Goal: Task Accomplishment & Management: Manage account settings

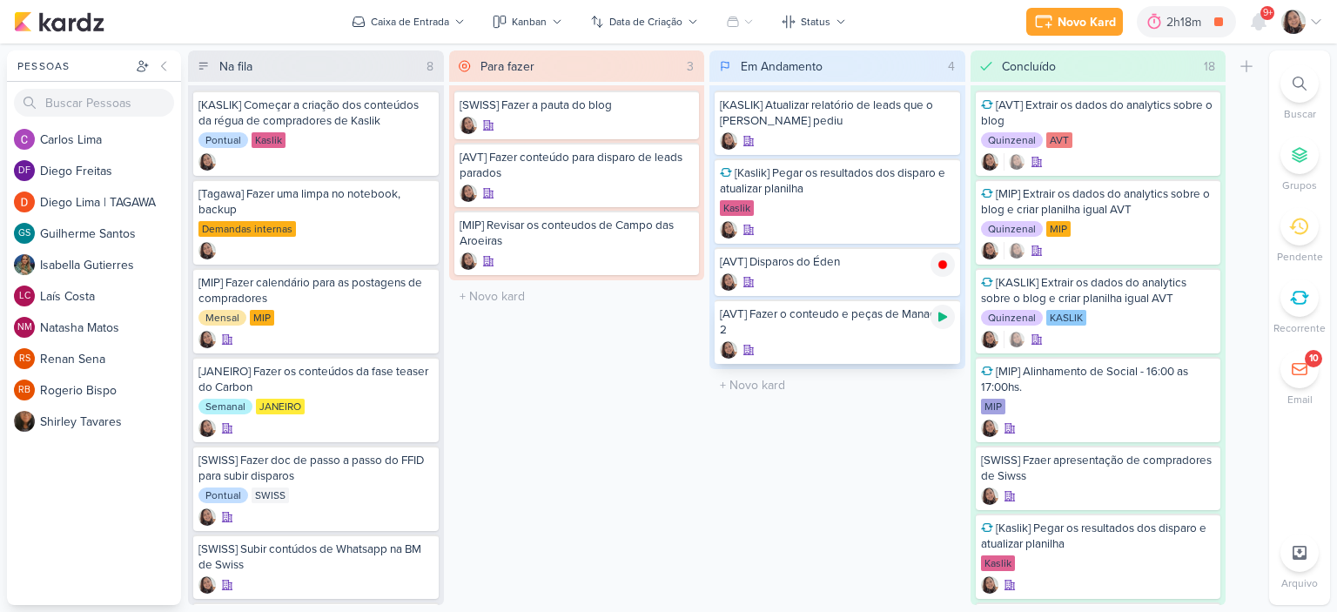
click at [940, 318] on icon at bounding box center [942, 317] width 9 height 10
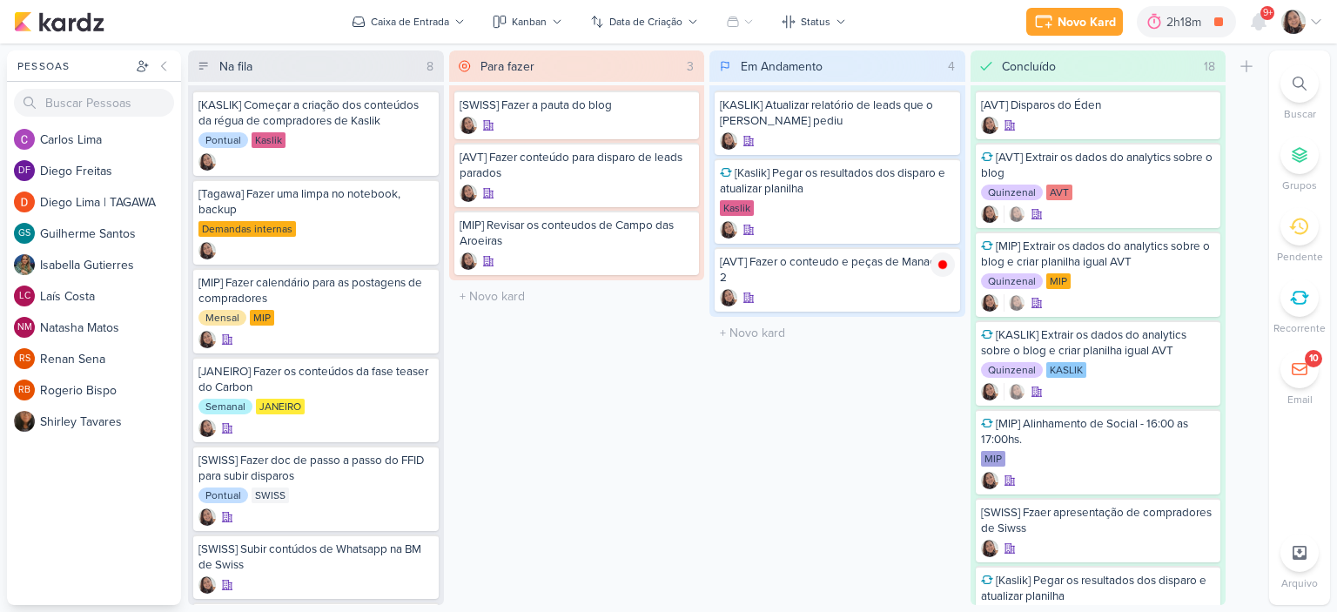
click at [1318, 26] on icon at bounding box center [1316, 22] width 14 height 14
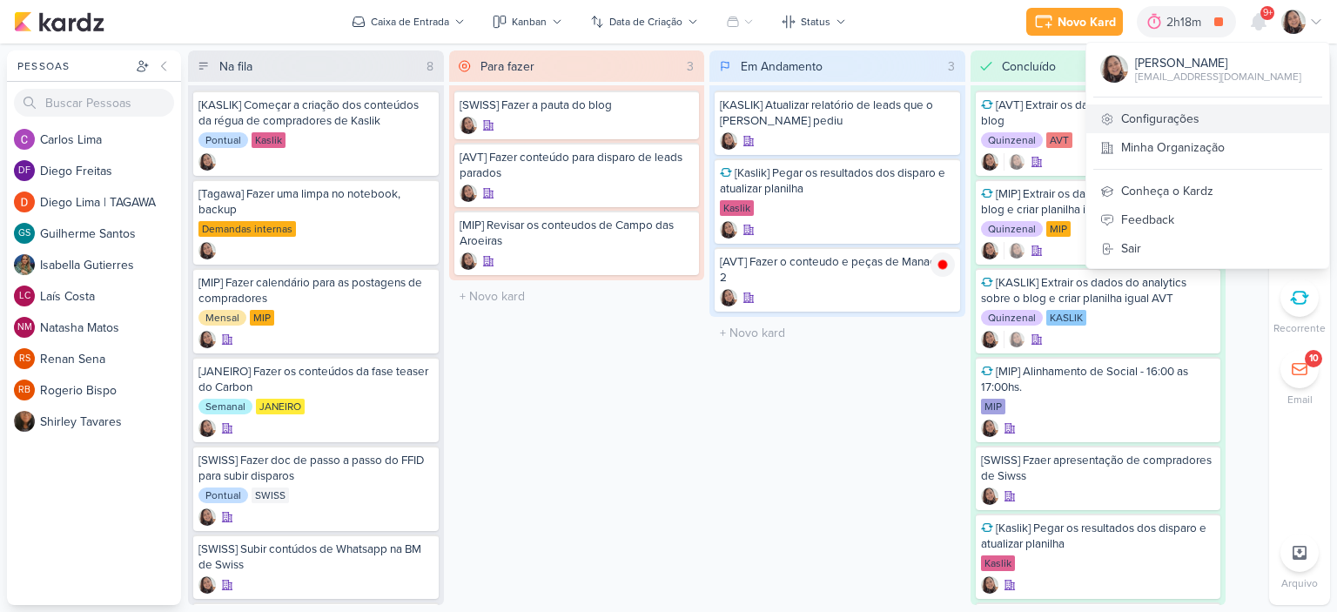
click at [1131, 116] on link "Configurações" at bounding box center [1207, 118] width 243 height 29
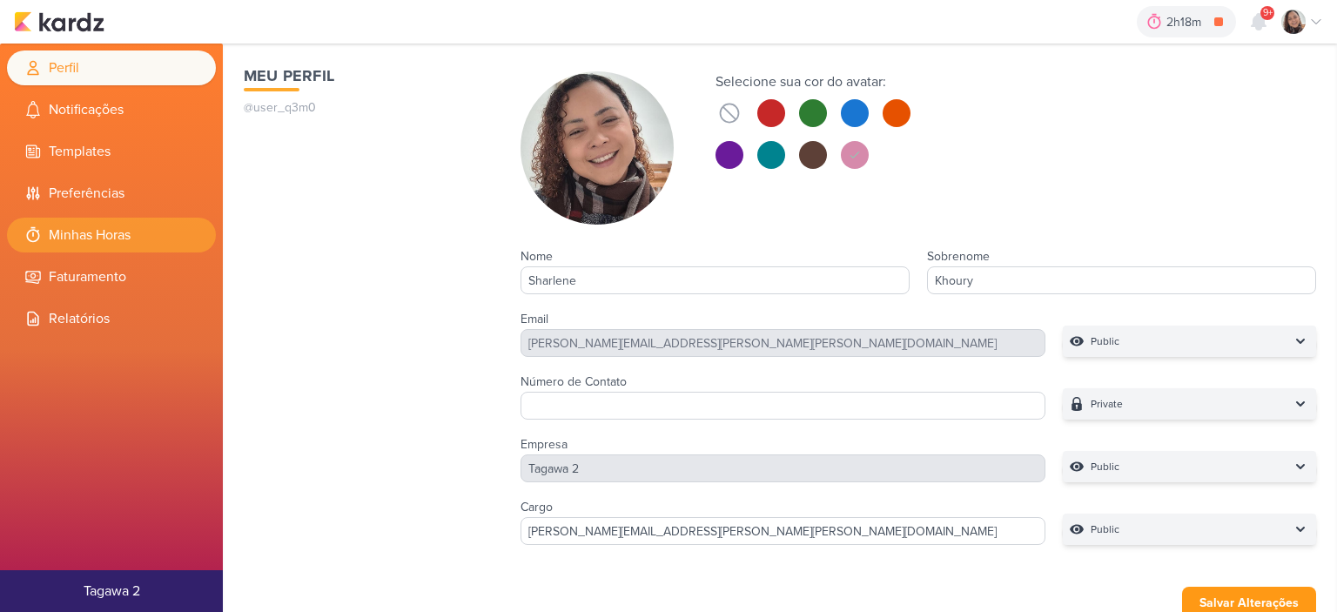
click at [117, 238] on li "Minhas Horas" at bounding box center [111, 235] width 209 height 35
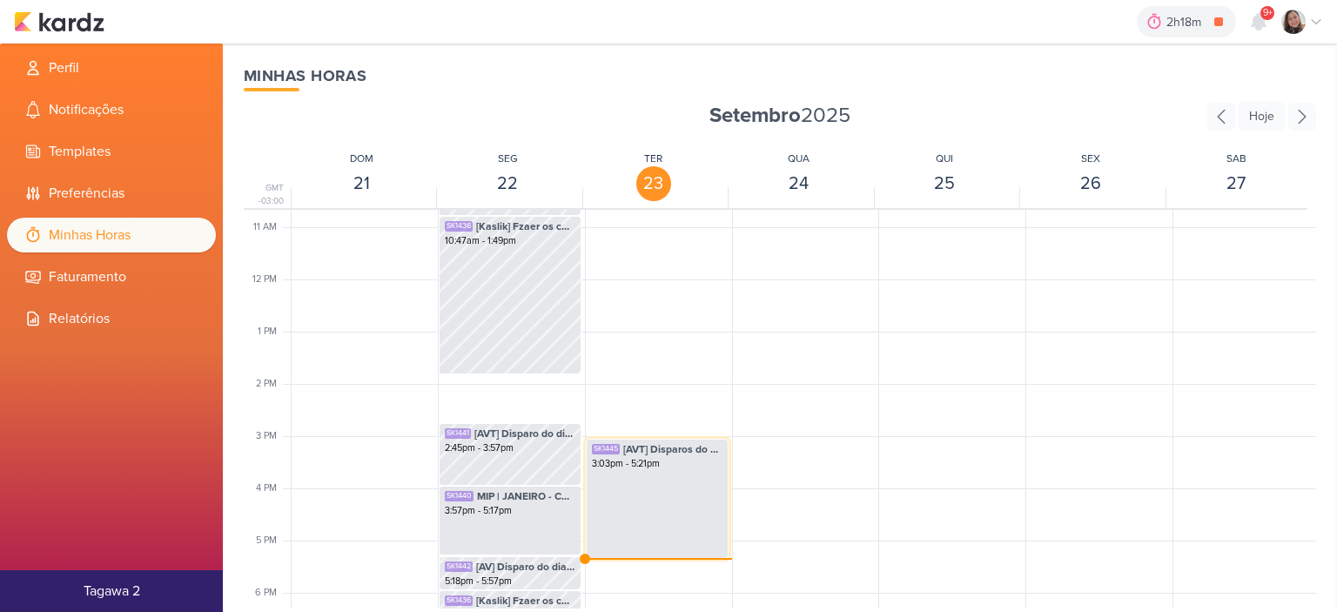
click at [654, 463] on div "SK1445 [AVT] Disparos do Éden 3:03pm - 5:21pm" at bounding box center [657, 499] width 143 height 120
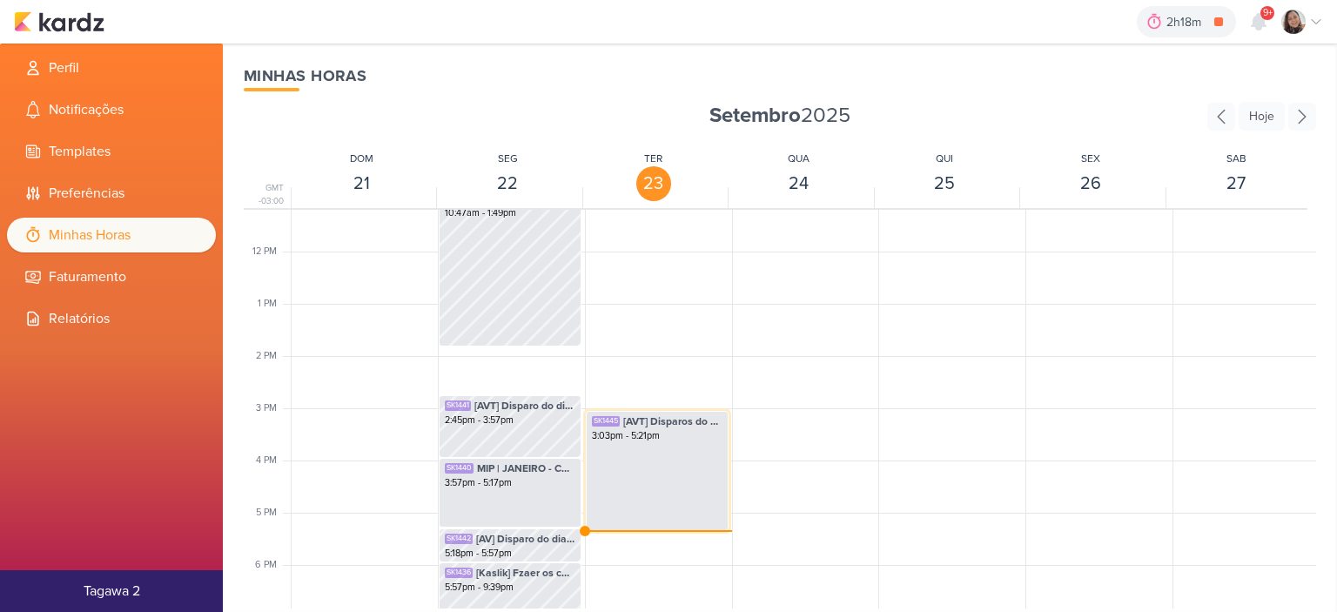
select select "pm"
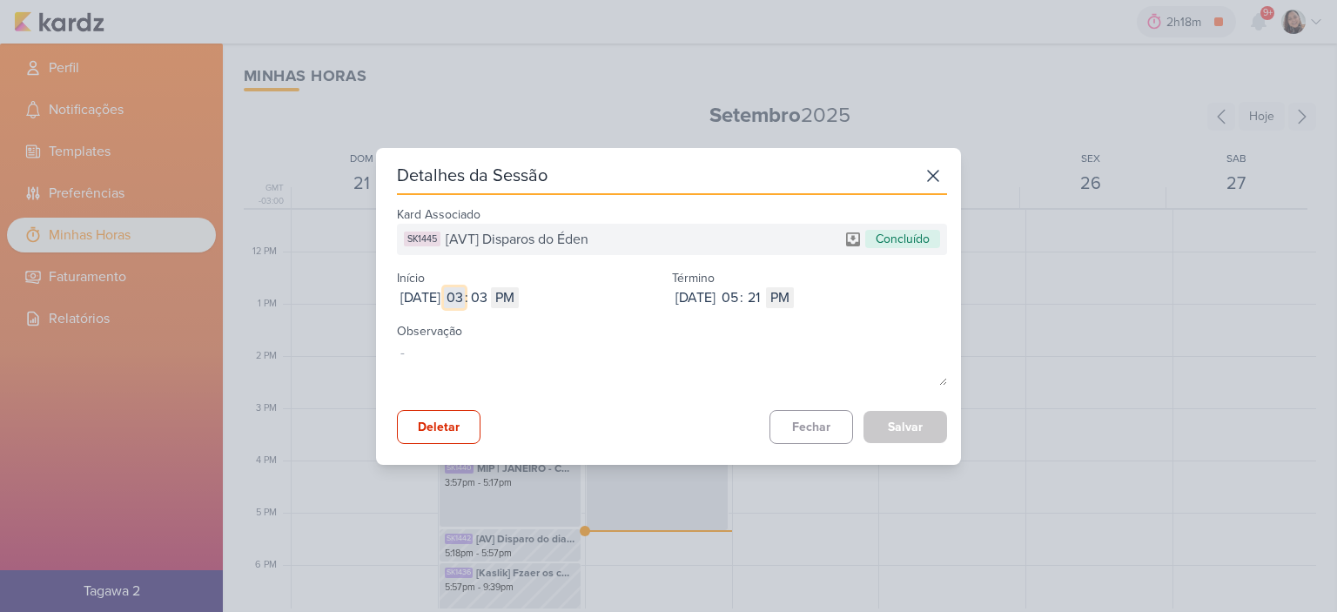
click at [465, 294] on input "03" at bounding box center [454, 297] width 21 height 21
type input "12"
select select "am"
type input "12"
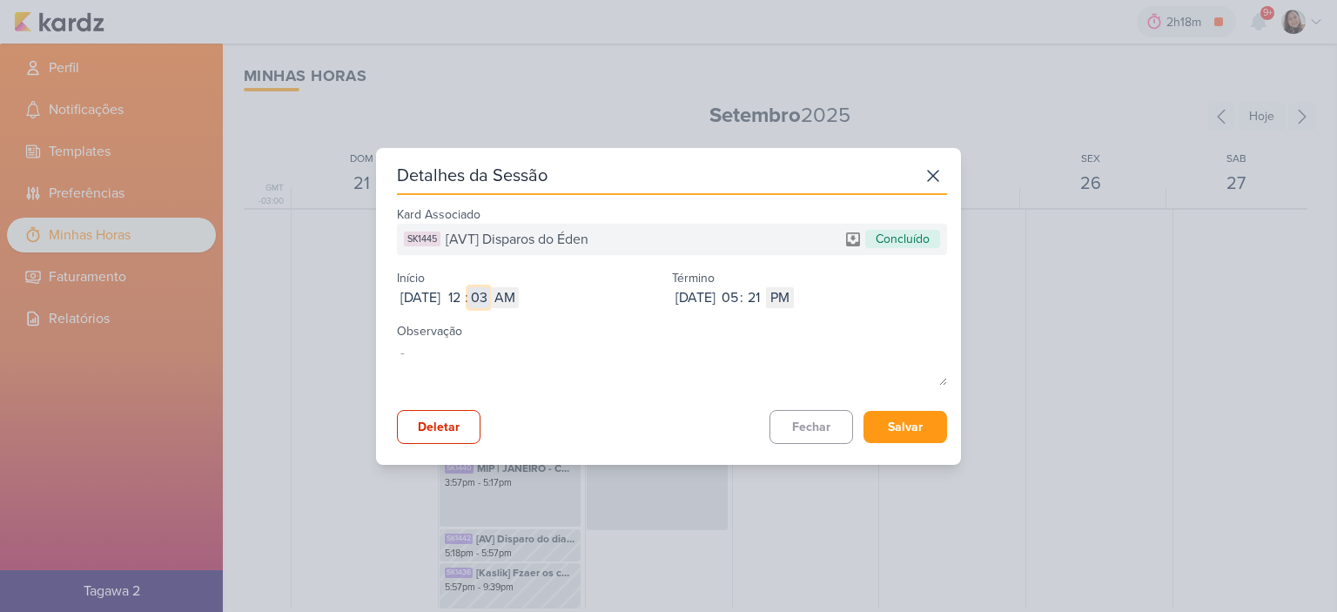
click at [489, 295] on input "03" at bounding box center [478, 297] width 21 height 21
type input "56"
click at [740, 302] on input "05" at bounding box center [729, 297] width 21 height 21
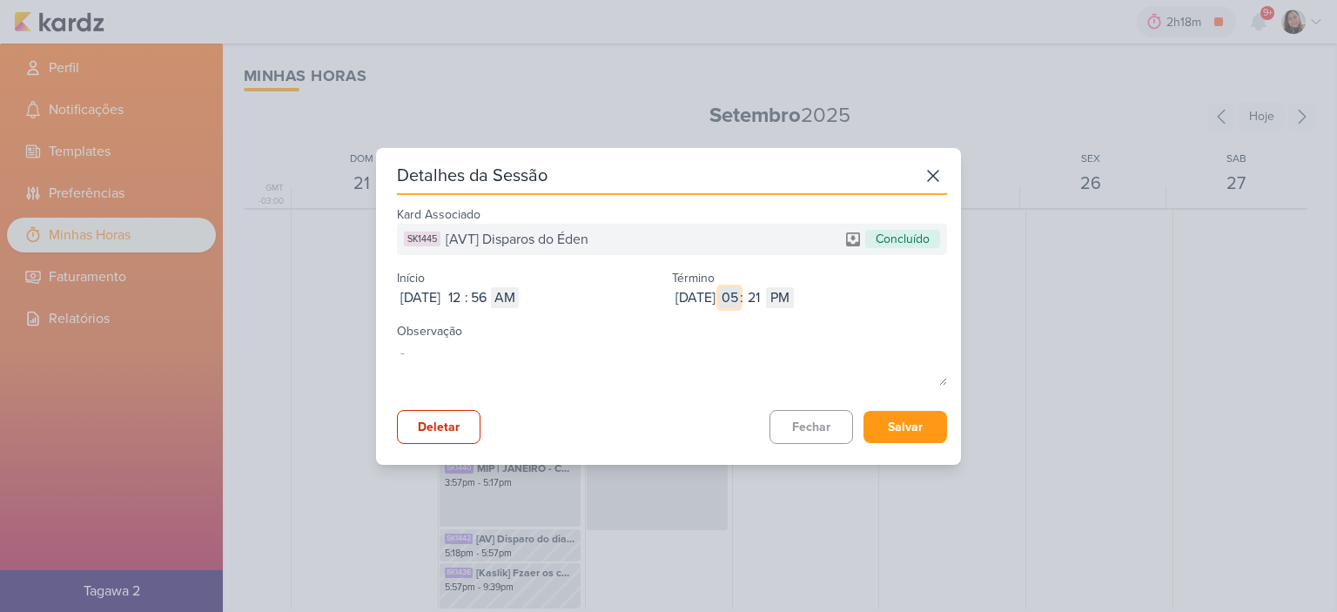
click at [740, 302] on input "05" at bounding box center [729, 297] width 21 height 21
type input "10"
click at [764, 298] on input "21" at bounding box center [753, 297] width 21 height 21
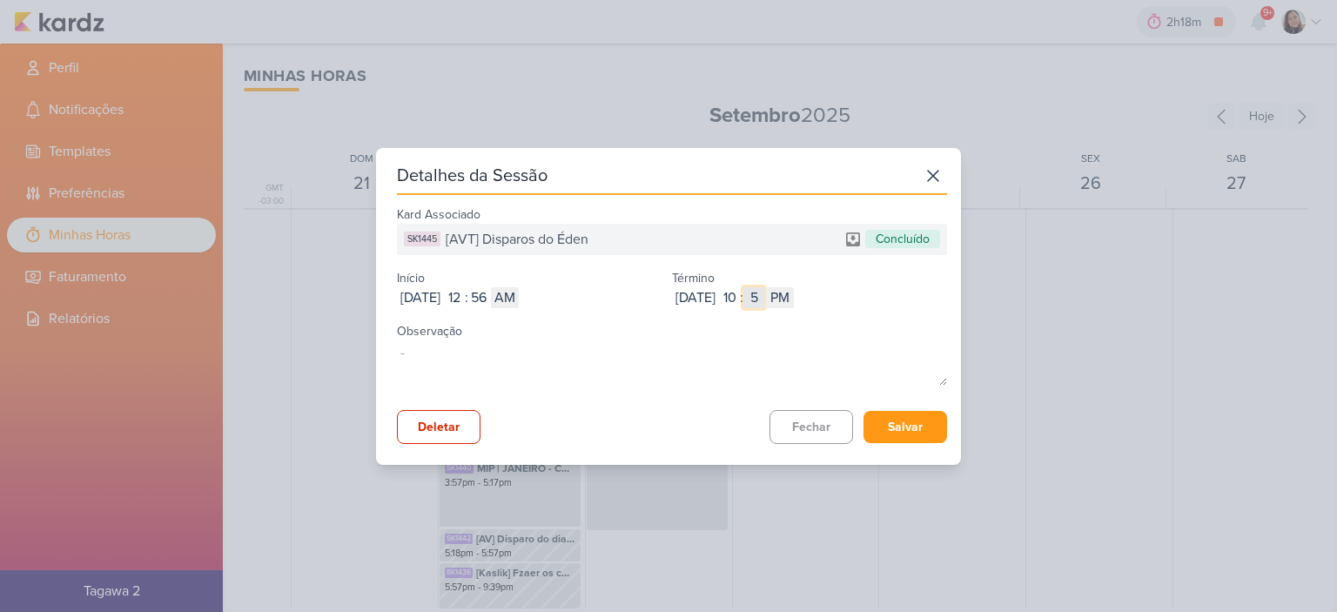
type input "58"
click at [794, 301] on select "AM PM" at bounding box center [780, 297] width 28 height 21
select select "am"
click at [794, 287] on select "AM PM" at bounding box center [780, 297] width 28 height 21
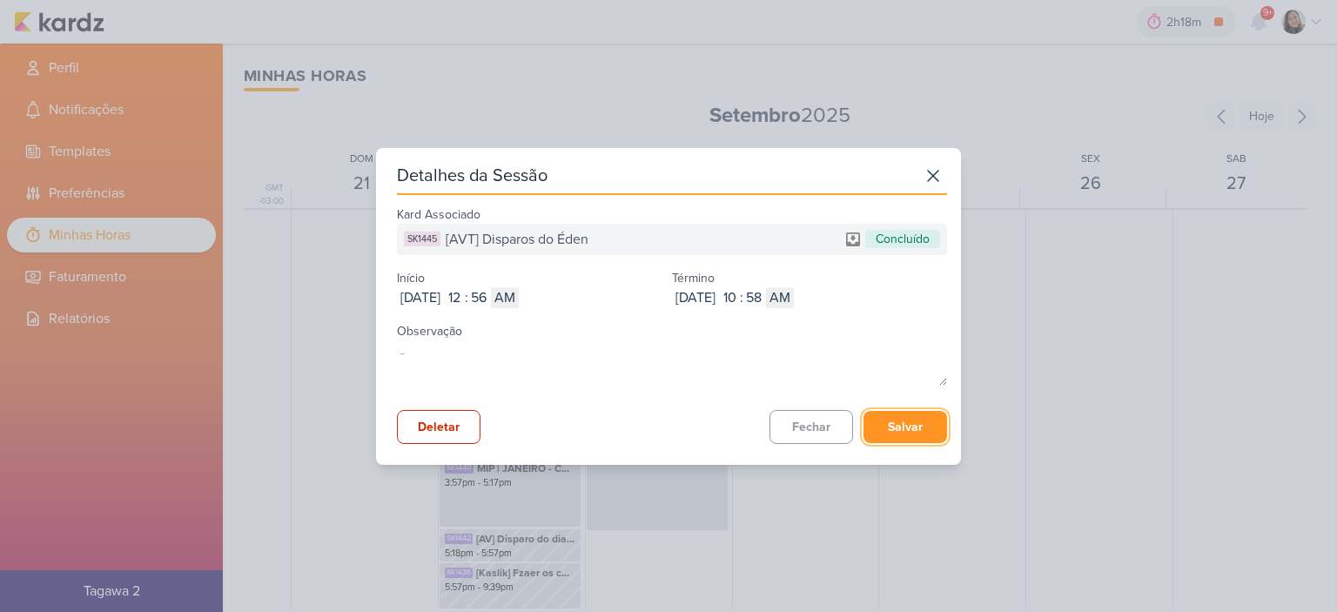
click at [893, 413] on button "Salvar" at bounding box center [905, 427] width 84 height 32
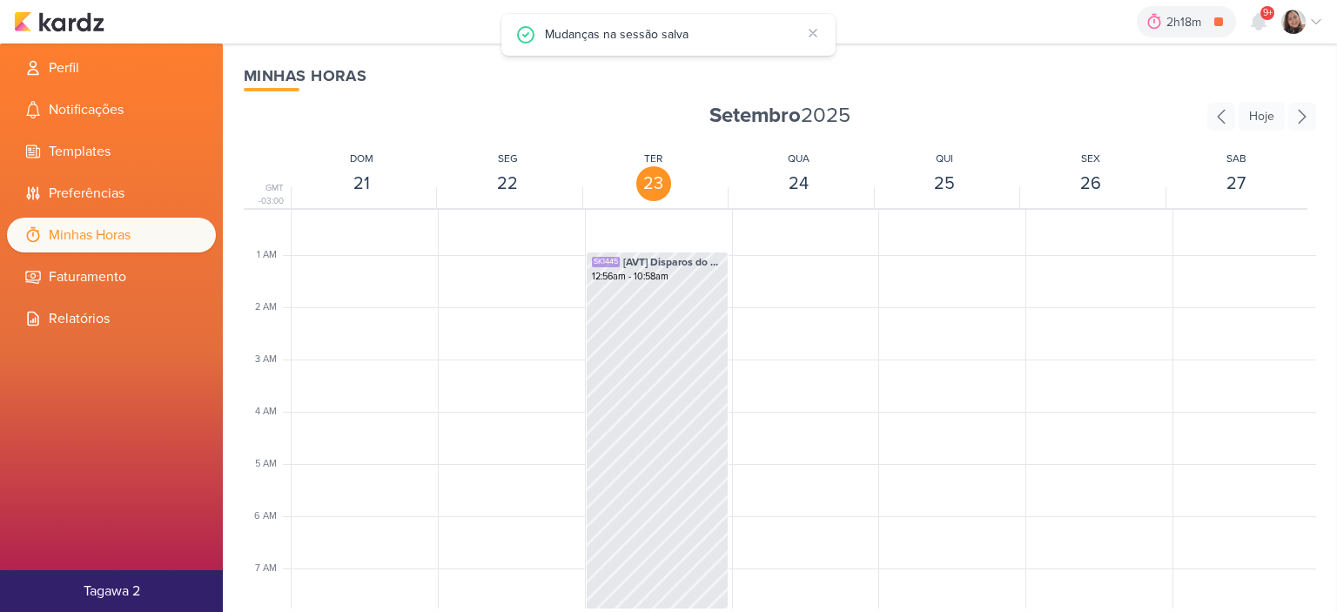
scroll to position [0, 0]
click at [672, 399] on div "SK1445 [AVT] Disparos do Éden 12:56am - 10:58am" at bounding box center [657, 520] width 143 height 524
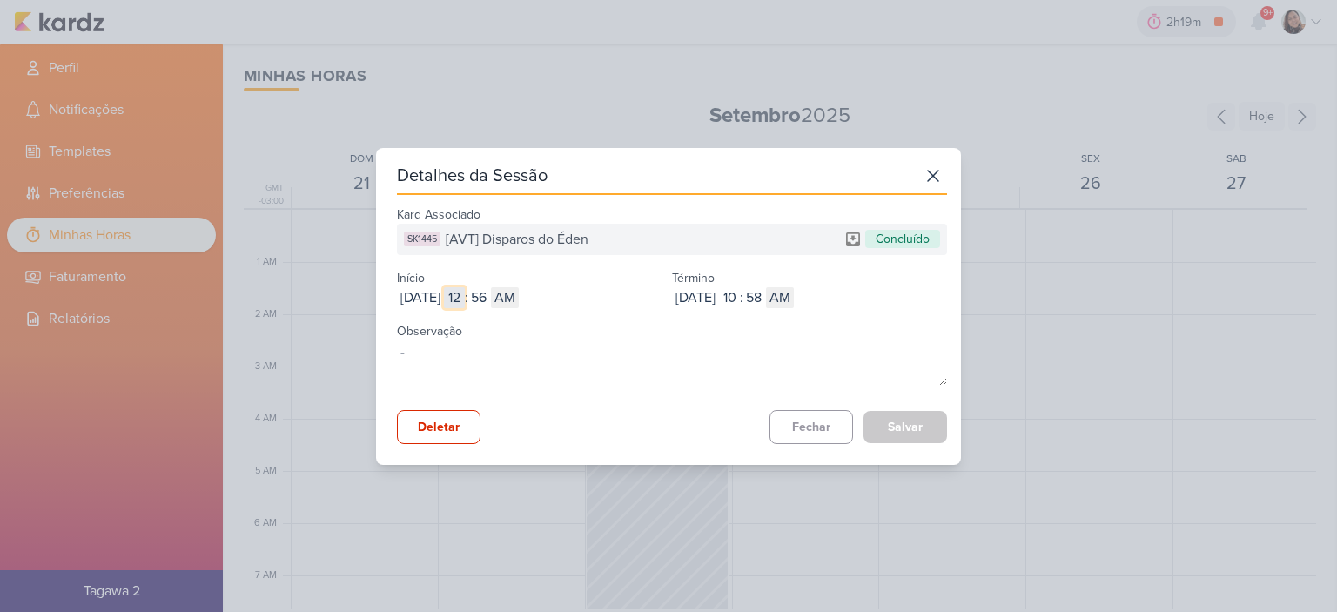
click at [465, 298] on input "12" at bounding box center [454, 297] width 21 height 21
type input "09"
click at [897, 429] on button "Salvar" at bounding box center [905, 427] width 84 height 32
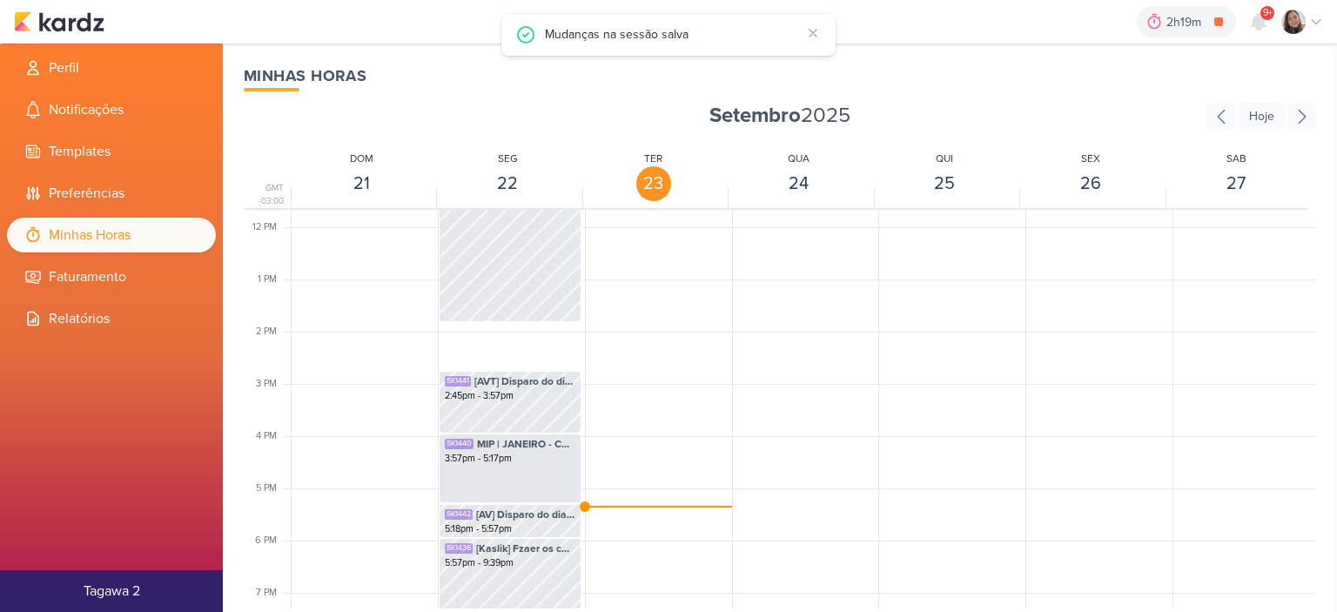
scroll to position [435, 0]
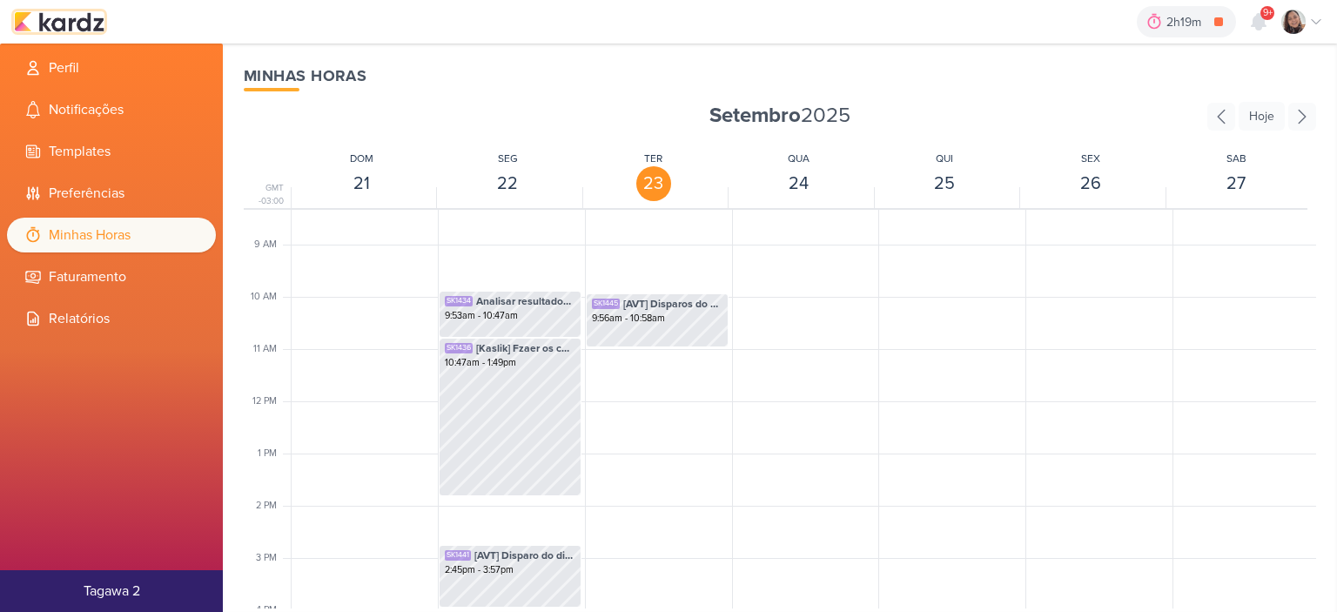
click at [80, 17] on img at bounding box center [59, 21] width 91 height 21
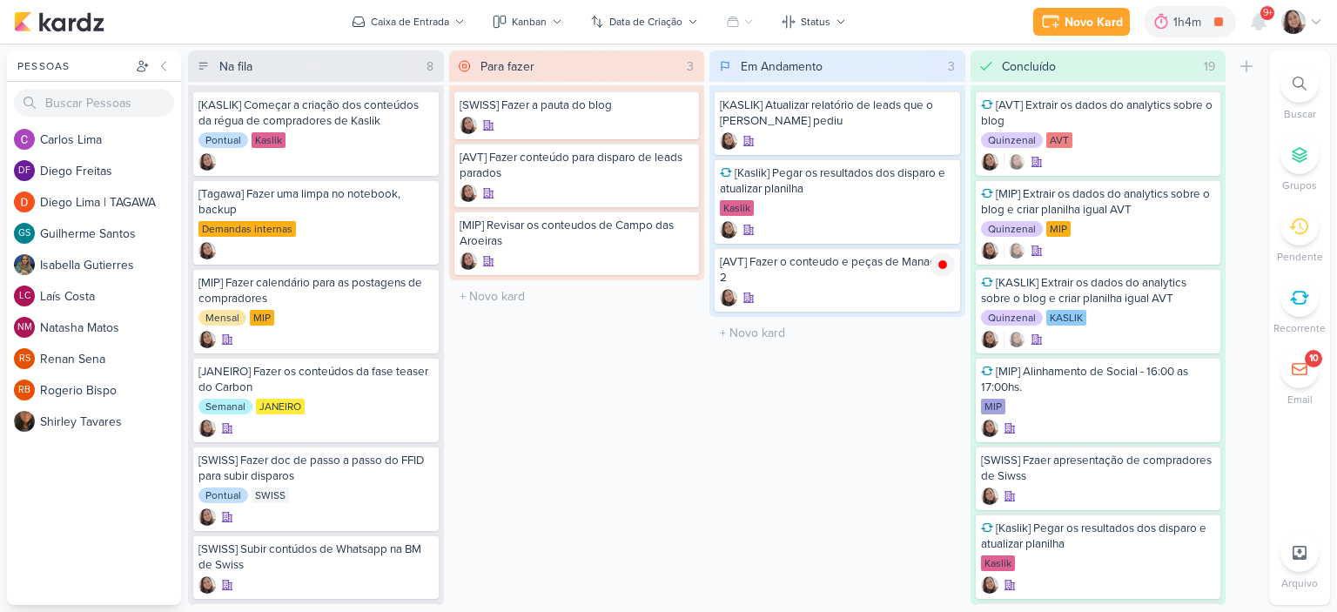
click at [797, 347] on div "O título do kard deve ter menos que 100 caracteres" at bounding box center [837, 333] width 256 height 32
click at [793, 328] on input "text" at bounding box center [837, 332] width 249 height 25
type input "][Kaslik] Ajustar planilha e ve as peças prontas"
click at [1308, 17] on div at bounding box center [1302, 22] width 42 height 24
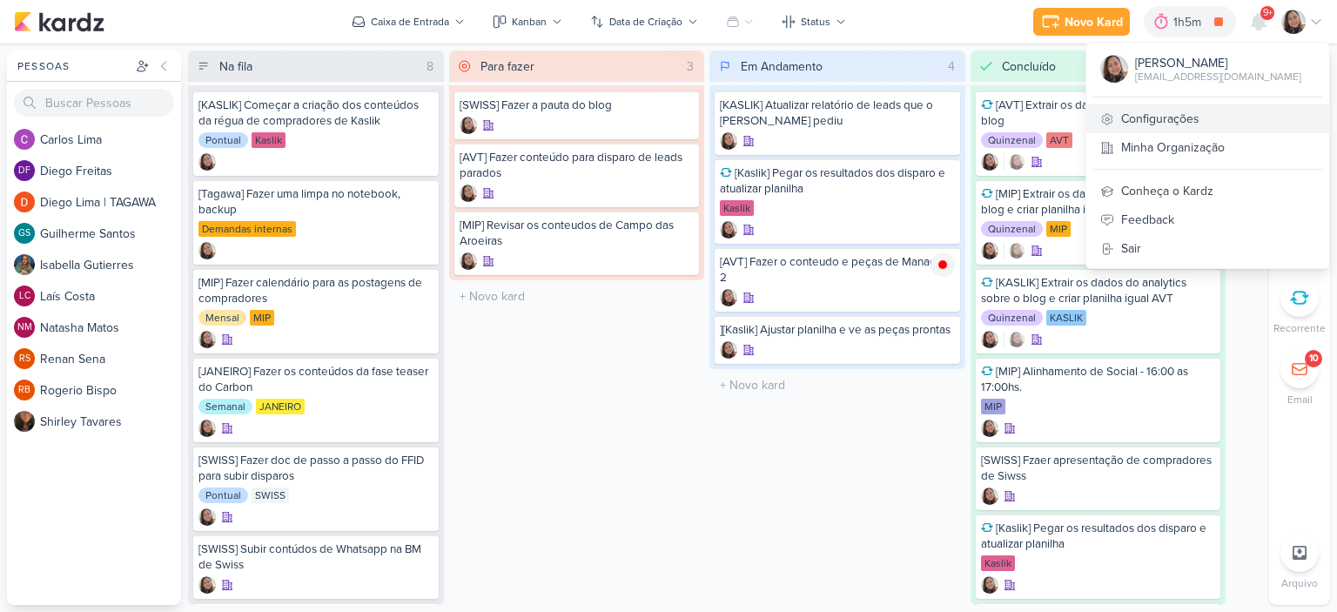
click at [1204, 127] on link "Configurações" at bounding box center [1207, 118] width 243 height 29
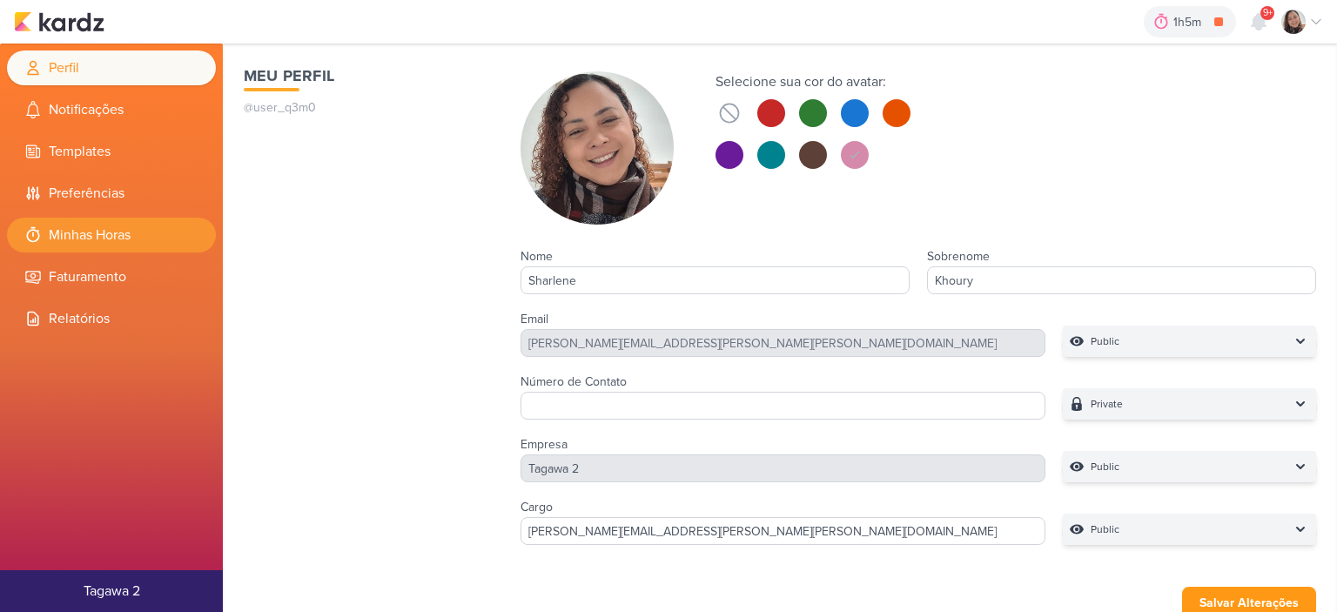
click at [145, 232] on li "Minhas Horas" at bounding box center [111, 235] width 209 height 35
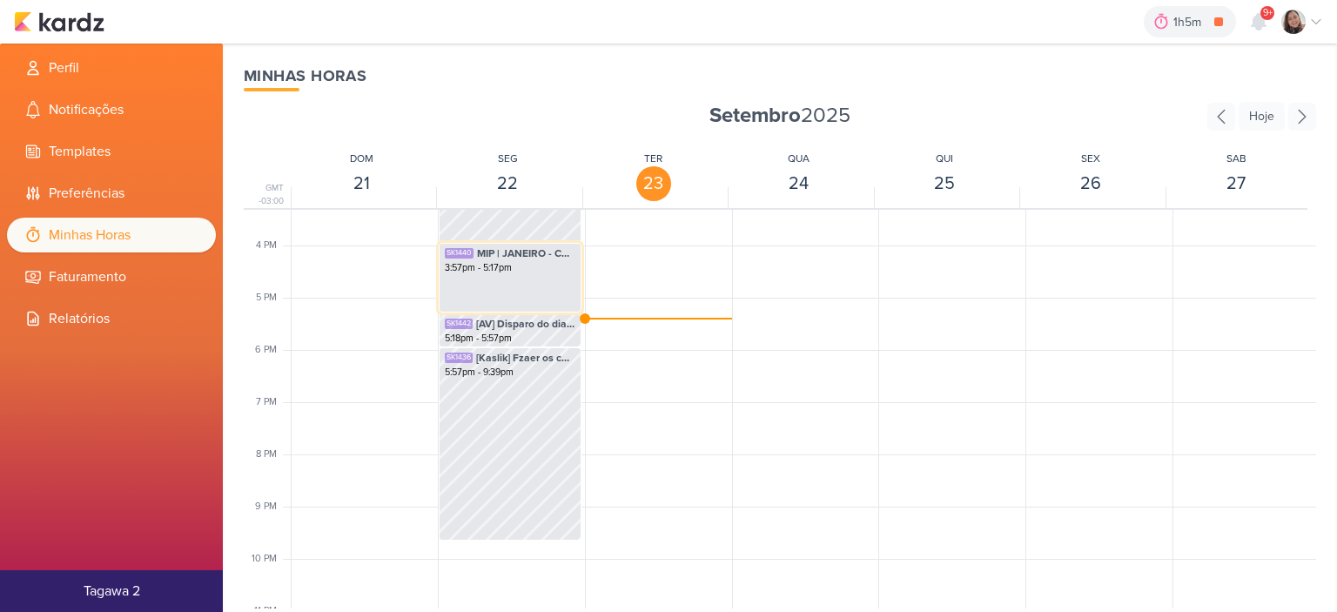
scroll to position [846, 0]
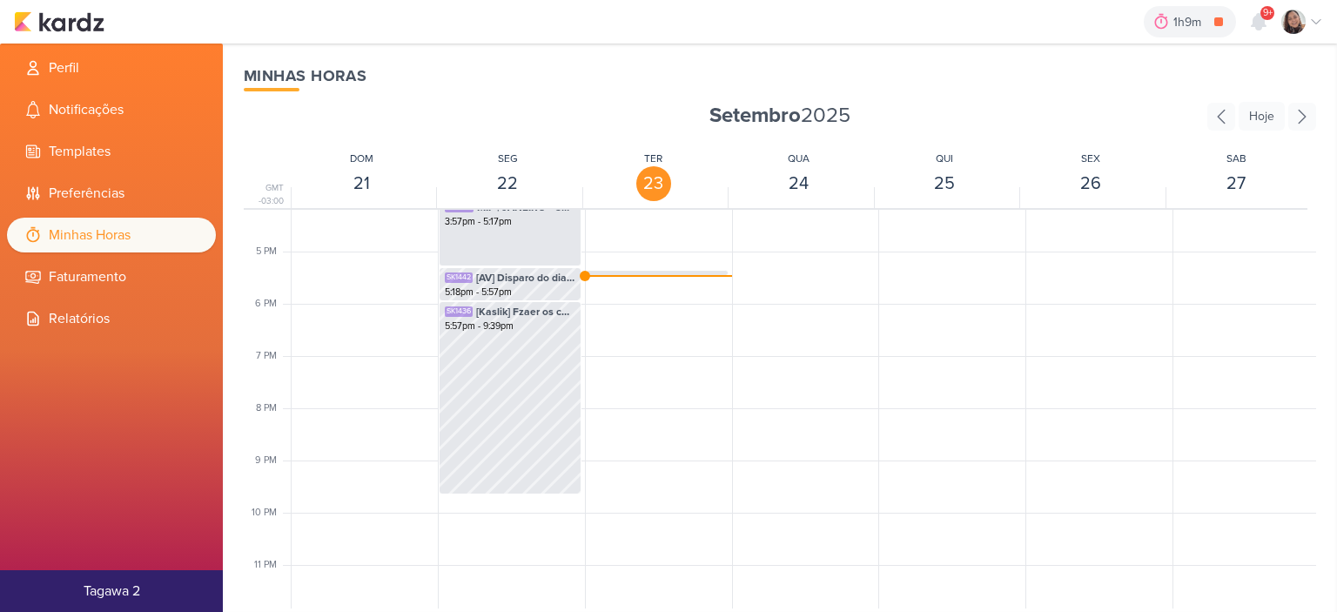
scroll to position [854, 0]
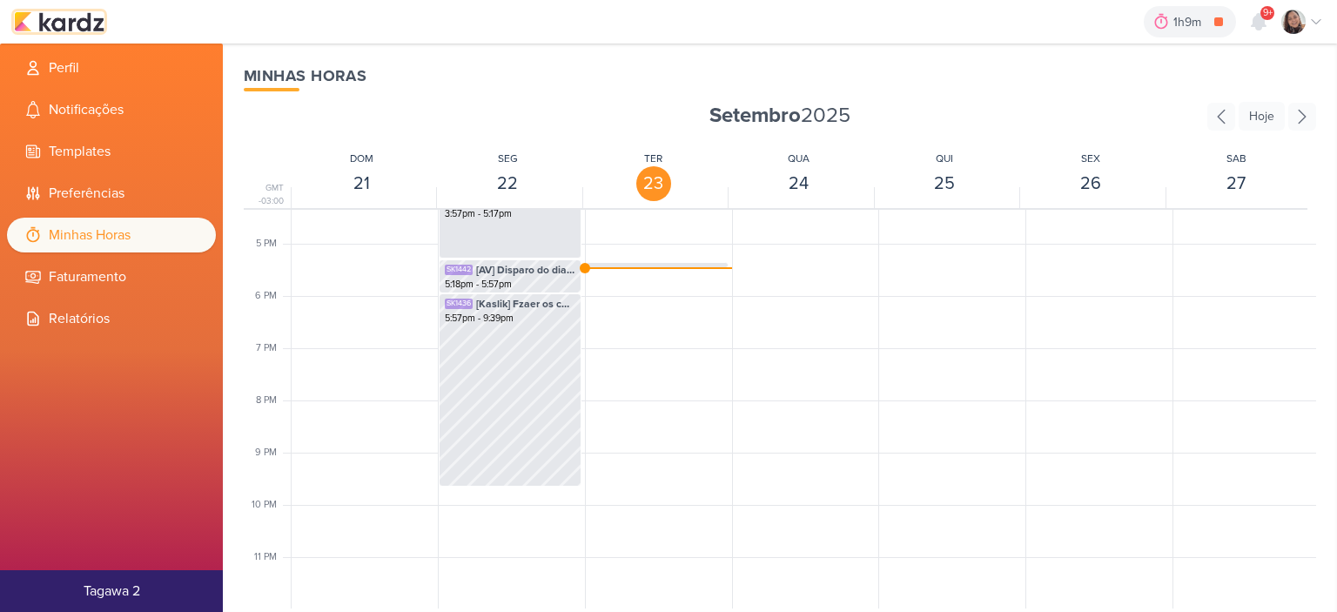
click at [79, 20] on img at bounding box center [59, 21] width 91 height 21
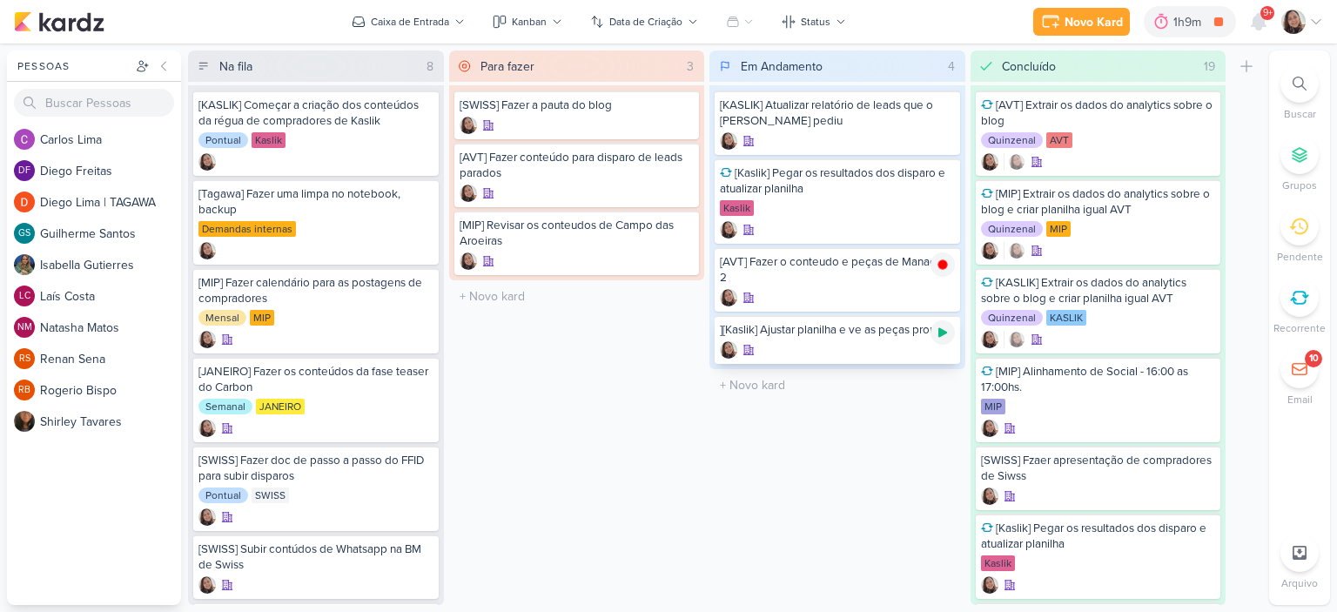
click at [938, 331] on icon at bounding box center [942, 333] width 9 height 10
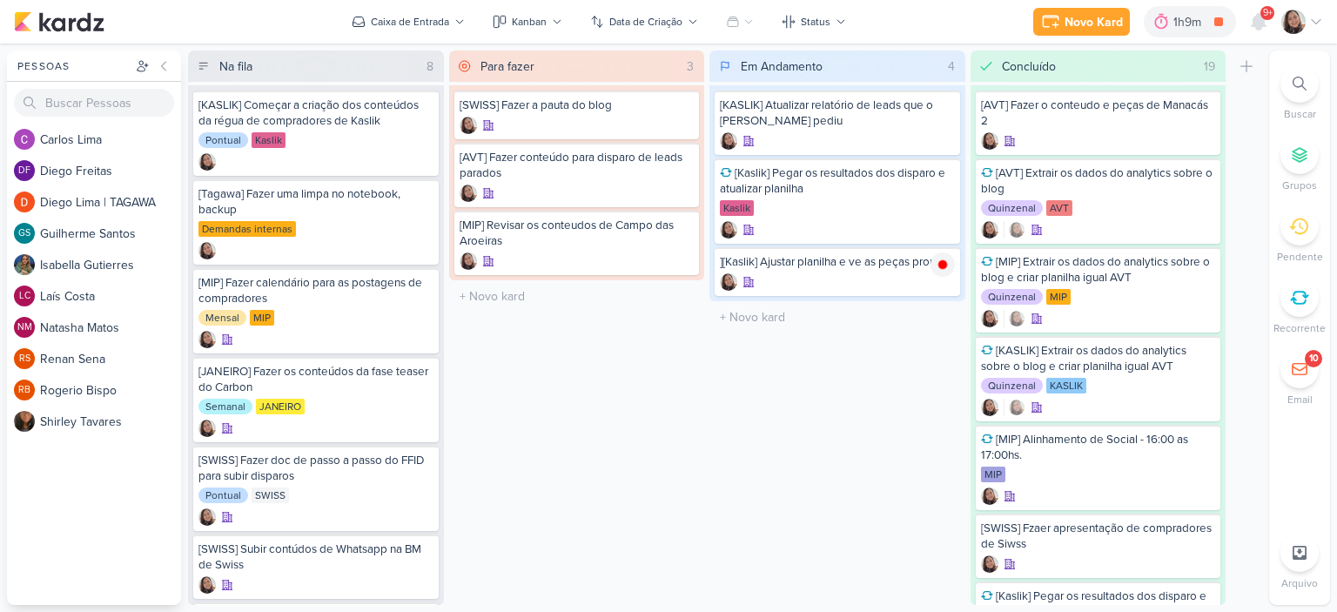
click at [1316, 17] on icon at bounding box center [1316, 22] width 14 height 14
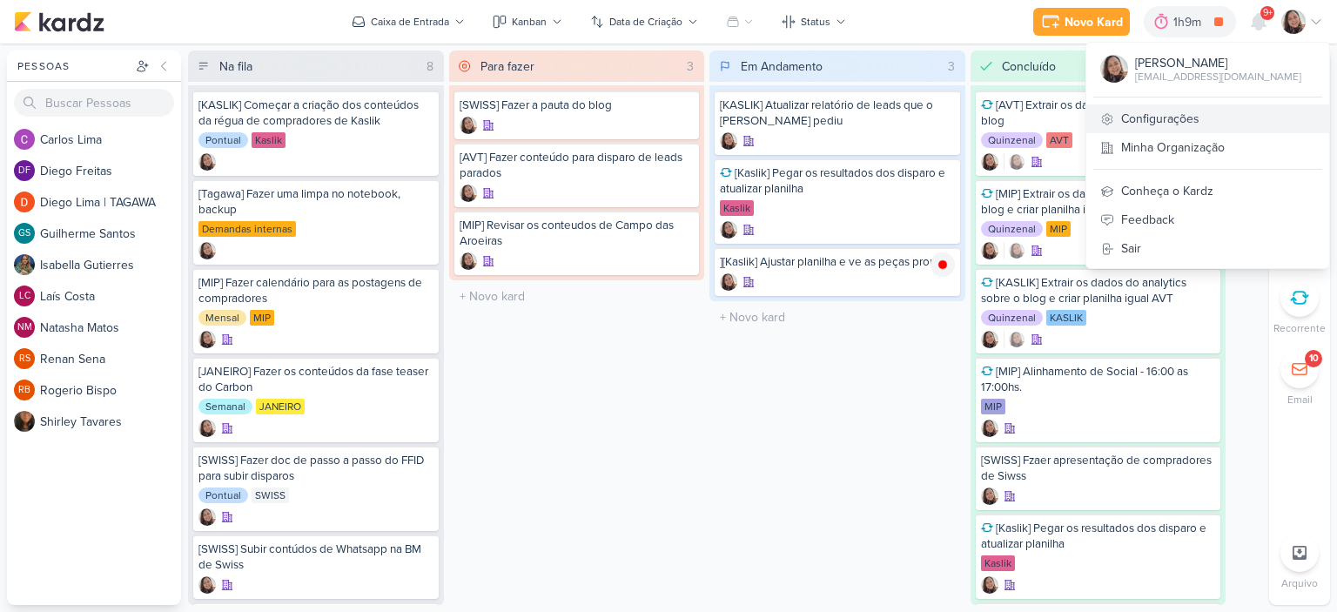
click at [1145, 112] on link "Configurações" at bounding box center [1207, 118] width 243 height 29
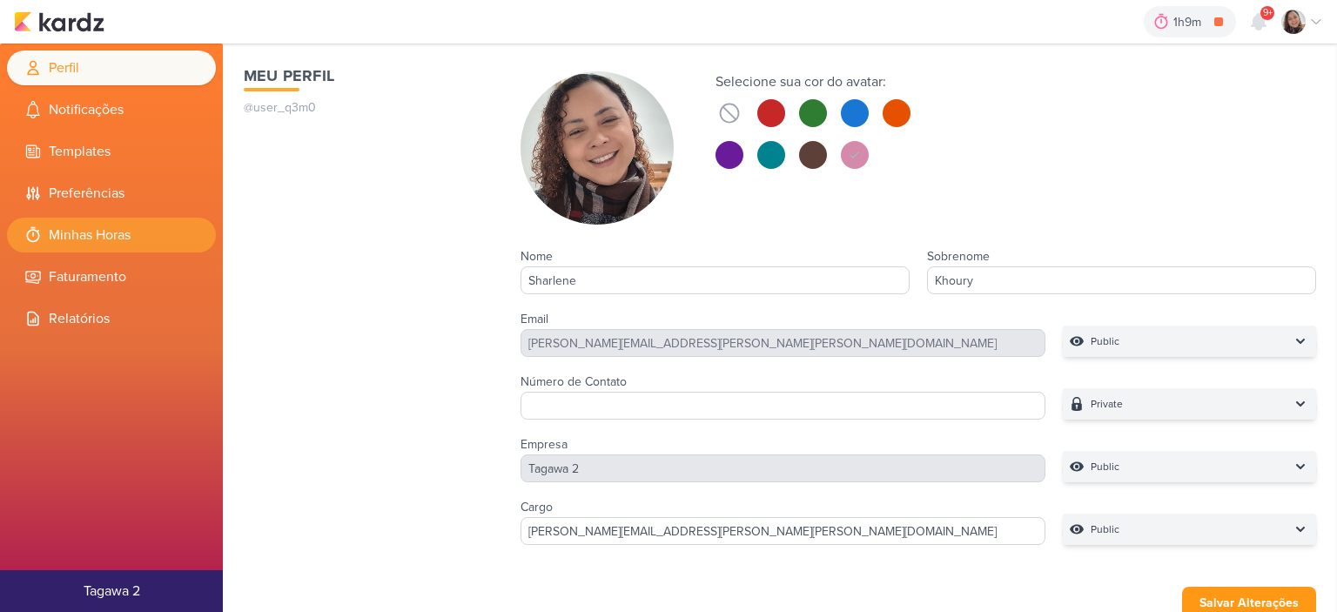
click at [129, 240] on li "Minhas Horas" at bounding box center [111, 235] width 209 height 35
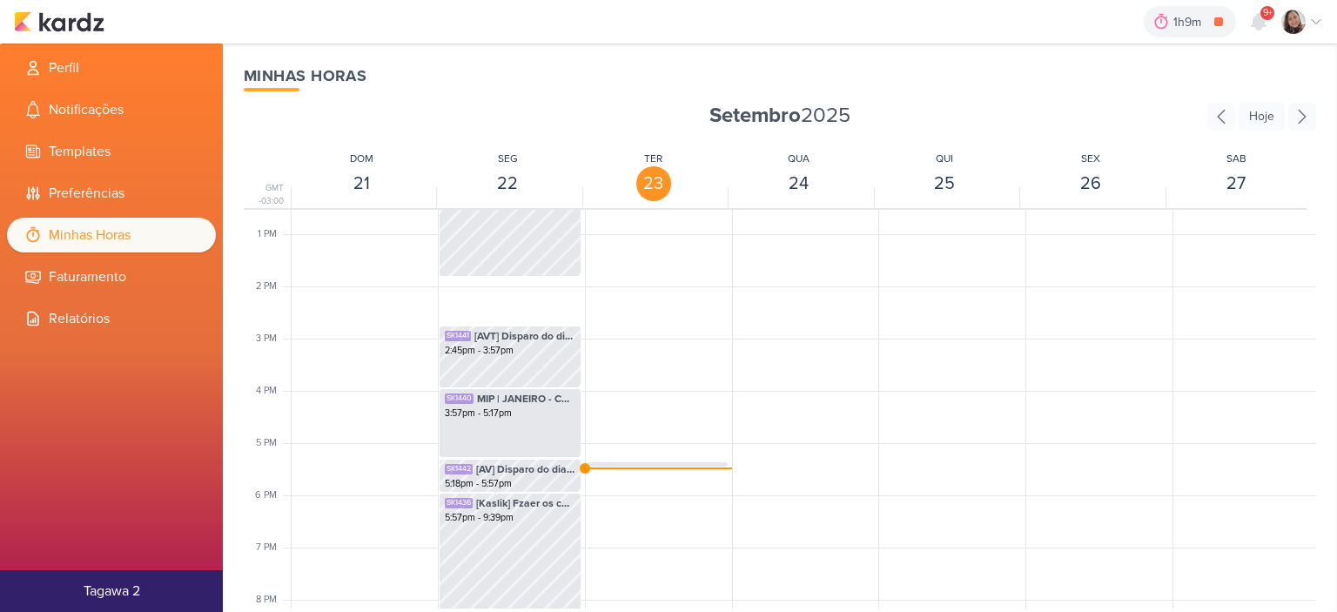
scroll to position [672, 0]
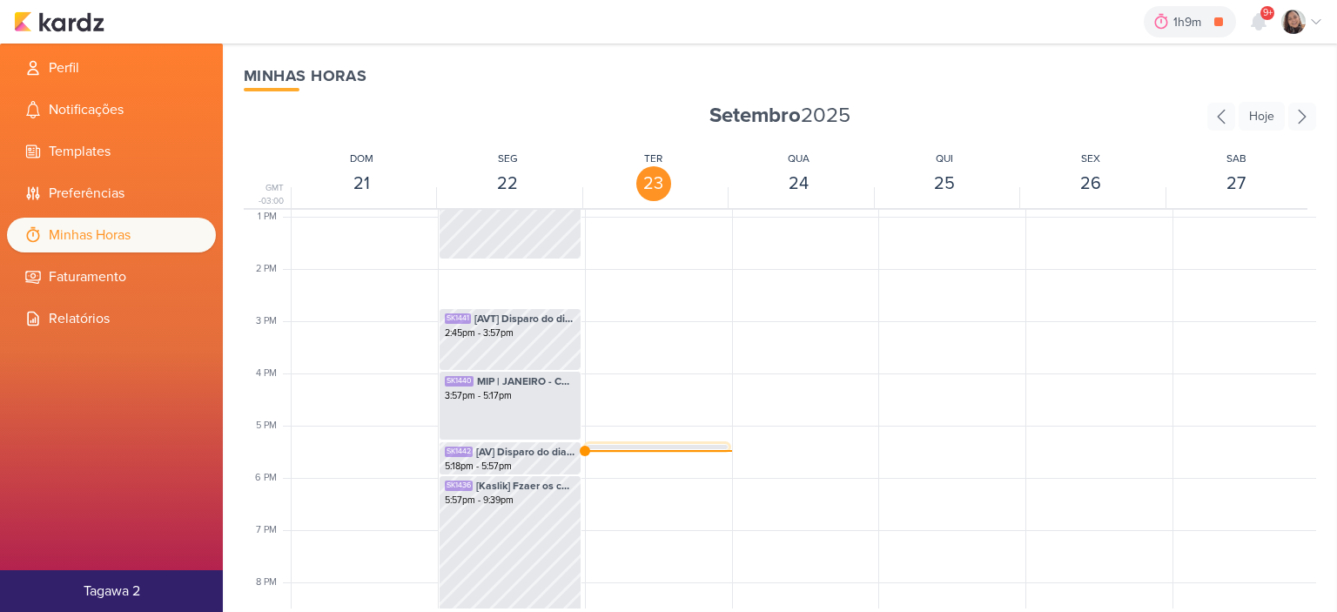
click at [669, 445] on div "SK1446 [AVT] Fazer o conteudo e peças de Manacás 2 5:21pm - 5:29pm" at bounding box center [657, 461] width 141 height 33
select select "pm"
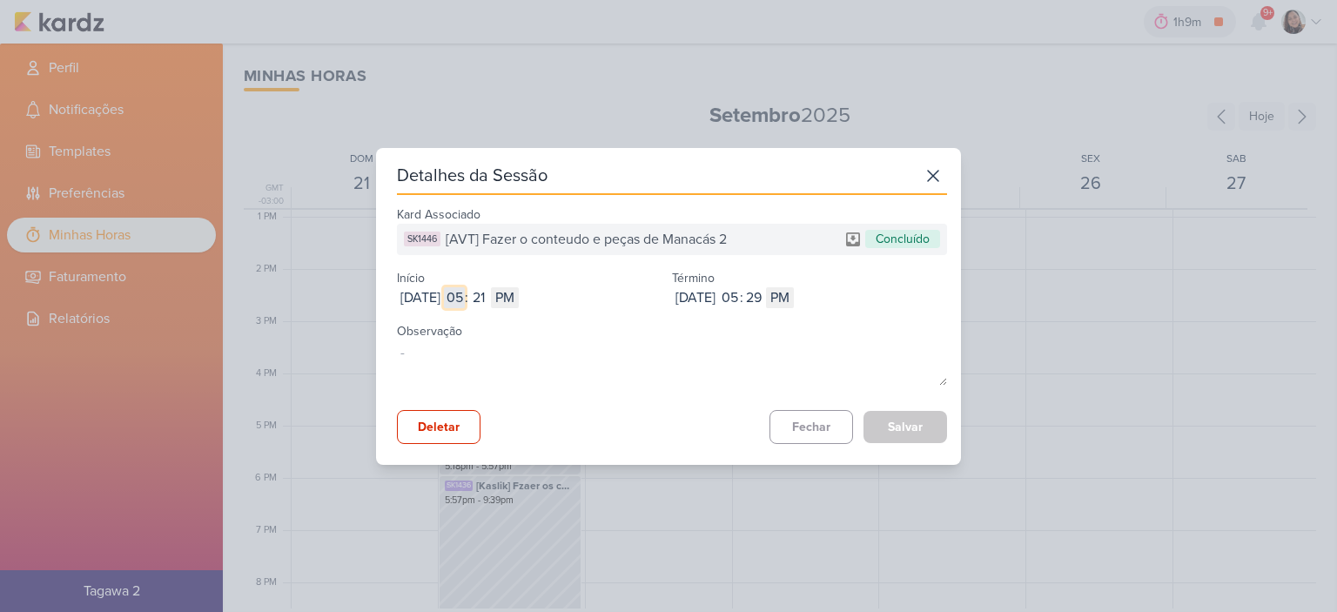
click at [465, 301] on input "05" at bounding box center [454, 297] width 21 height 21
type input "12"
select select "am"
type input "1"
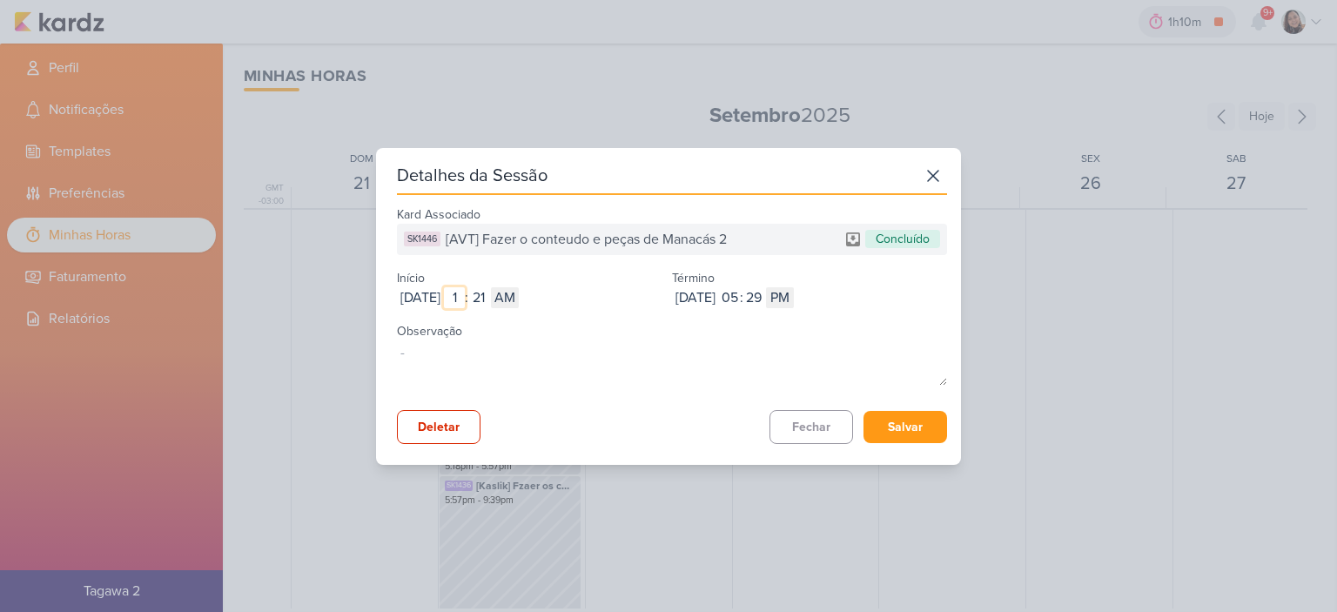
type input "10"
click at [489, 292] on input "21" at bounding box center [478, 297] width 21 height 21
type input "58"
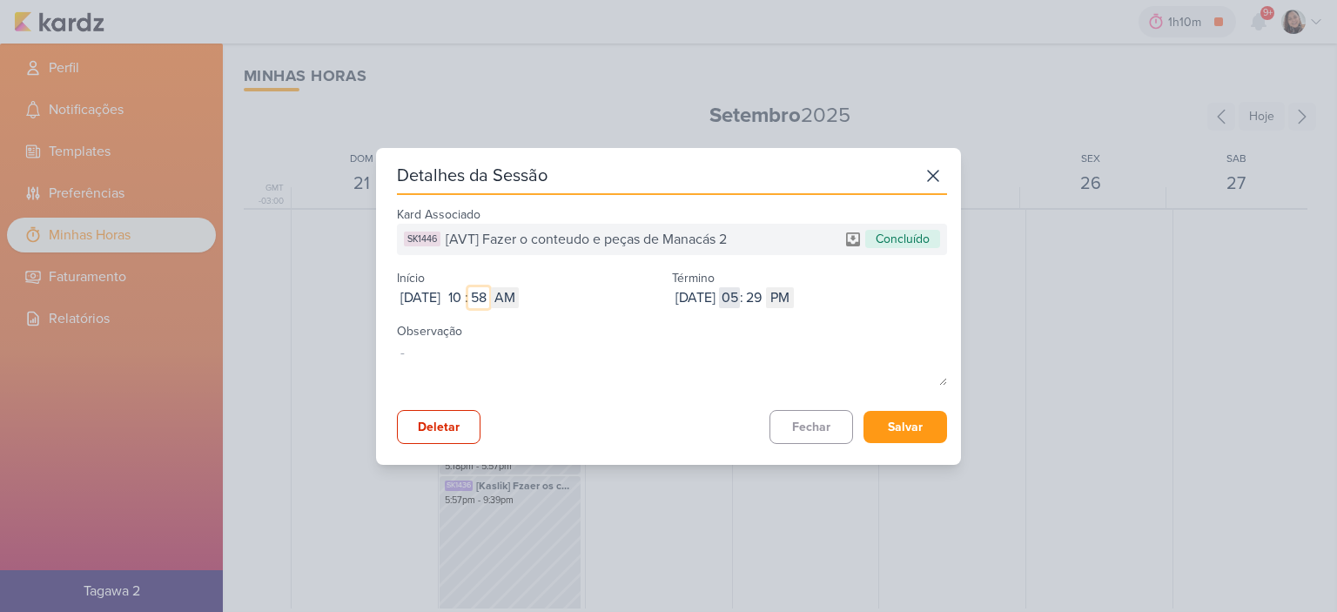
type input "58"
click at [740, 298] on input "05" at bounding box center [729, 297] width 21 height 21
type input "12"
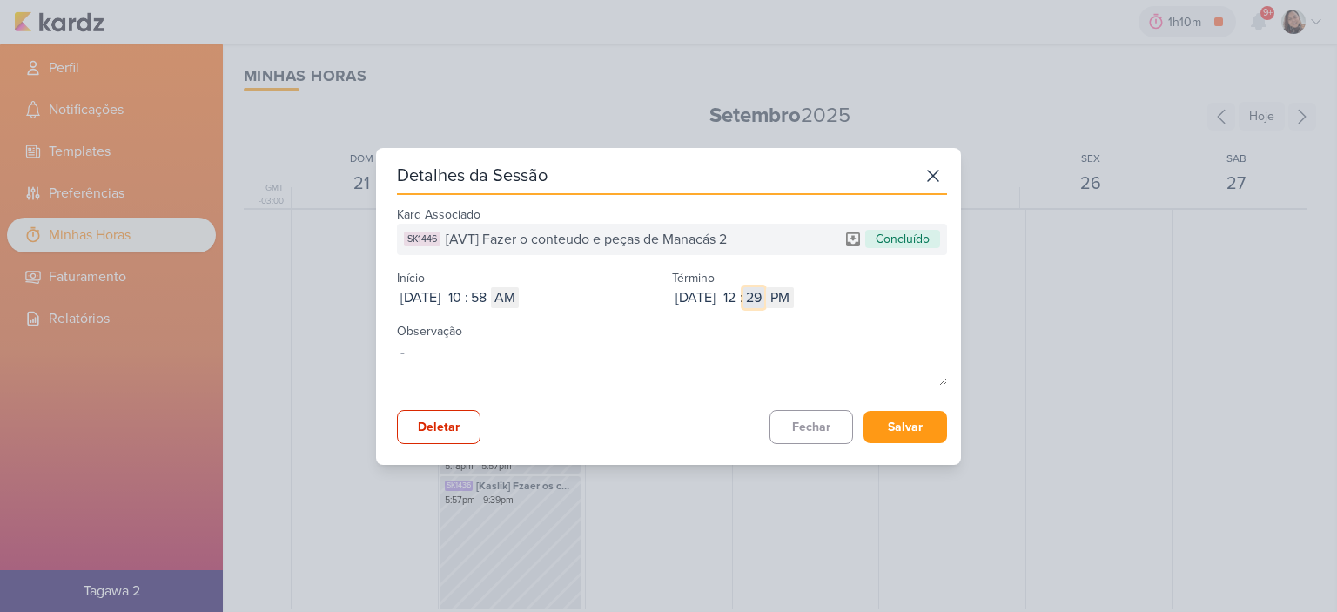
click at [764, 294] on input "29" at bounding box center [753, 297] width 21 height 21
type input "32"
click at [894, 424] on button "Salvar" at bounding box center [905, 427] width 84 height 32
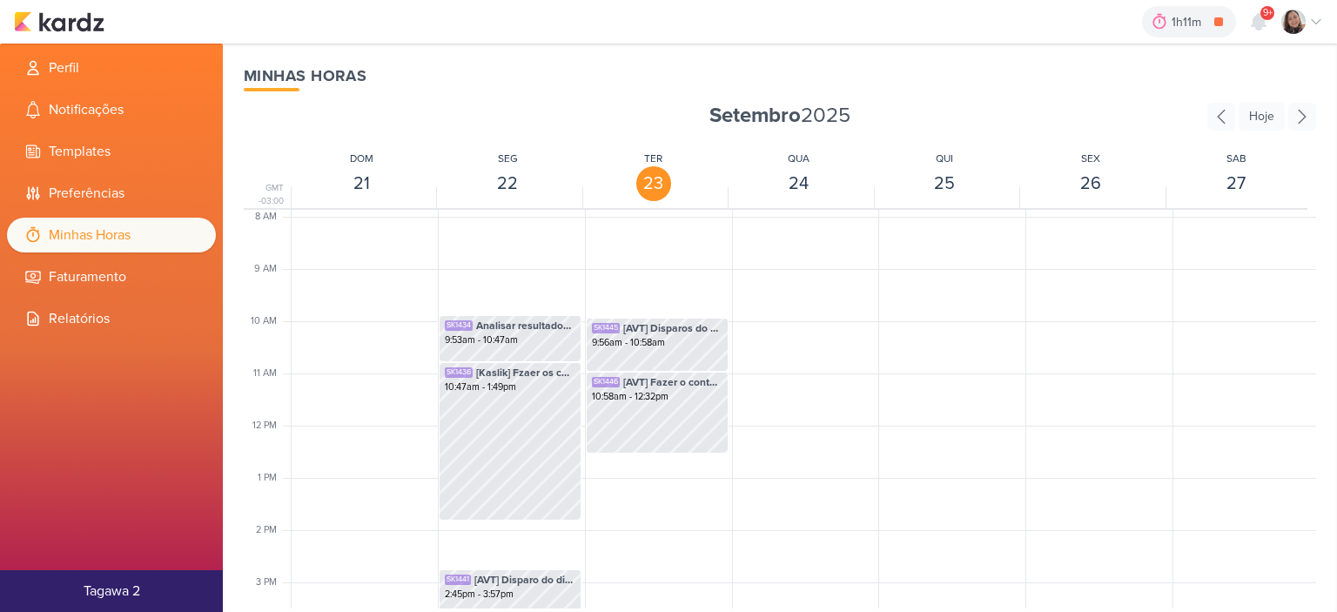
scroll to position [493, 0]
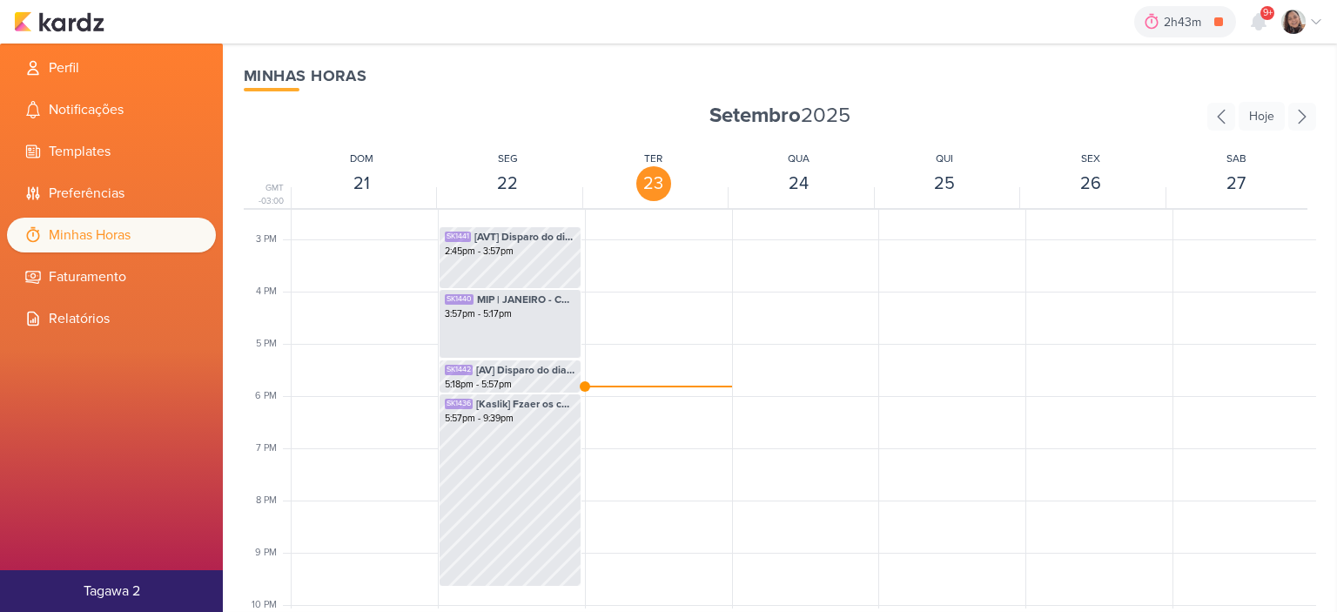
scroll to position [759, 0]
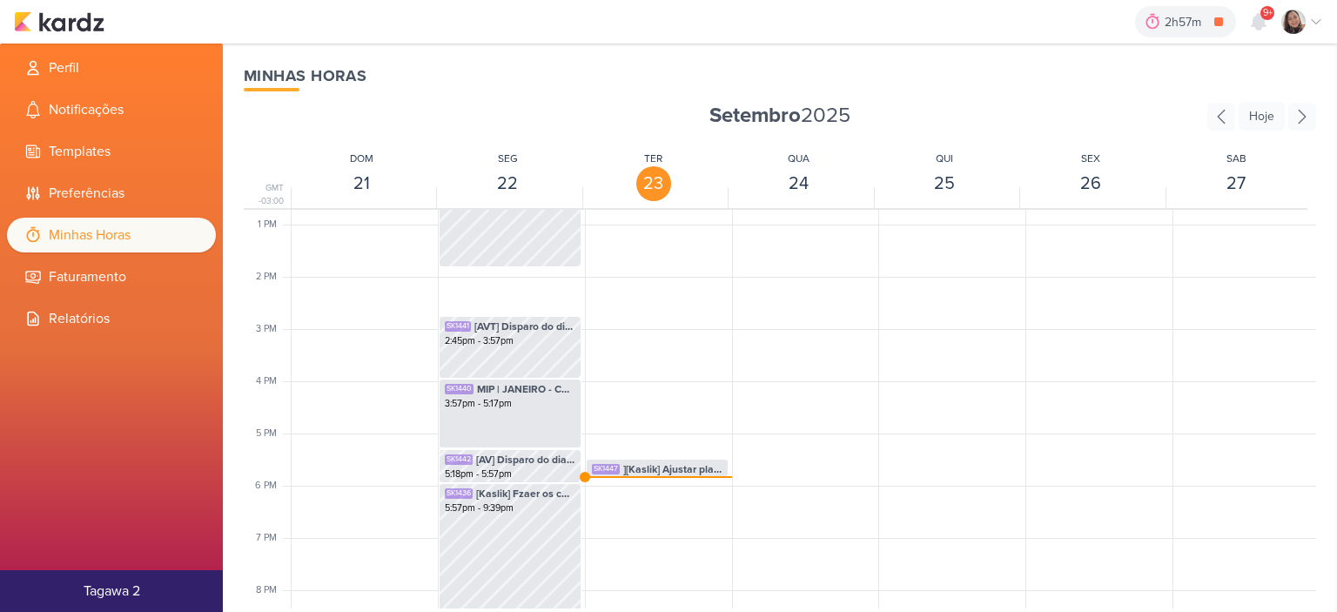
scroll to position [672, 0]
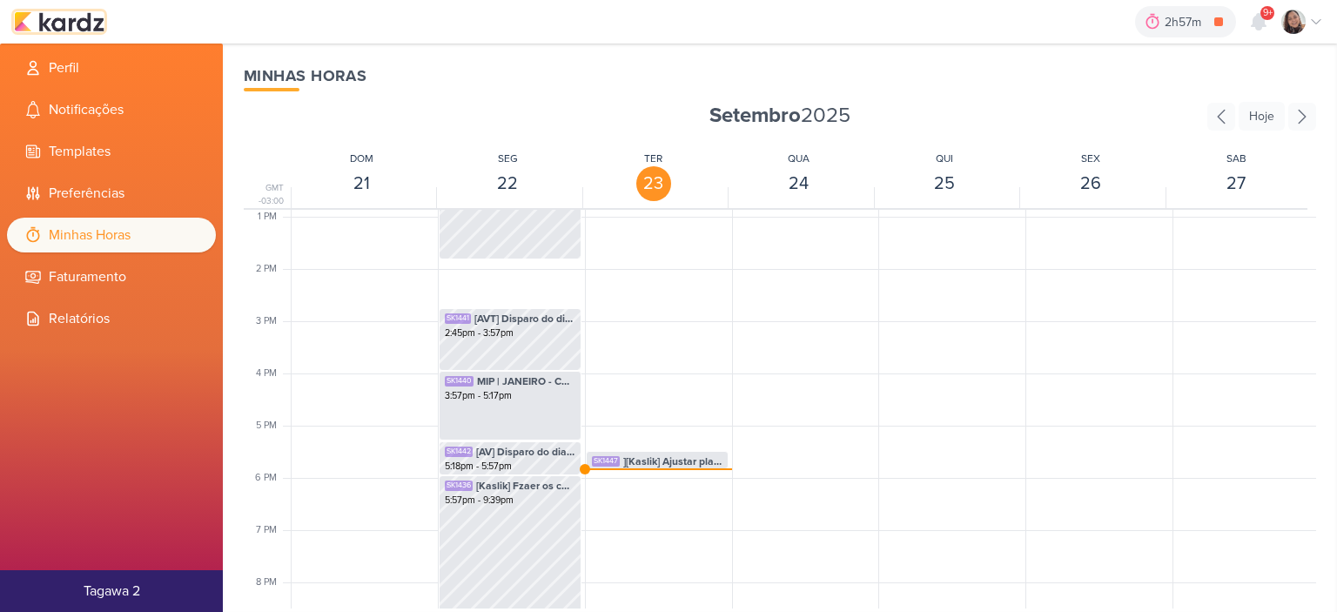
click at [100, 25] on img at bounding box center [59, 21] width 91 height 21
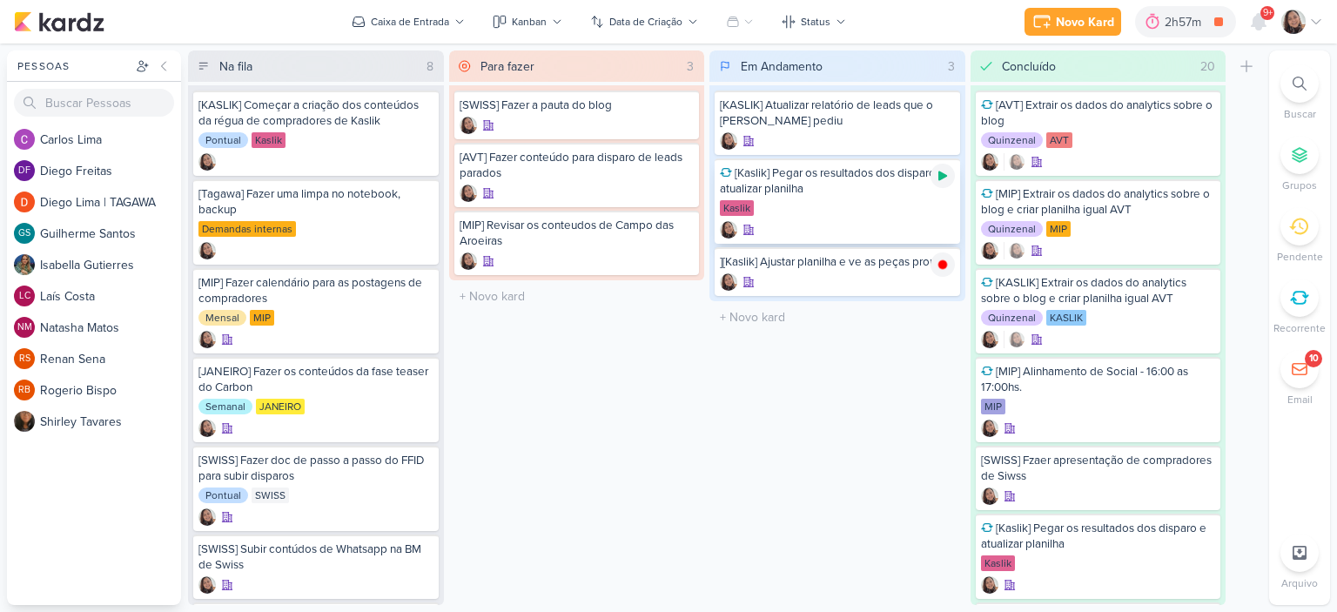
click at [942, 178] on icon at bounding box center [943, 176] width 14 height 14
click at [1315, 23] on icon at bounding box center [1316, 22] width 14 height 14
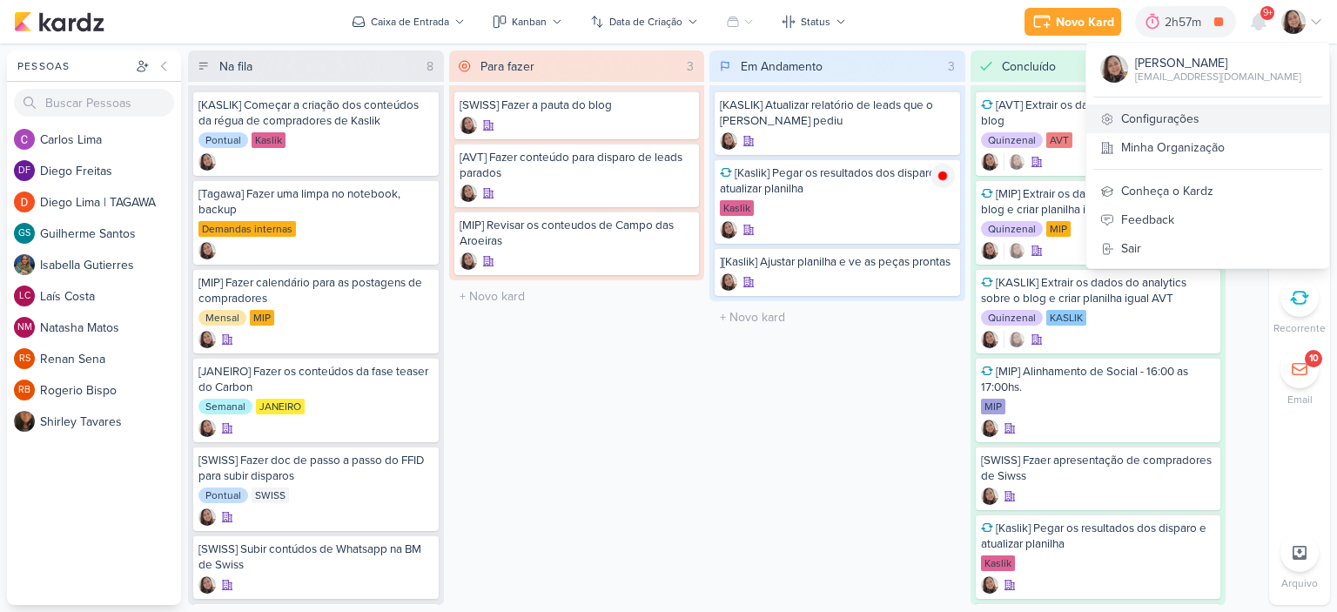
click at [1143, 115] on link "Configurações" at bounding box center [1207, 118] width 243 height 29
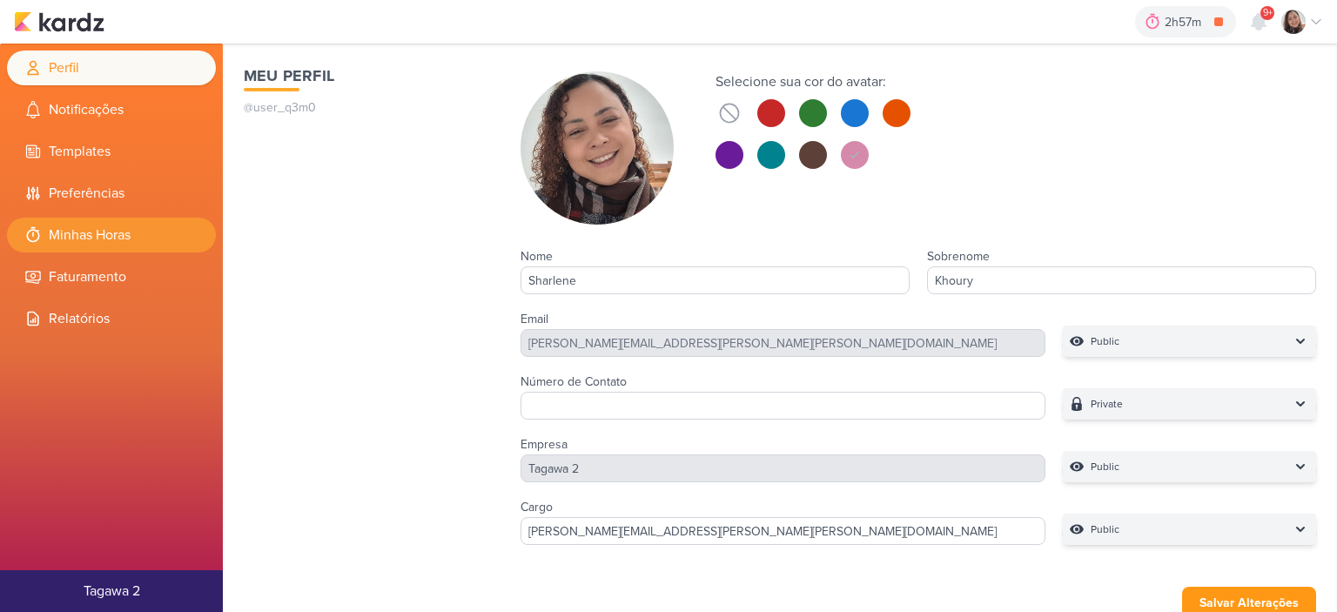
click at [146, 234] on li "Minhas Horas" at bounding box center [111, 235] width 209 height 35
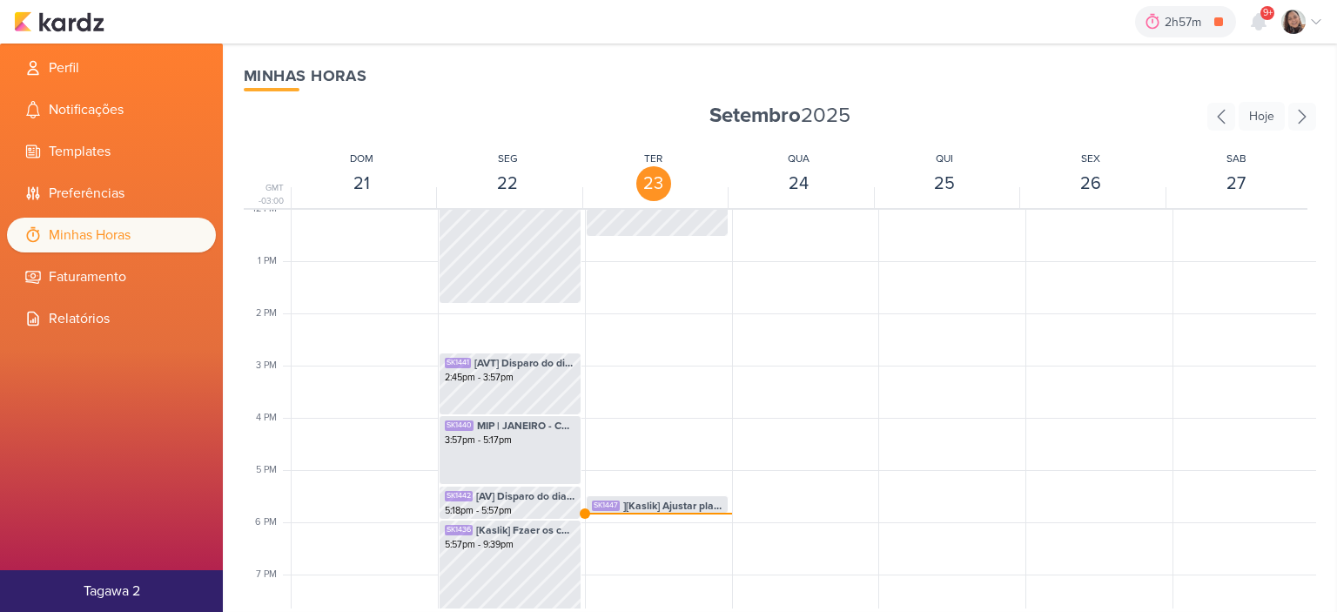
scroll to position [672, 0]
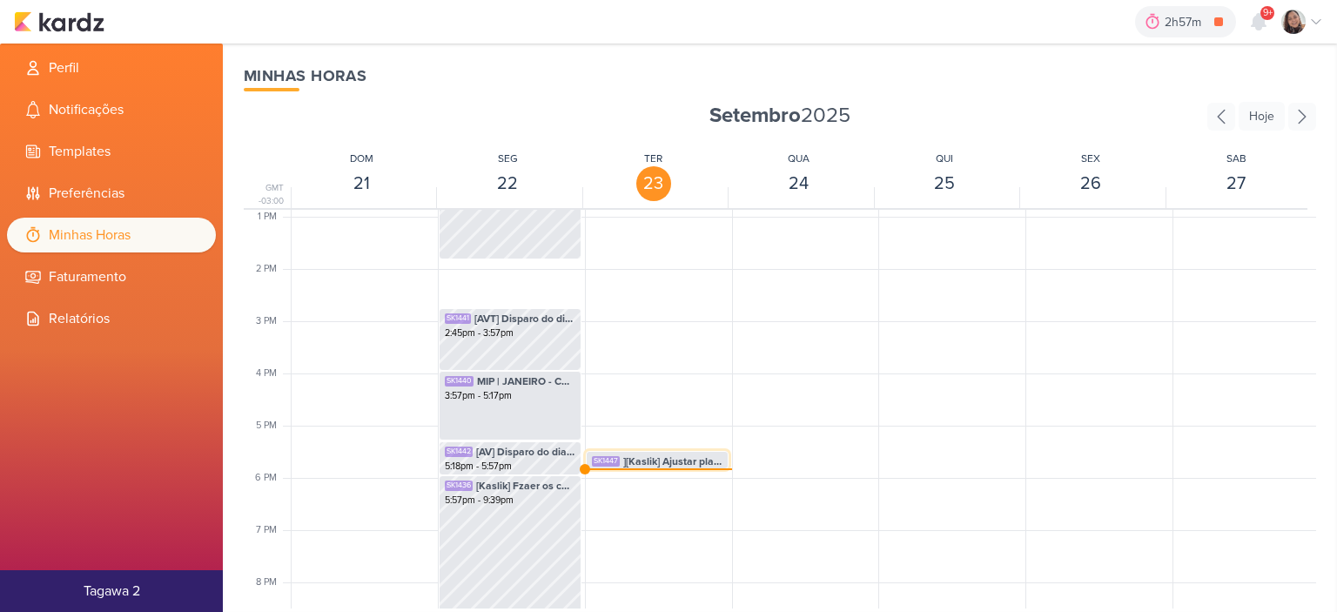
click at [701, 459] on span "][Kaslik] Ajustar planilha e ve as peças prontas" at bounding box center [672, 461] width 99 height 16
select select "pm"
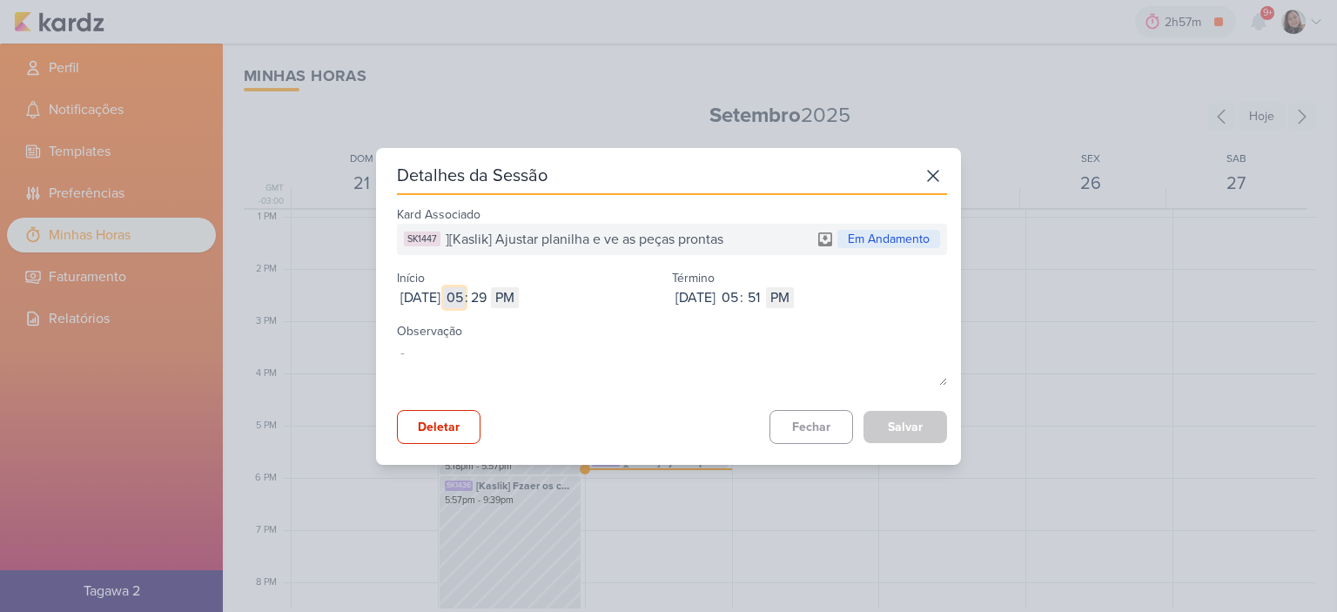
click at [465, 303] on input "05" at bounding box center [454, 297] width 21 height 21
type input "12"
click at [489, 304] on input "29" at bounding box center [478, 297] width 21 height 21
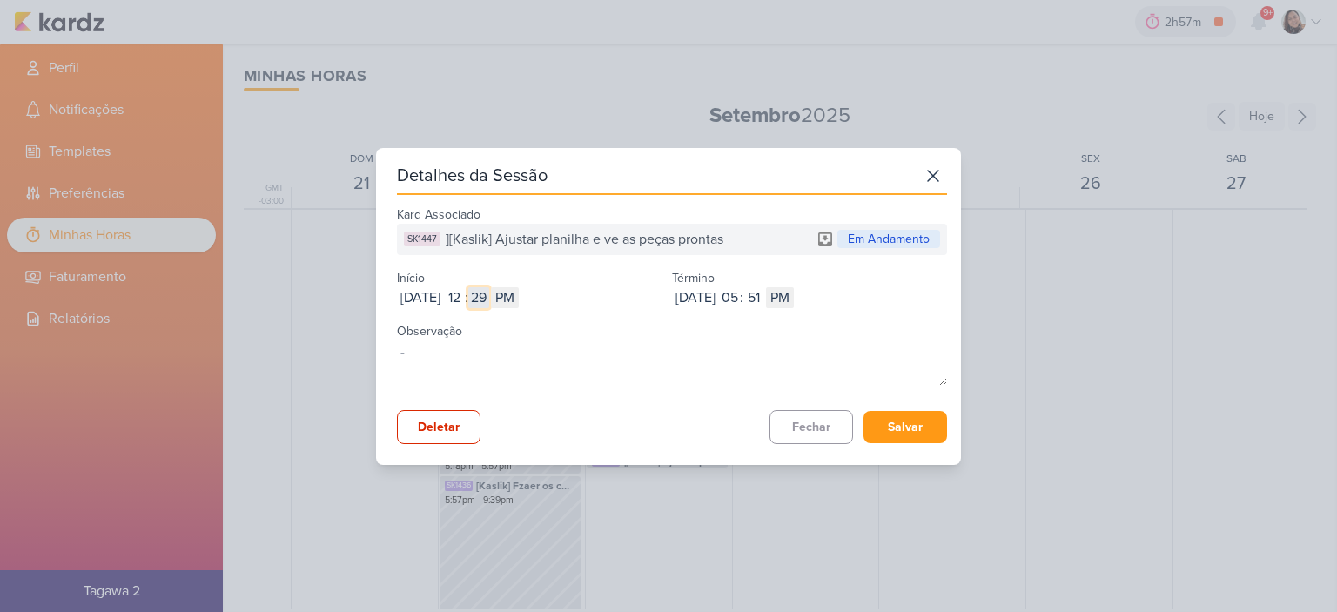
click at [489, 304] on input "29" at bounding box center [478, 297] width 21 height 21
type input "32"
click at [740, 297] on input "05" at bounding box center [729, 297] width 21 height 21
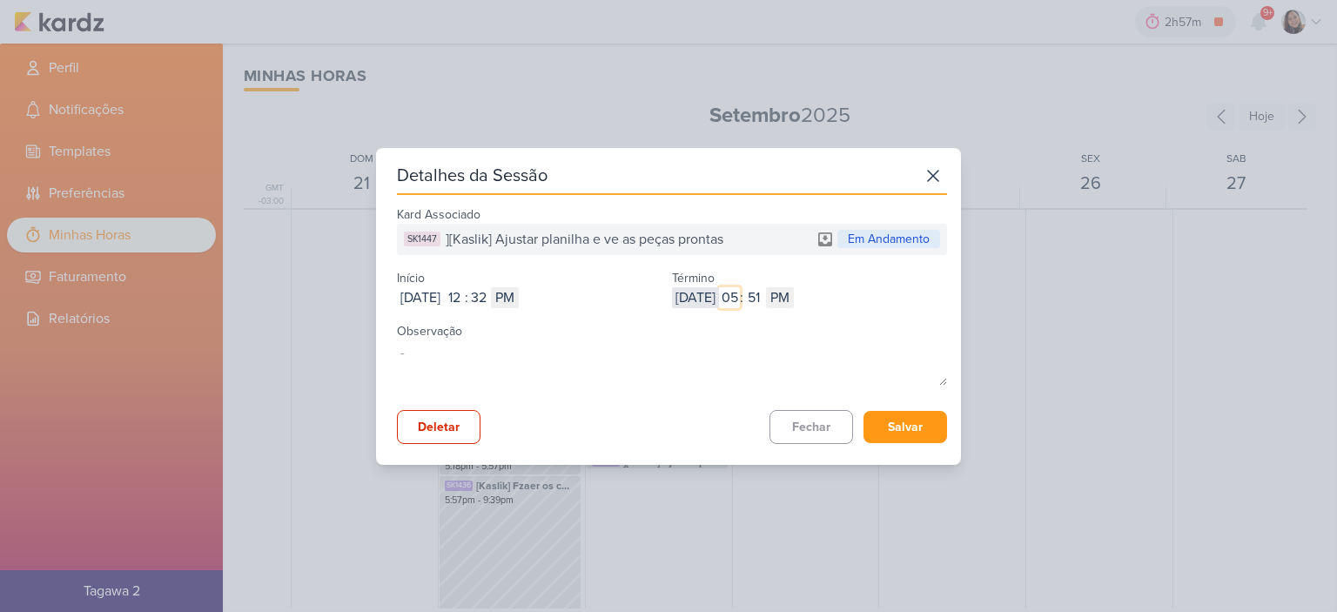
type input "03"
click at [764, 298] on input "51" at bounding box center [753, 297] width 21 height 21
type input "03"
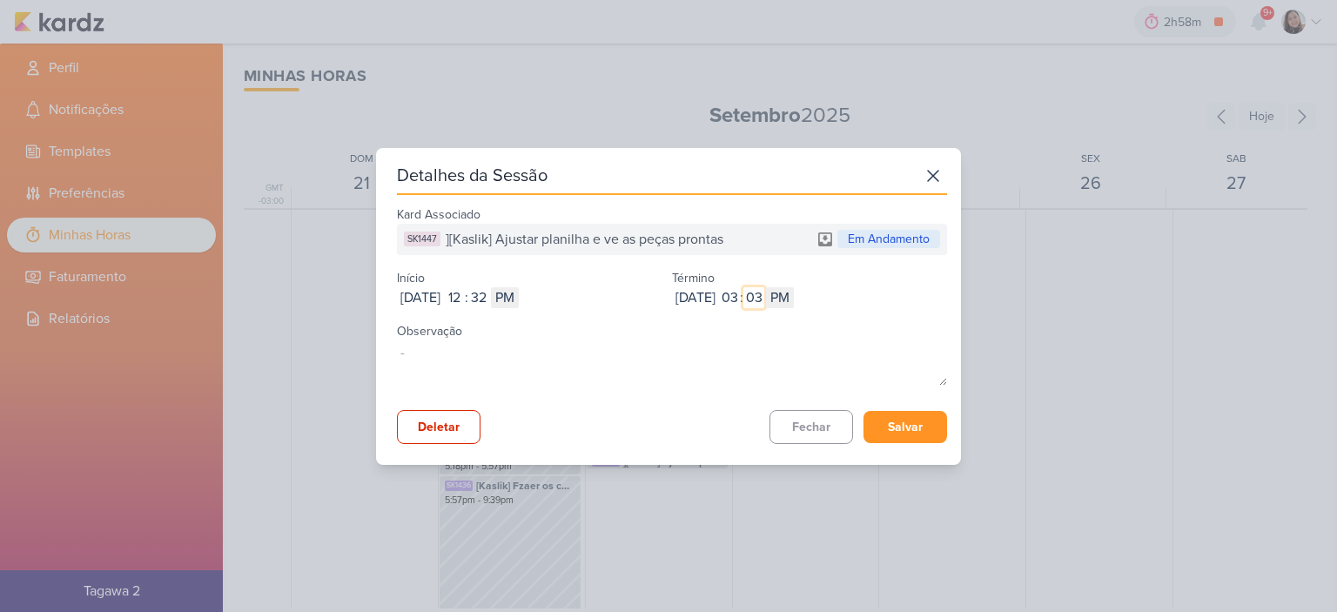
type input "03"
click at [901, 419] on button "Salvar" at bounding box center [905, 427] width 84 height 32
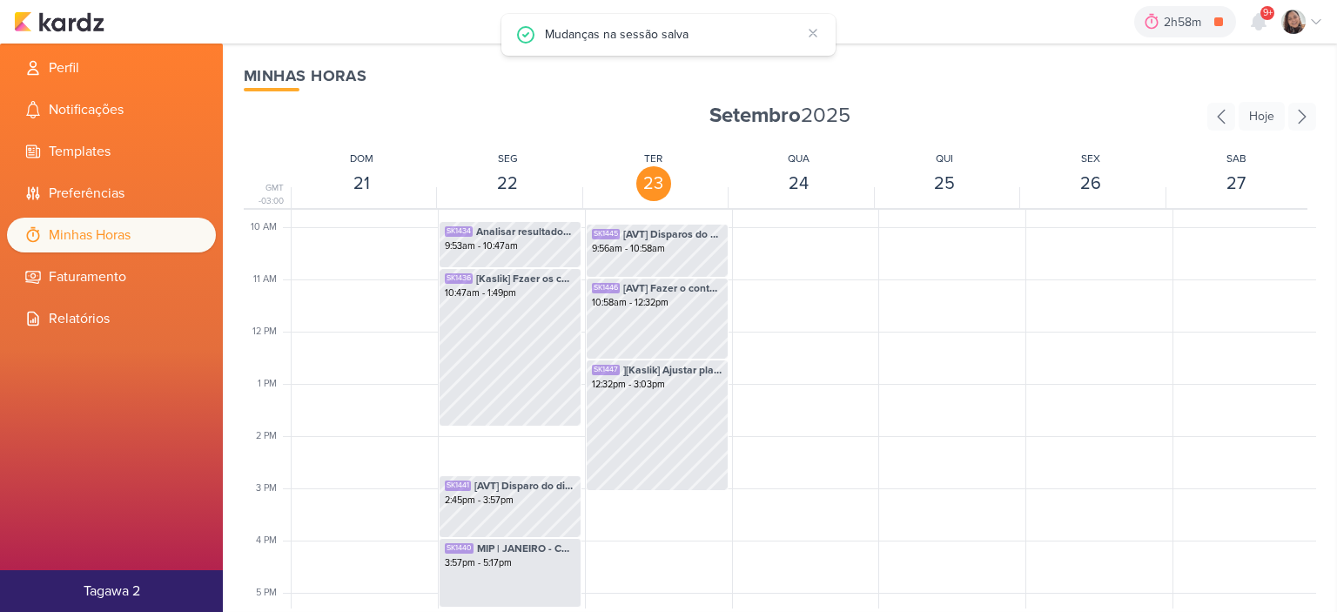
scroll to position [498, 0]
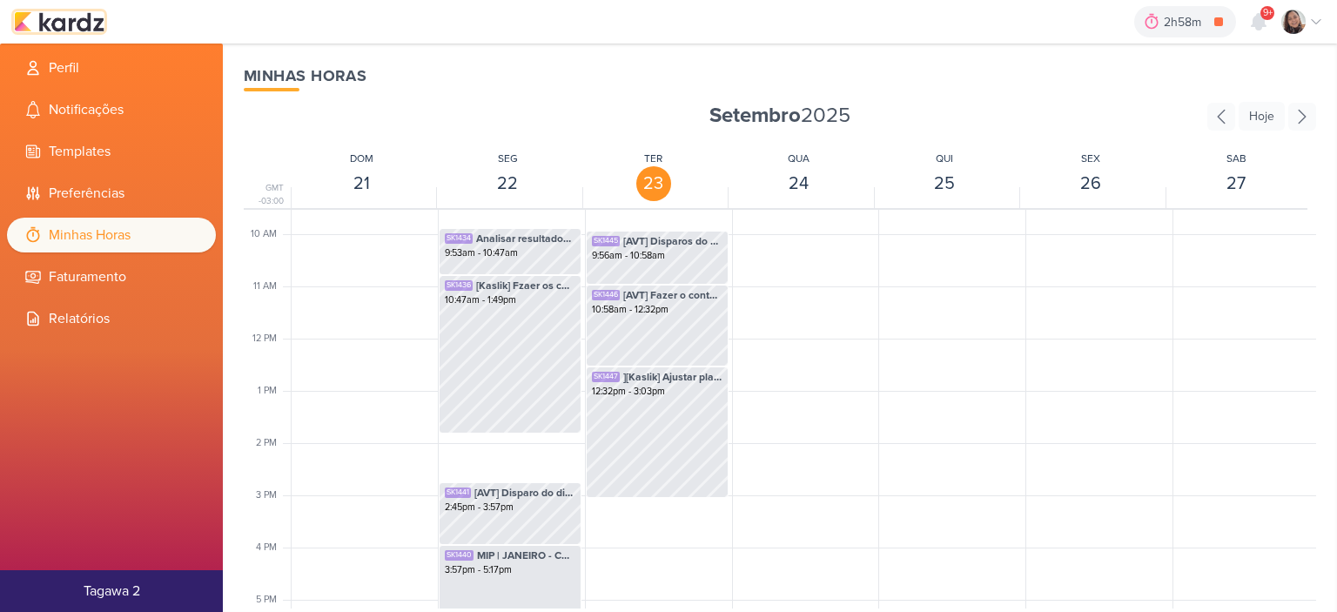
click at [53, 18] on img at bounding box center [59, 21] width 91 height 21
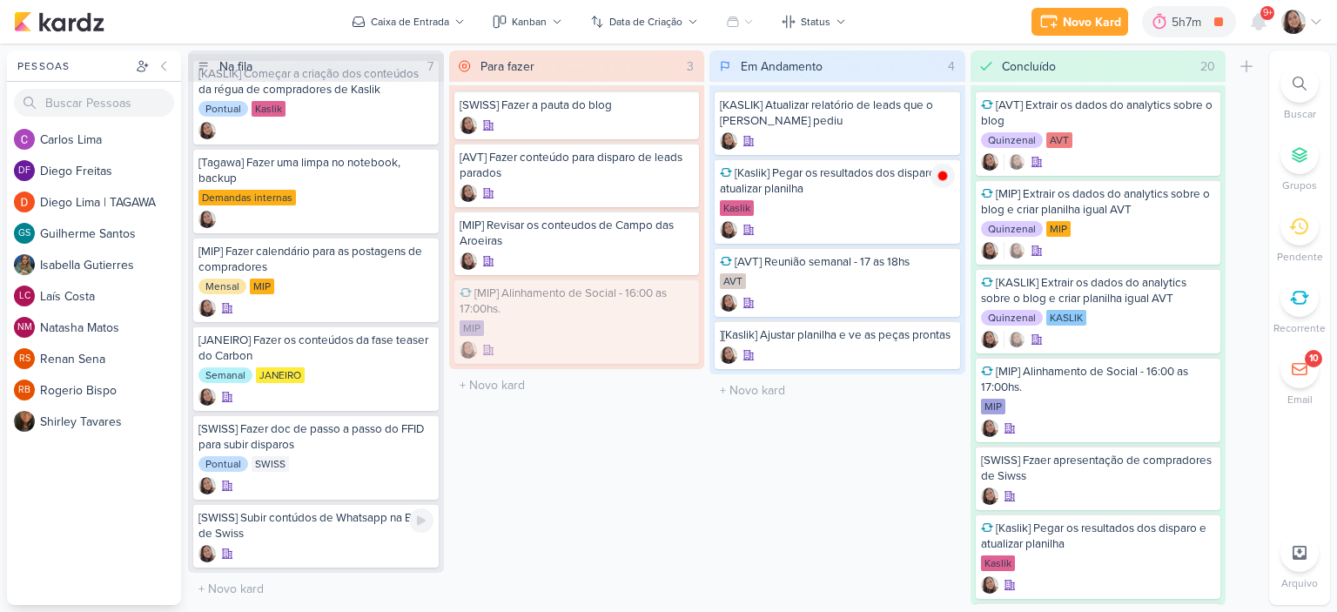
scroll to position [28, 0]
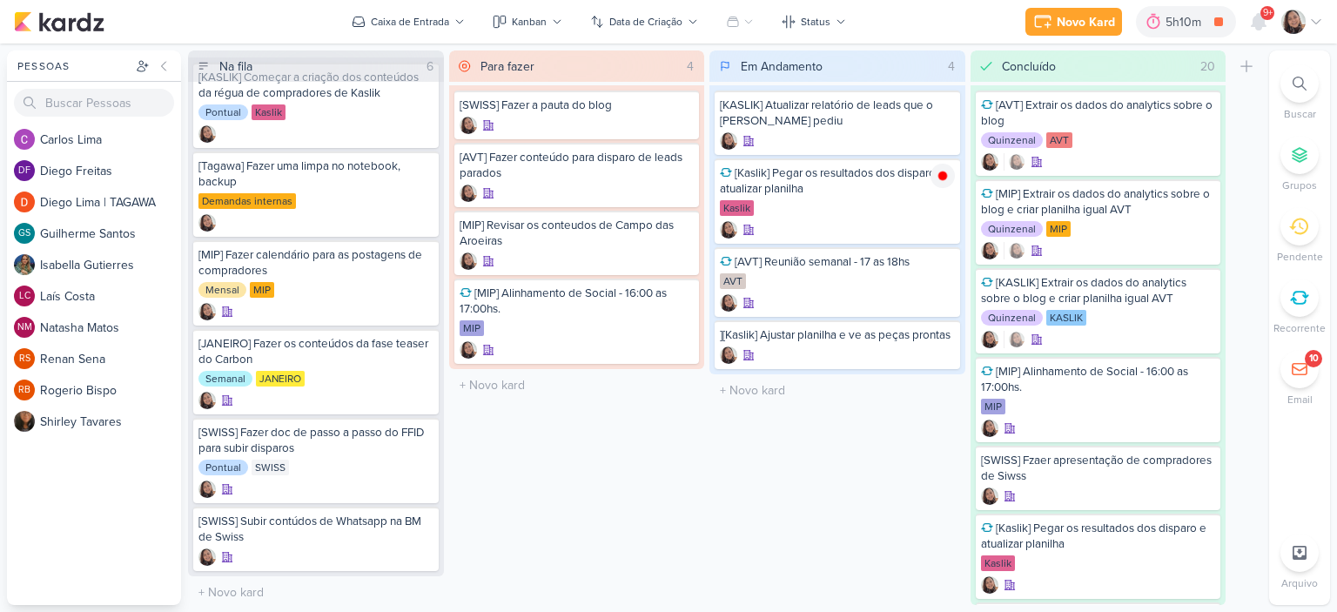
click at [1318, 17] on icon at bounding box center [1316, 22] width 14 height 14
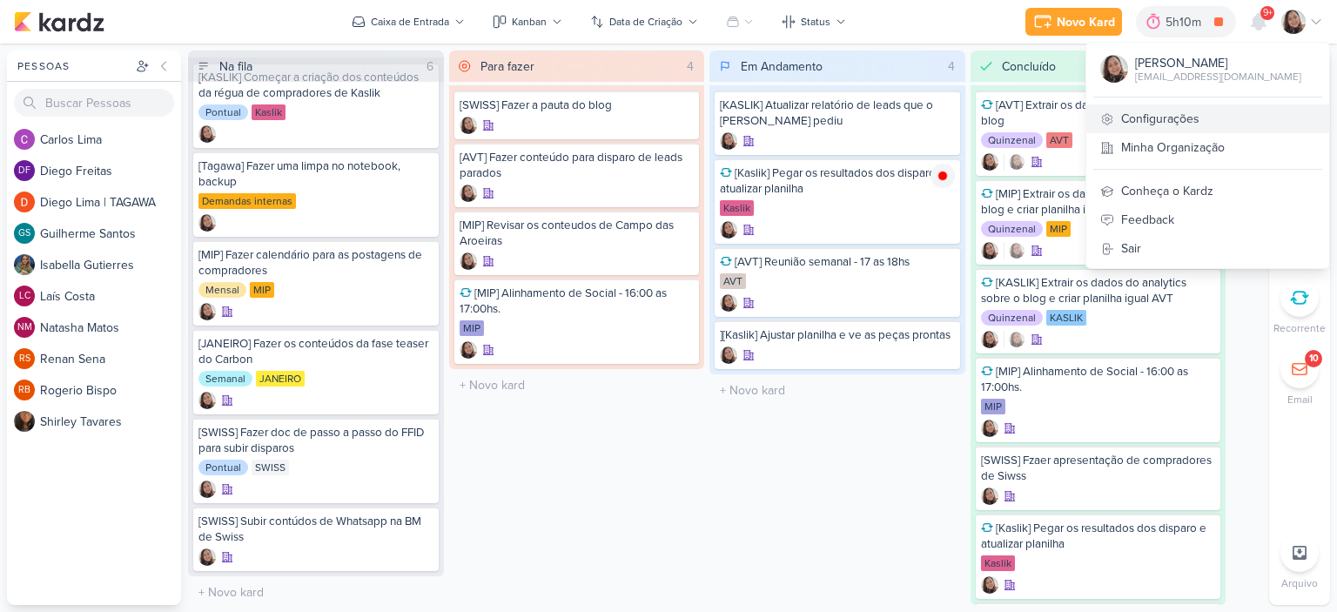
click at [1177, 107] on link "Configurações" at bounding box center [1207, 118] width 243 height 29
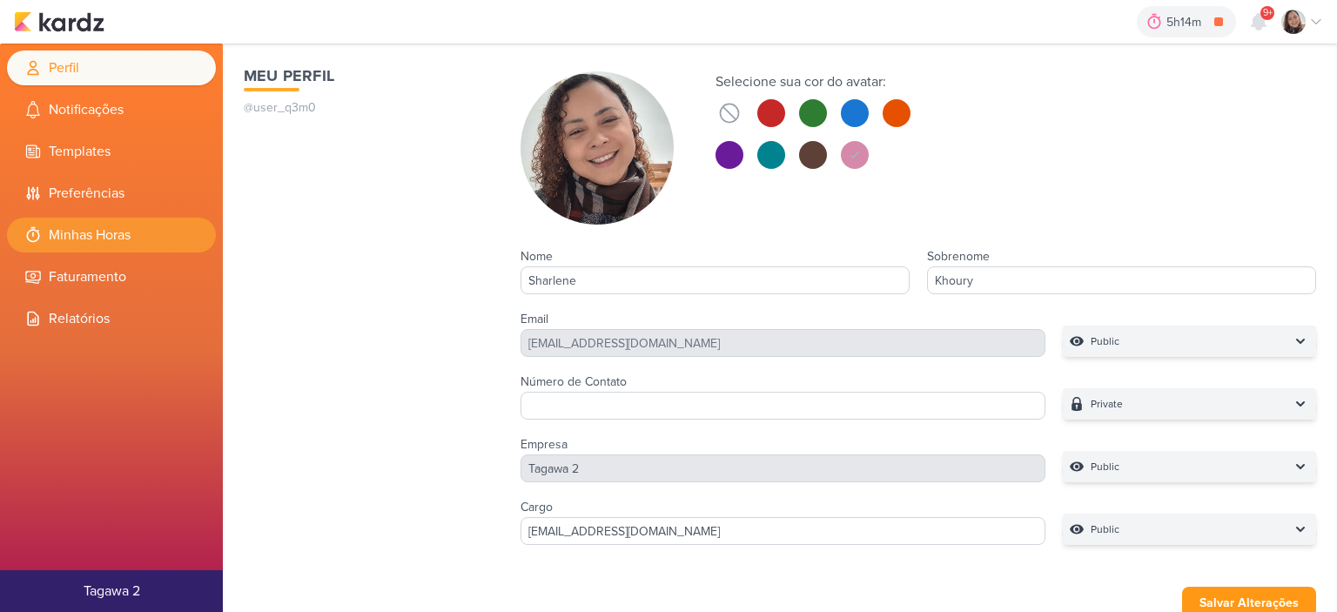
click at [150, 237] on li "Minhas Horas" at bounding box center [111, 235] width 209 height 35
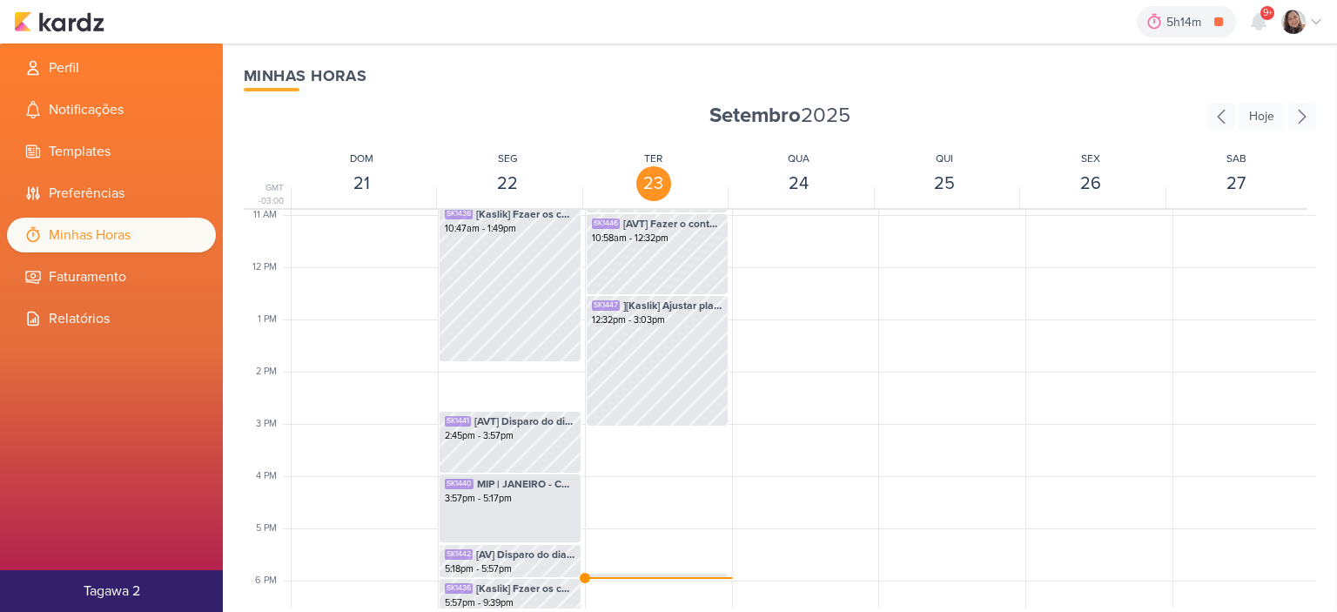
scroll to position [759, 0]
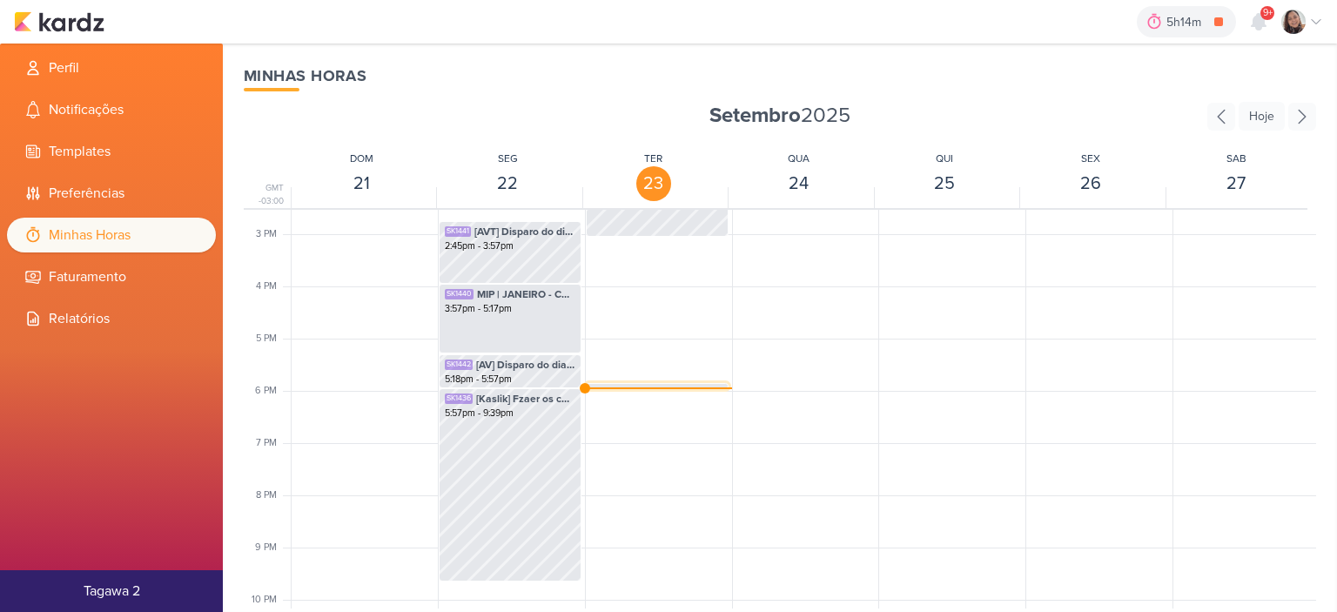
click at [665, 386] on span "[Kaslik] Pegar os resultados dos disparo e atualizar planilha" at bounding box center [672, 394] width 99 height 16
select select "pm"
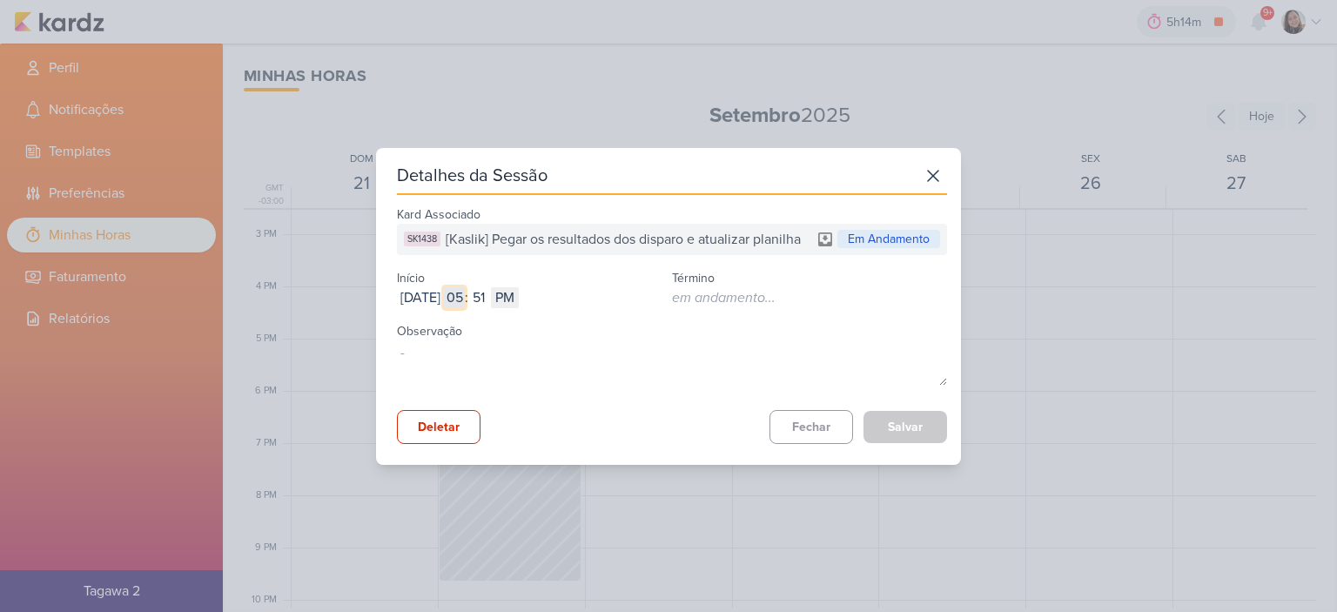
click at [465, 292] on input "05" at bounding box center [454, 297] width 21 height 21
type input "04"
click at [489, 296] on input "51" at bounding box center [478, 297] width 21 height 21
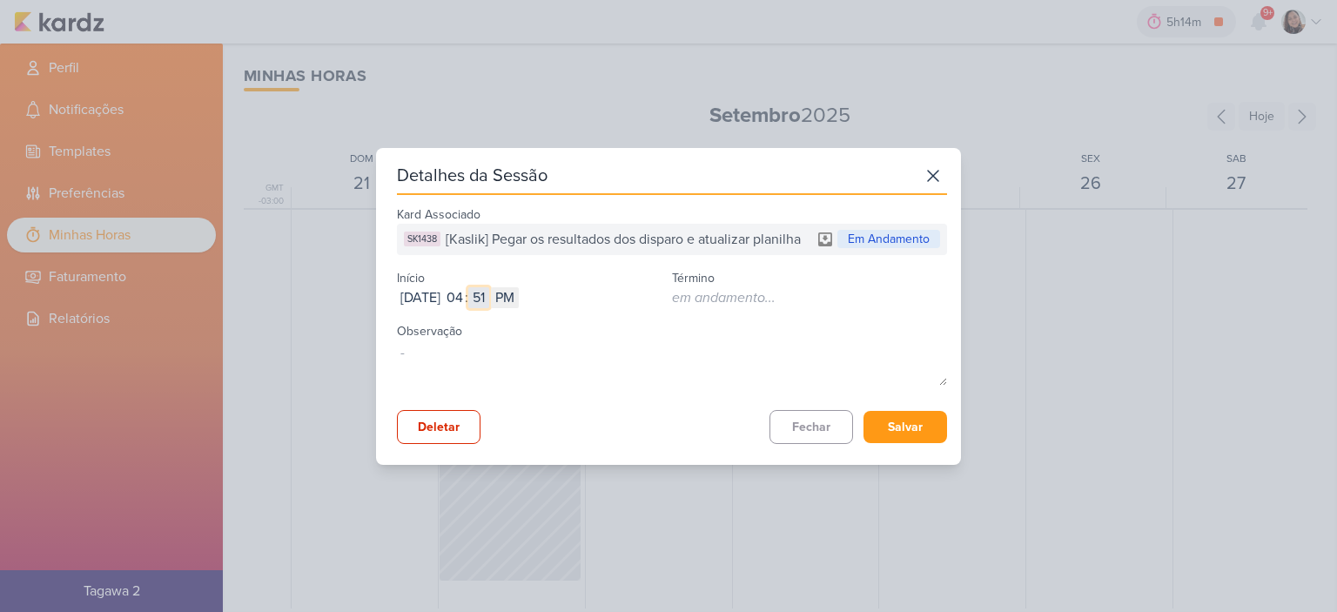
click at [489, 296] on input "51" at bounding box center [478, 297] width 21 height 21
type input "05"
click at [913, 427] on button "Salvar" at bounding box center [905, 427] width 84 height 32
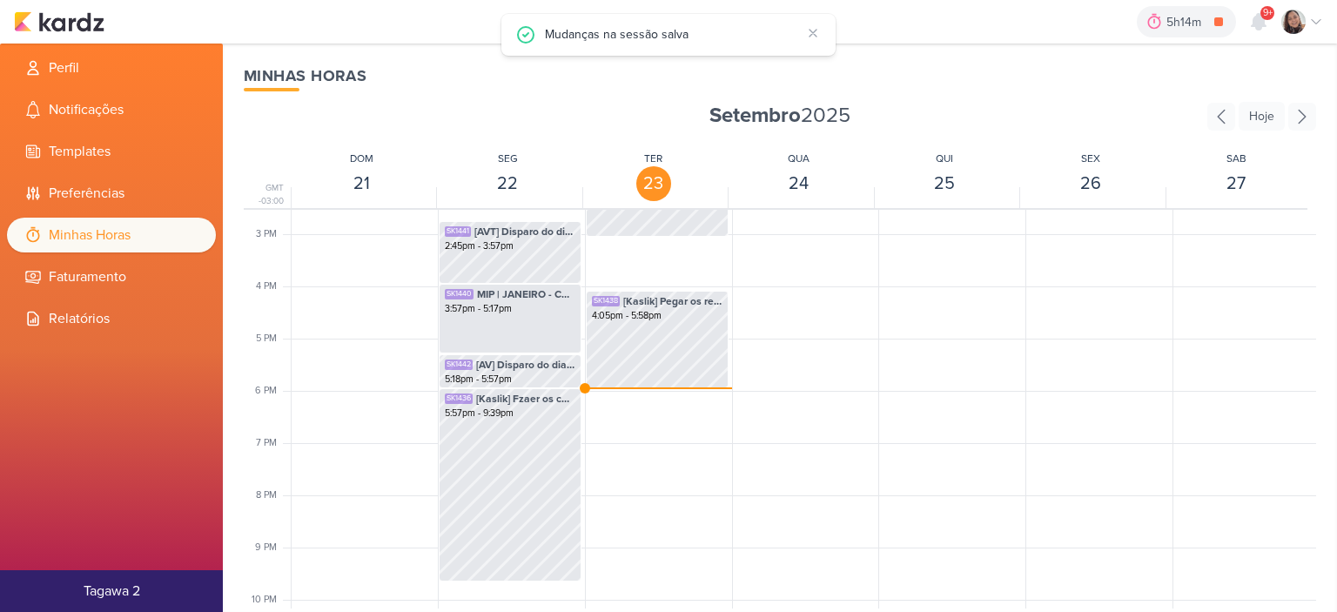
click at [74, 3] on div "5h14m [Kaslik] Pegar os resultados dos disparo e atualizar planilha 0h0m Hoje 5…" at bounding box center [668, 22] width 1309 height 44
click at [74, 18] on img at bounding box center [59, 21] width 91 height 21
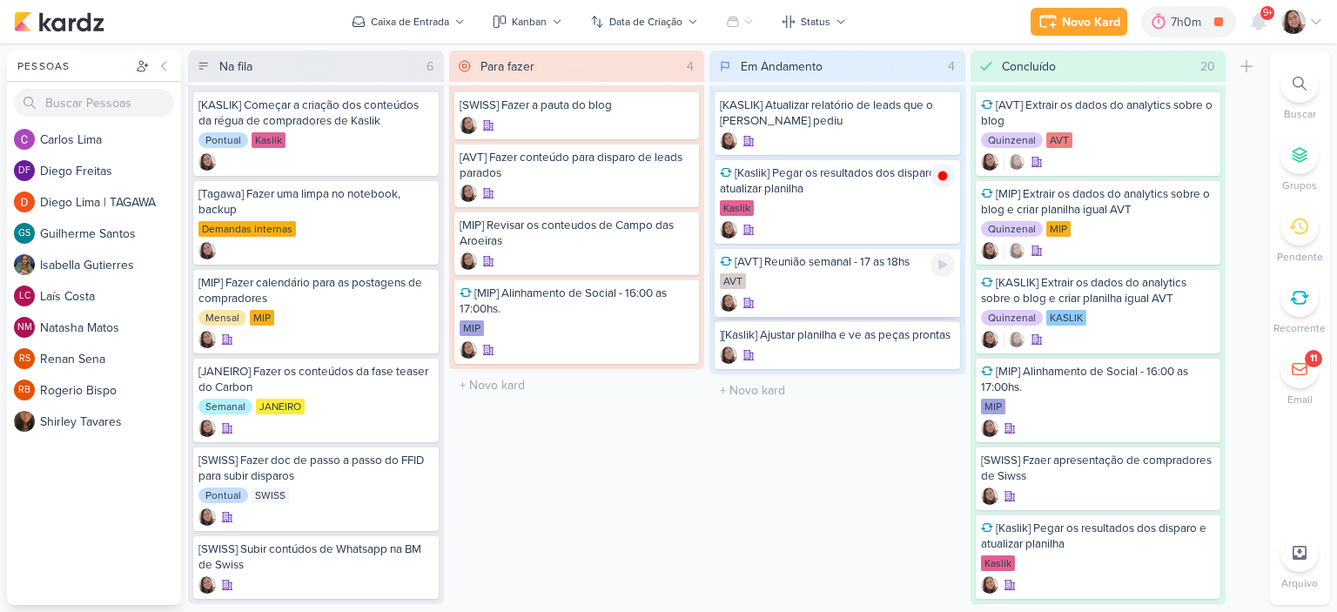
click at [936, 261] on icon at bounding box center [943, 265] width 14 height 14
click at [1326, 23] on div "Novo Kard Ctrl + k 7h0m [AVT] Reunião semanal - 17 as 18hs 0h0m Hoje 7h0m Seman…" at bounding box center [668, 22] width 1337 height 44
click at [1314, 20] on icon at bounding box center [1316, 22] width 14 height 14
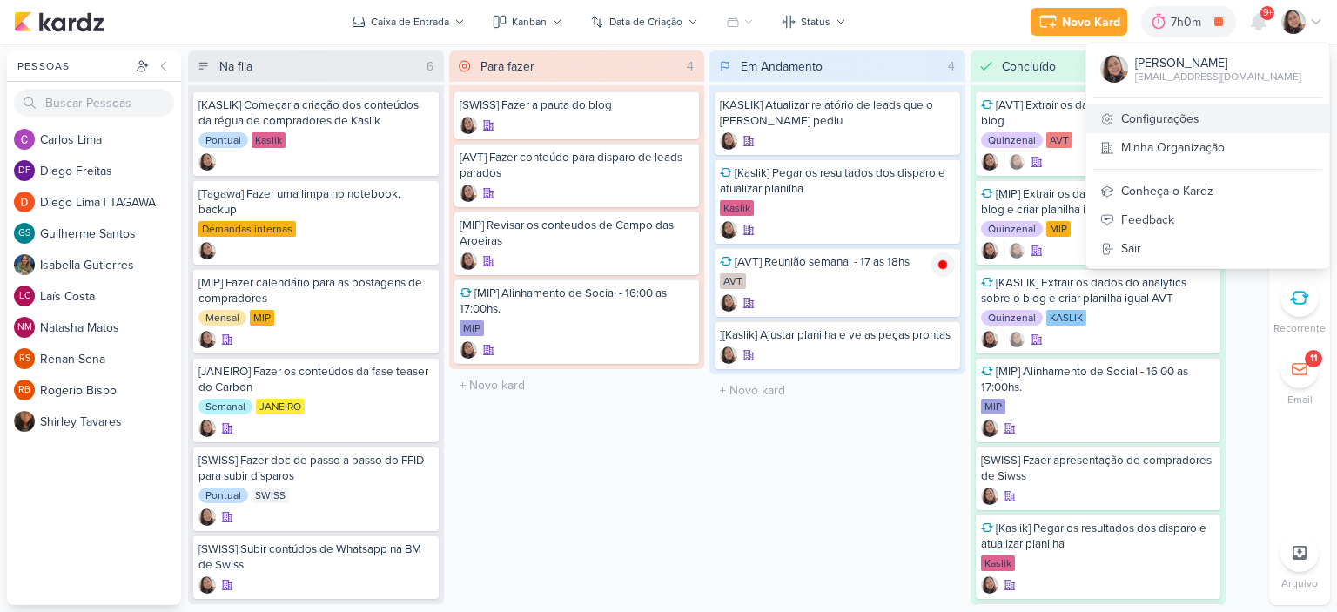
click at [1198, 110] on link "Configurações" at bounding box center [1207, 118] width 243 height 29
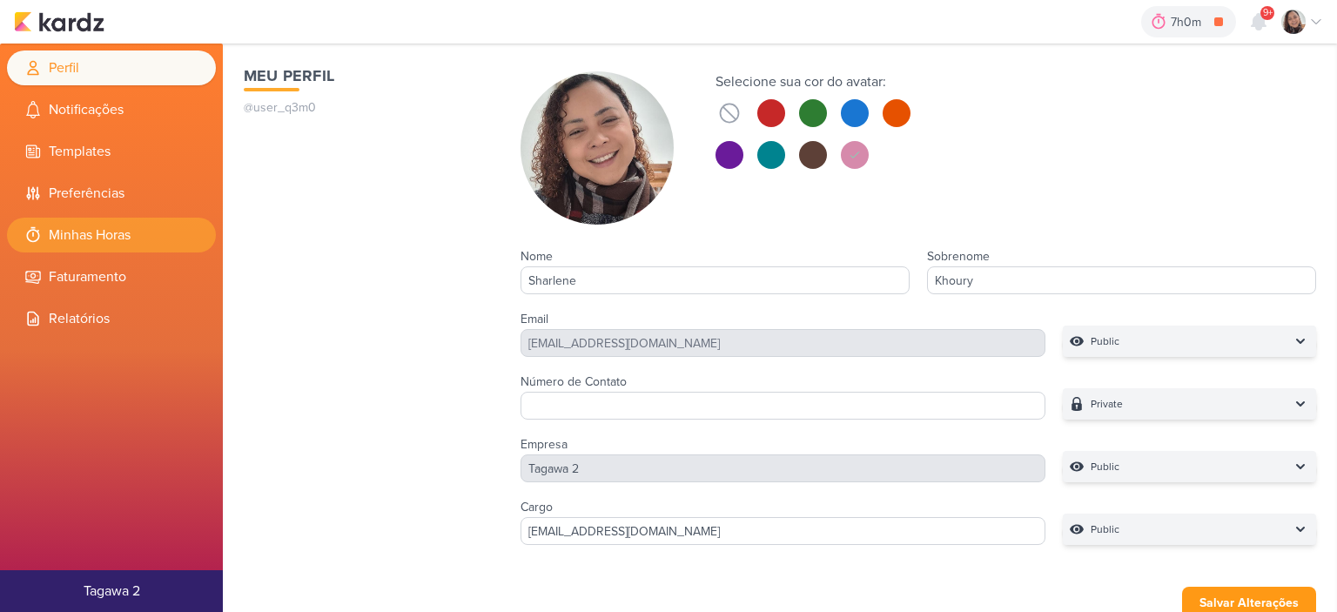
click at [131, 238] on li "Minhas Horas" at bounding box center [111, 235] width 209 height 35
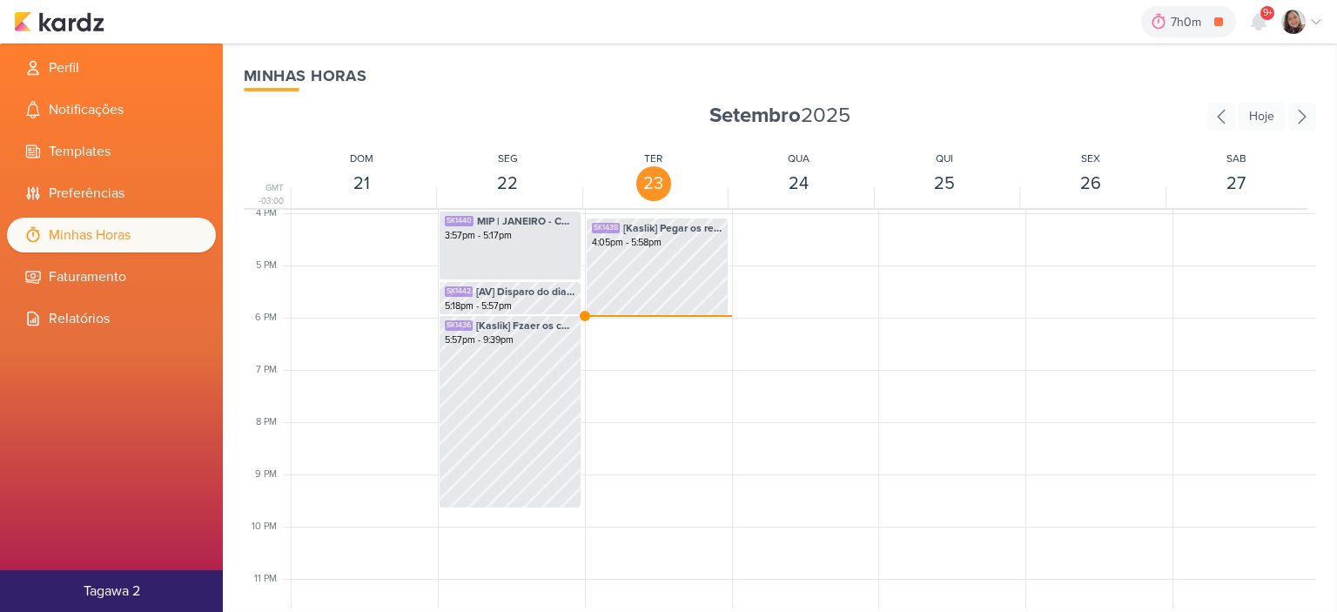
scroll to position [846, 0]
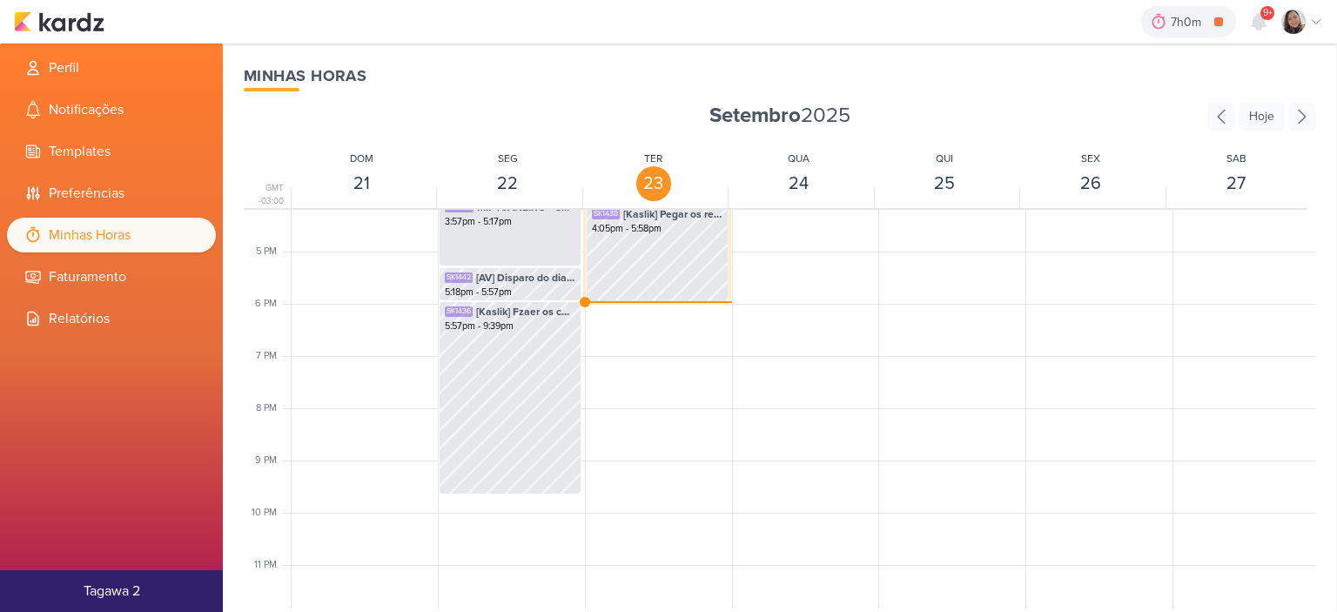
click at [651, 267] on div "SK1438 [Kaslik] Pegar os resultados dos disparo e atualizar planilha 4:05pm - 5…" at bounding box center [657, 253] width 143 height 98
select select "pm"
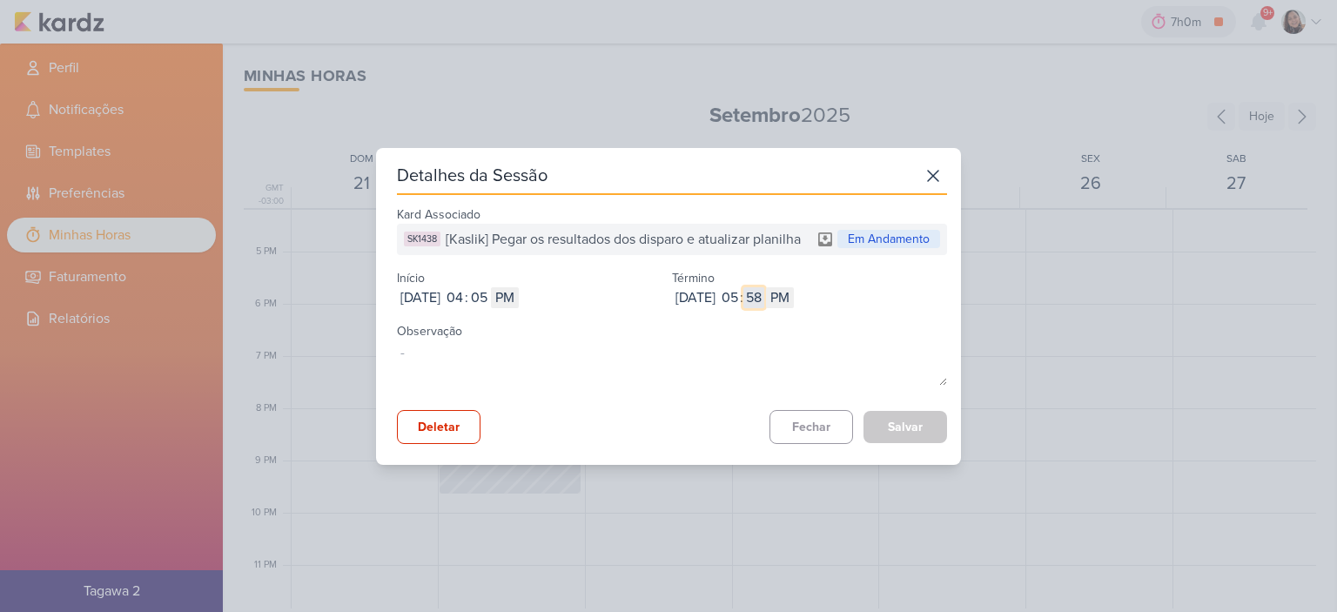
click at [764, 301] on input "58" at bounding box center [753, 297] width 21 height 21
type input "00"
click at [895, 438] on button "Salvar" at bounding box center [905, 427] width 84 height 32
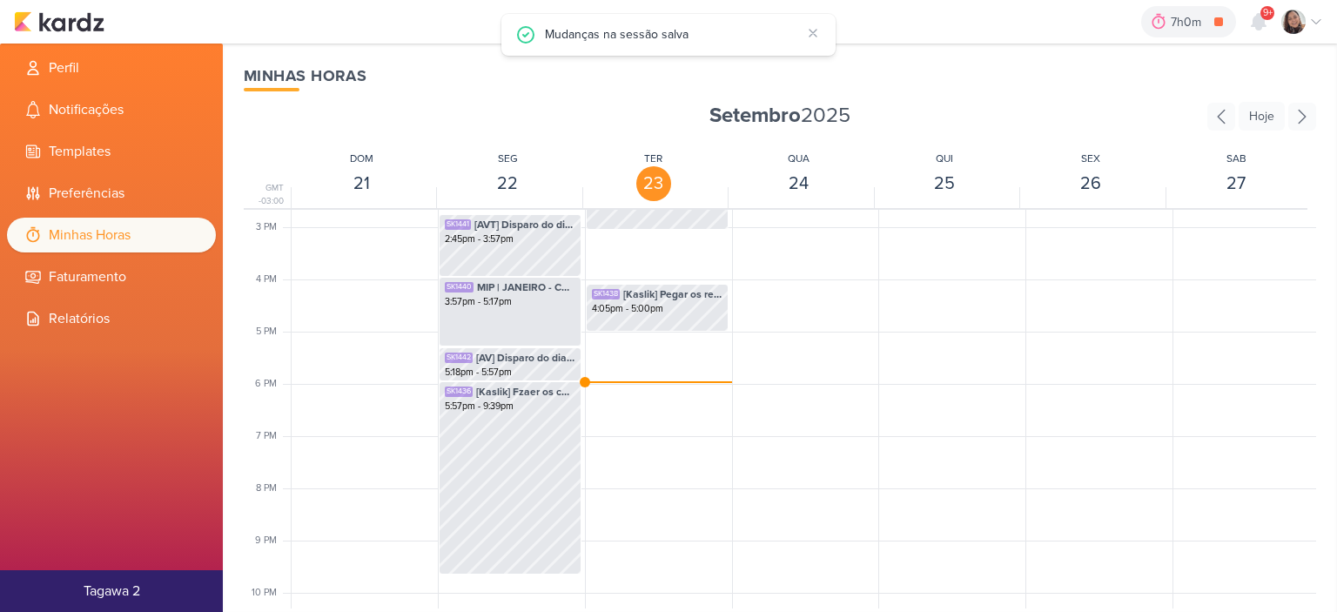
scroll to position [672, 0]
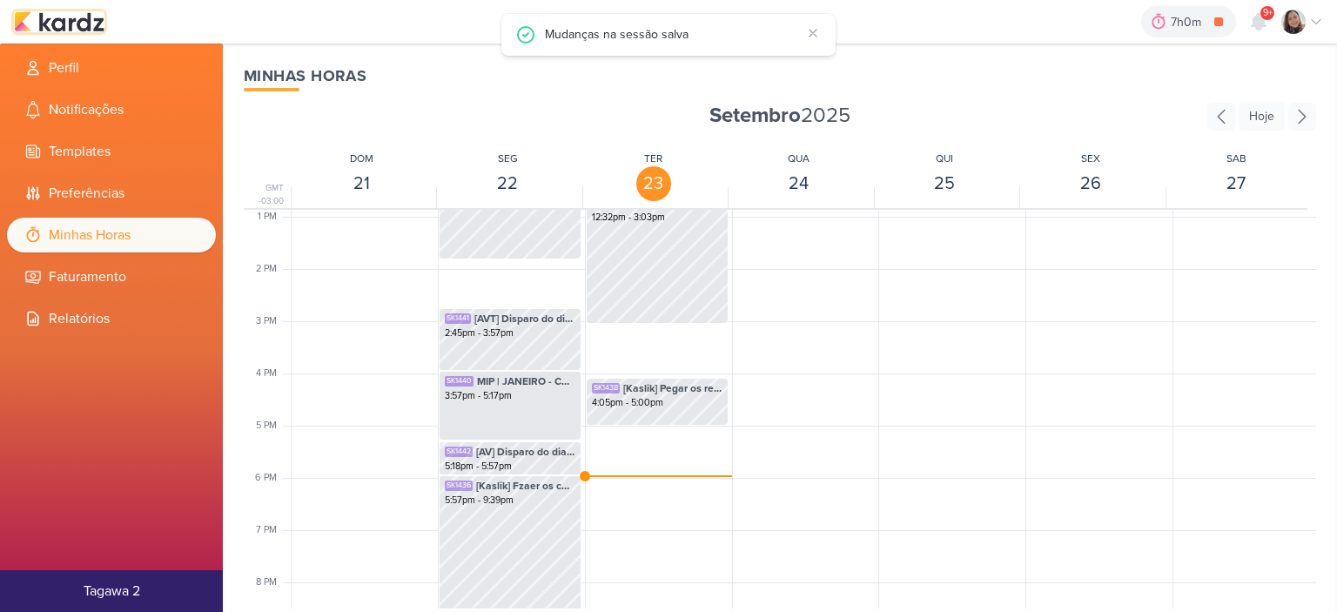
click at [91, 17] on img at bounding box center [59, 21] width 91 height 21
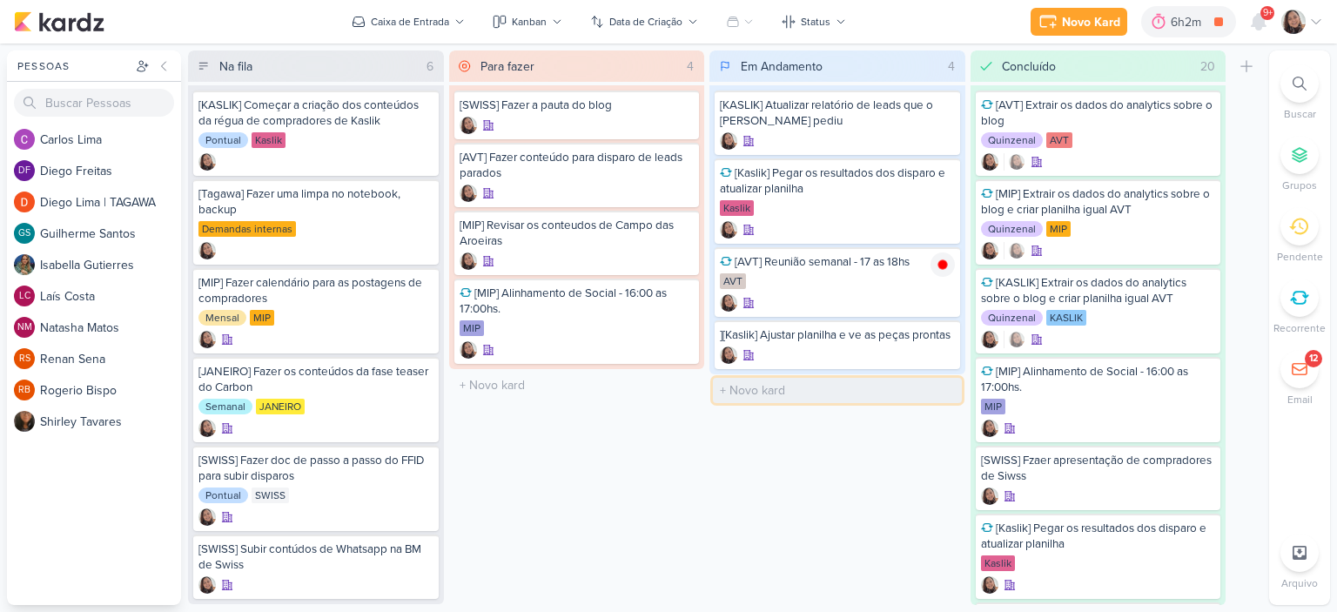
click at [769, 403] on input "text" at bounding box center [837, 390] width 249 height 25
type input "[Kaslik] Disparo do dia 24/09 - Médicos"
click at [1311, 16] on icon at bounding box center [1316, 22] width 14 height 14
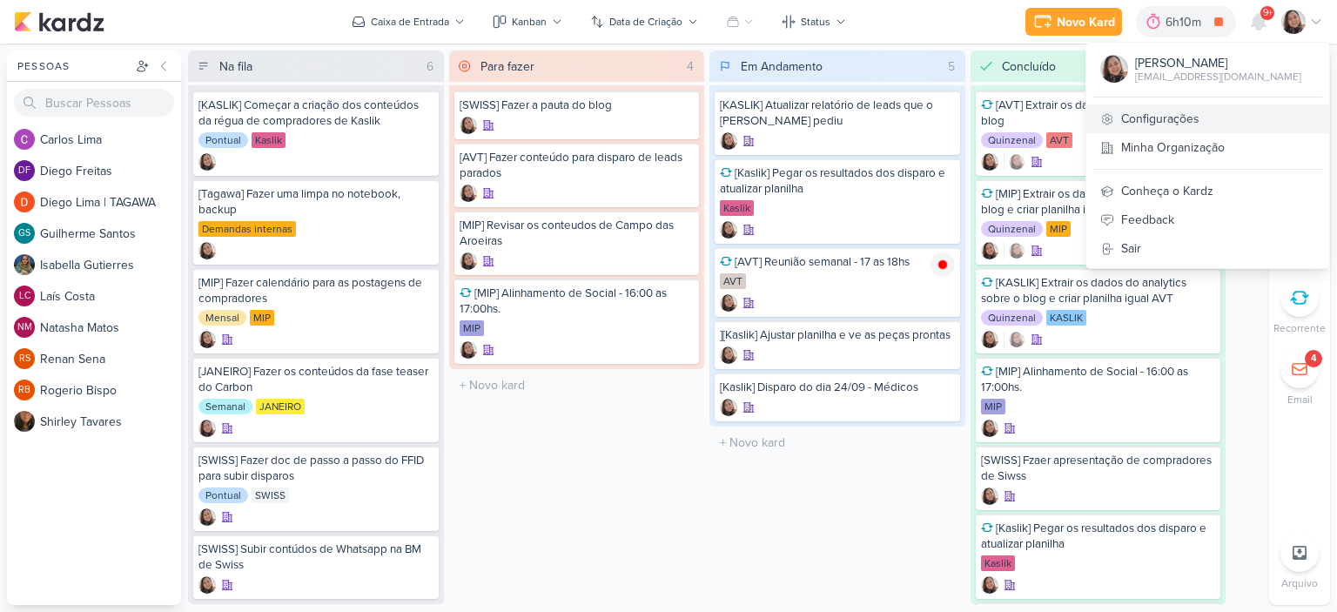
click at [1157, 117] on link "Configurações" at bounding box center [1207, 118] width 243 height 29
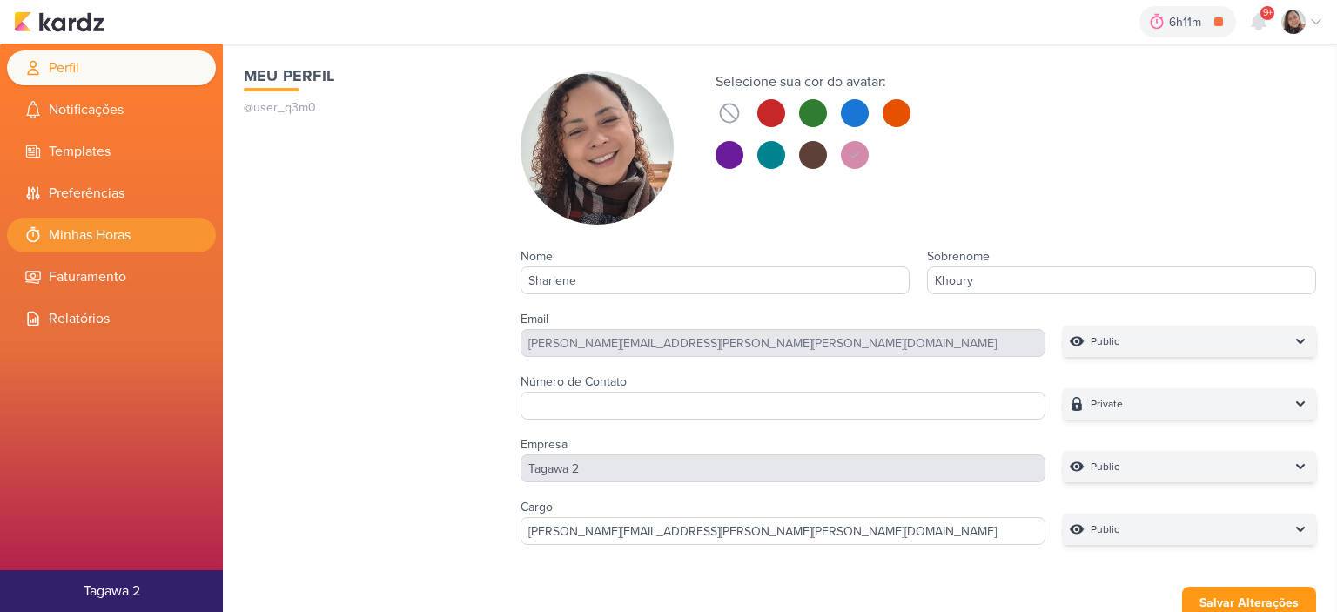
click at [136, 235] on li "Minhas Horas" at bounding box center [111, 235] width 209 height 35
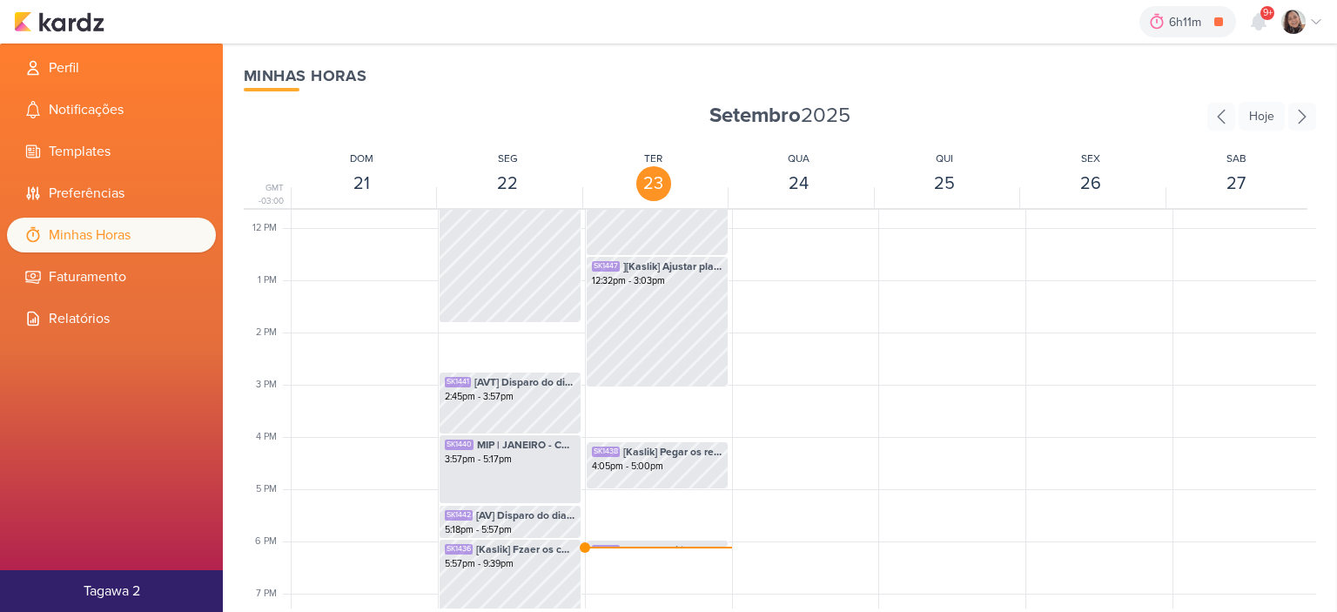
scroll to position [672, 0]
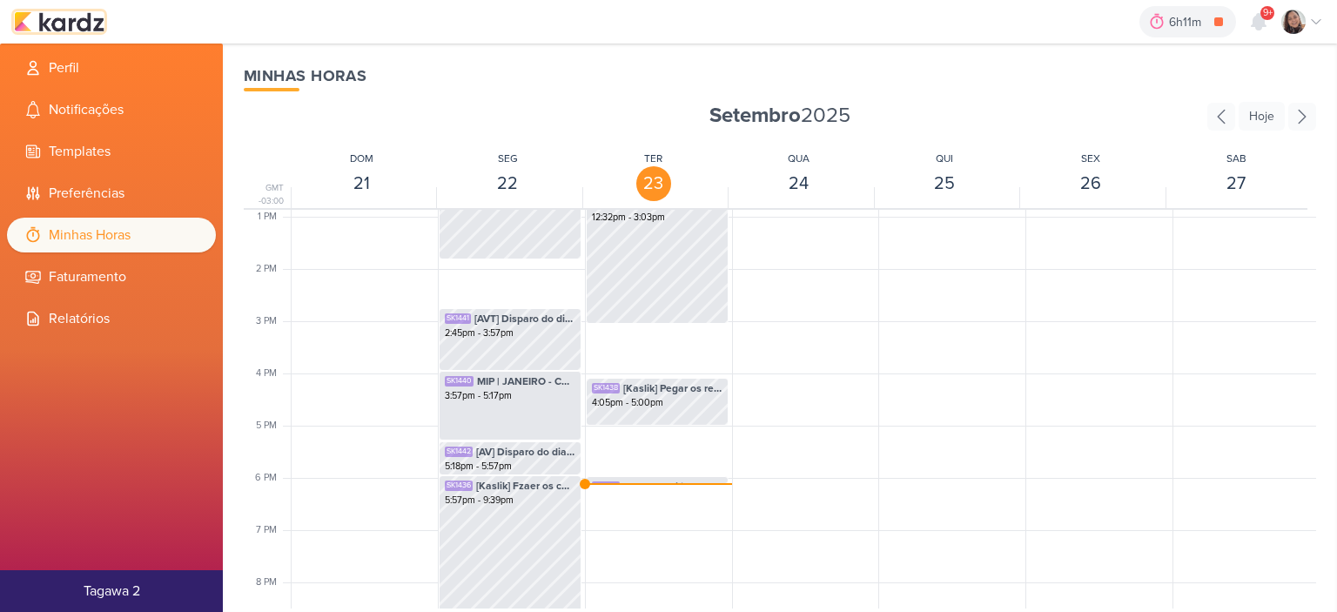
click at [82, 15] on img at bounding box center [59, 21] width 91 height 21
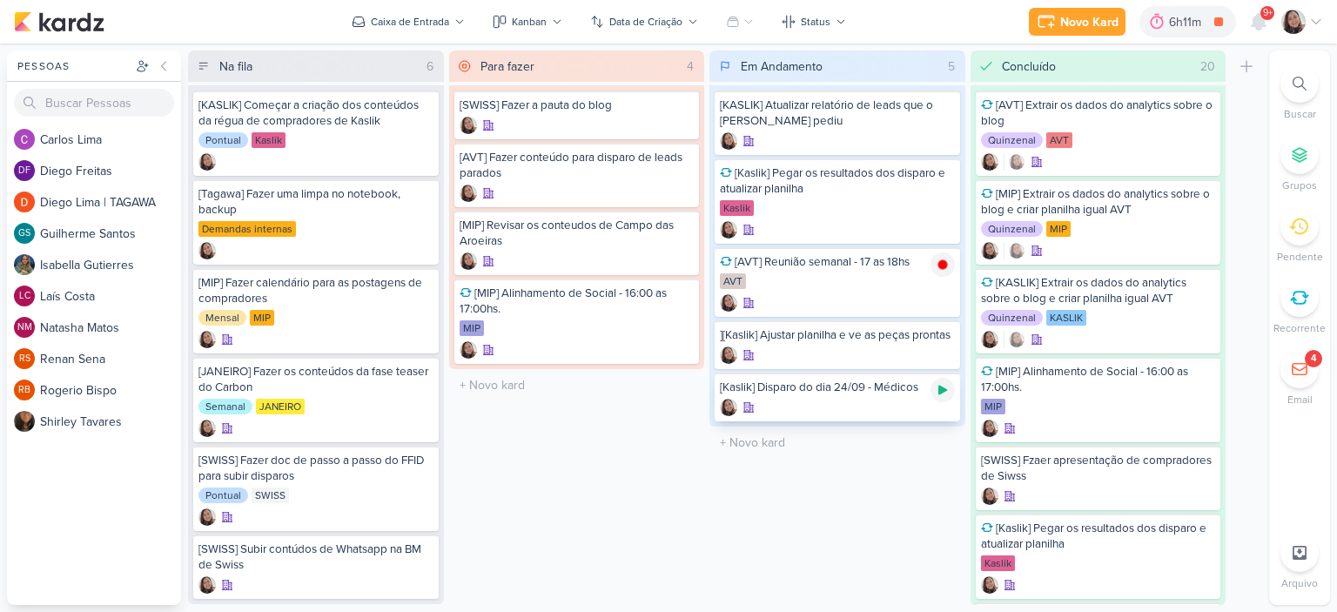
click at [951, 399] on div at bounding box center [942, 390] width 24 height 24
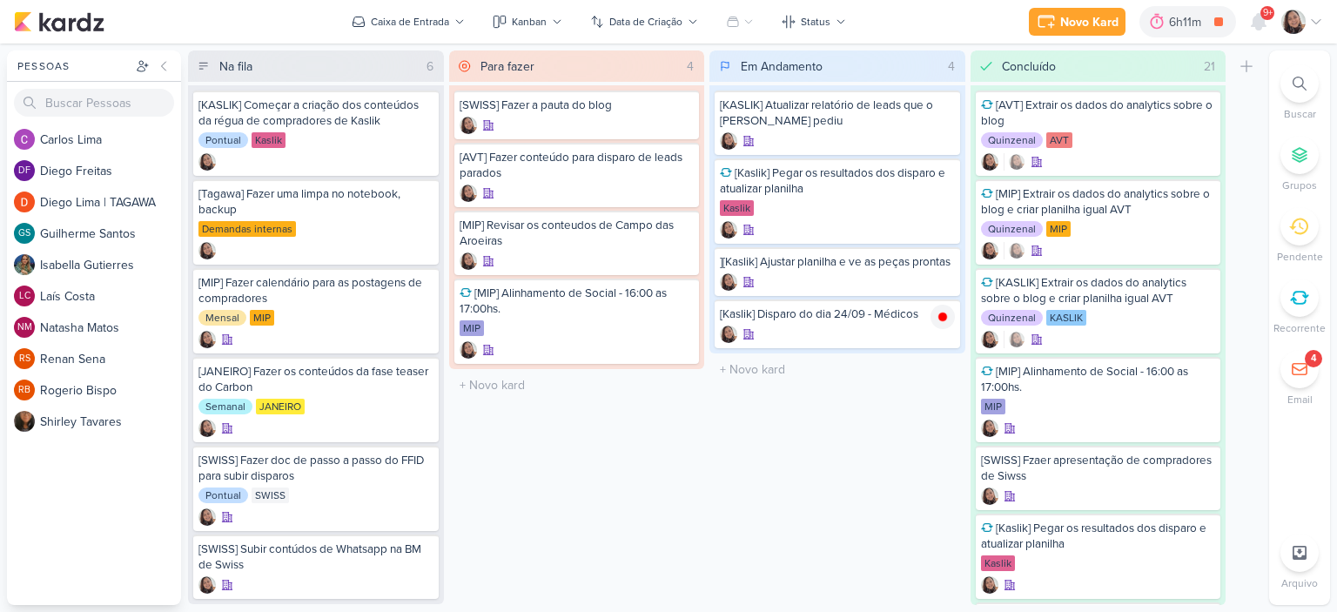
click at [1322, 23] on icon at bounding box center [1316, 22] width 14 height 14
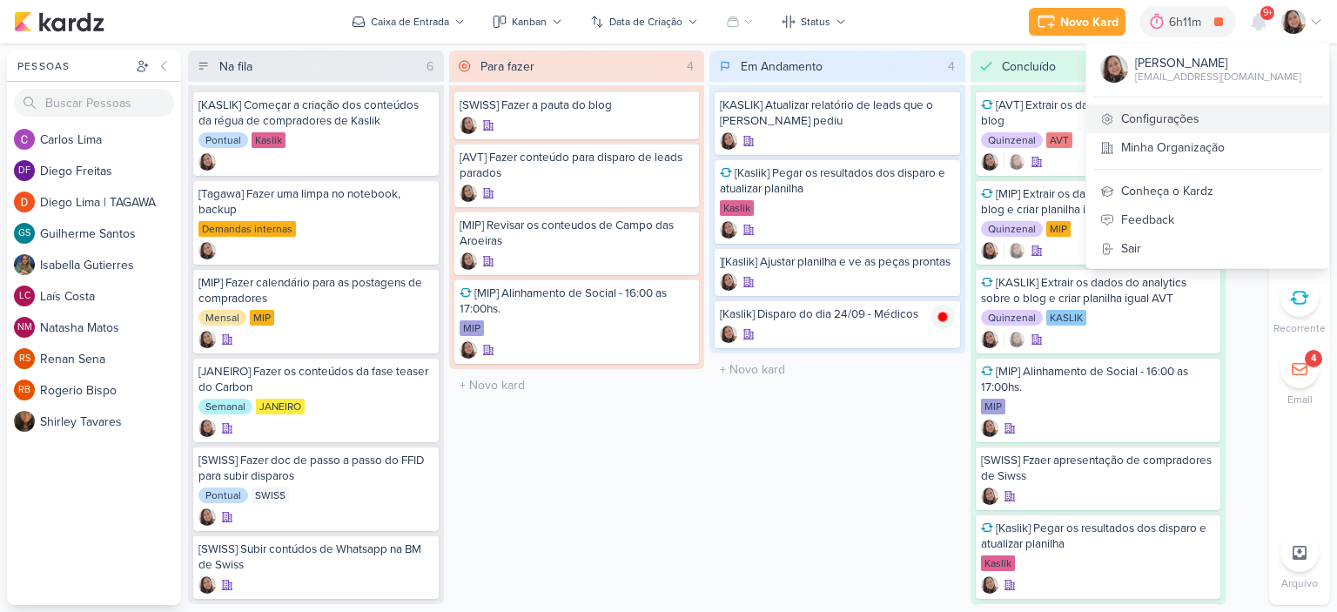
click at [1156, 111] on link "Configurações" at bounding box center [1207, 118] width 243 height 29
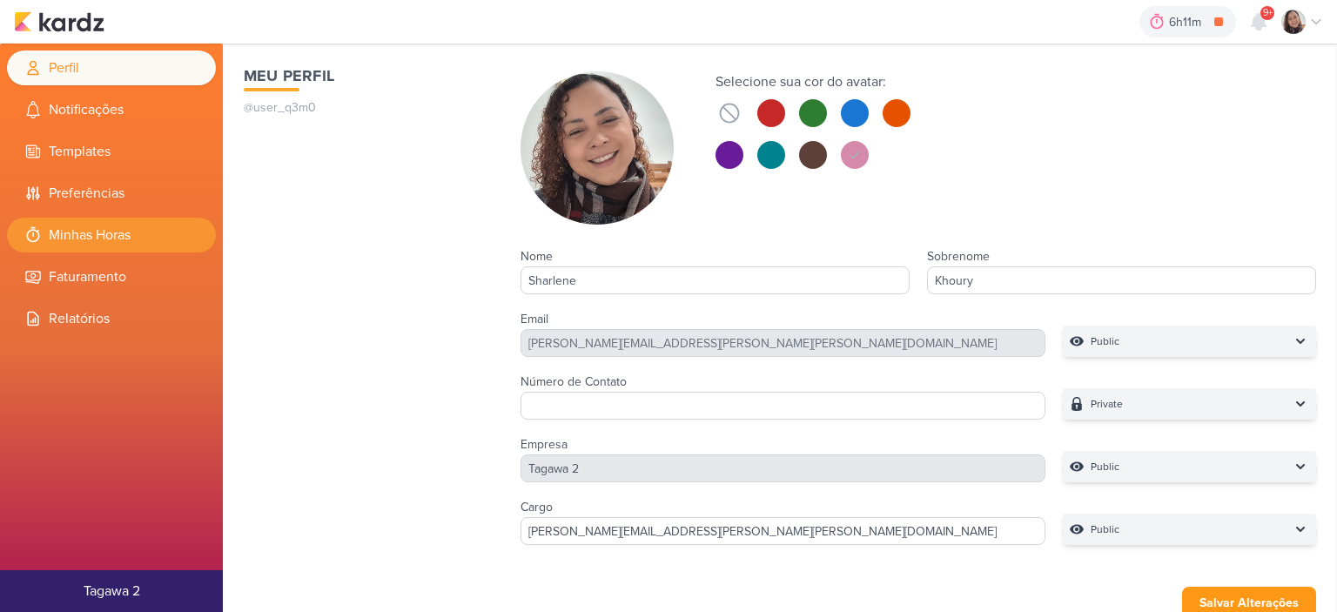
click at [132, 238] on li "Minhas Horas" at bounding box center [111, 235] width 209 height 35
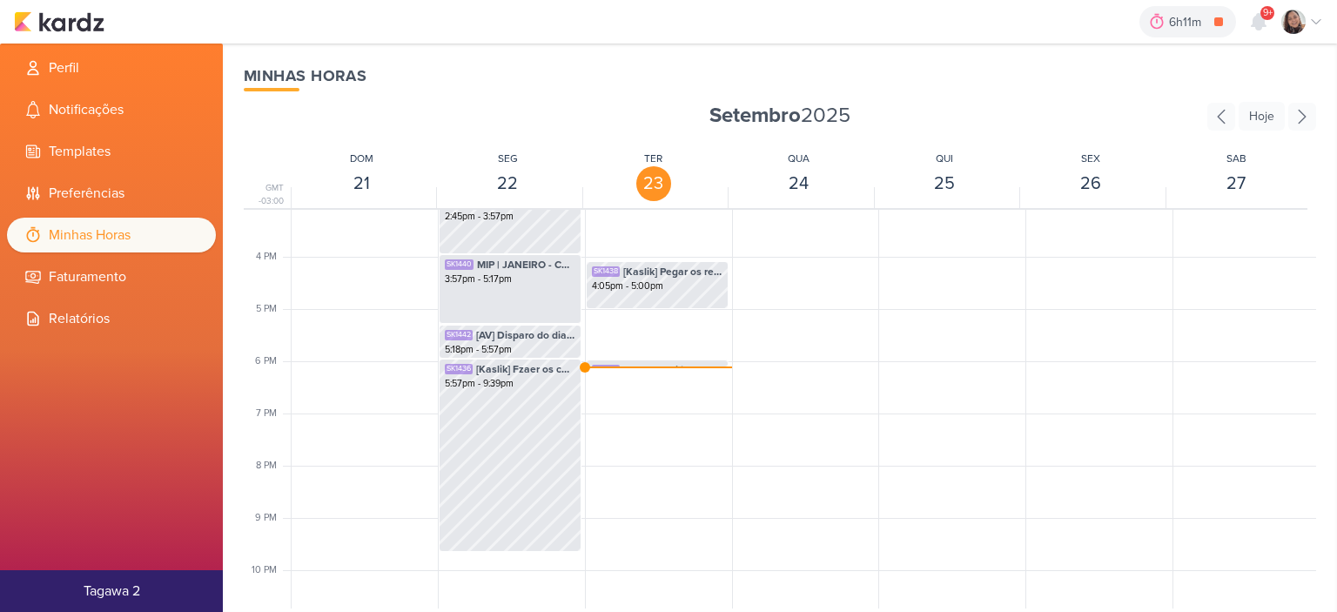
scroll to position [759, 0]
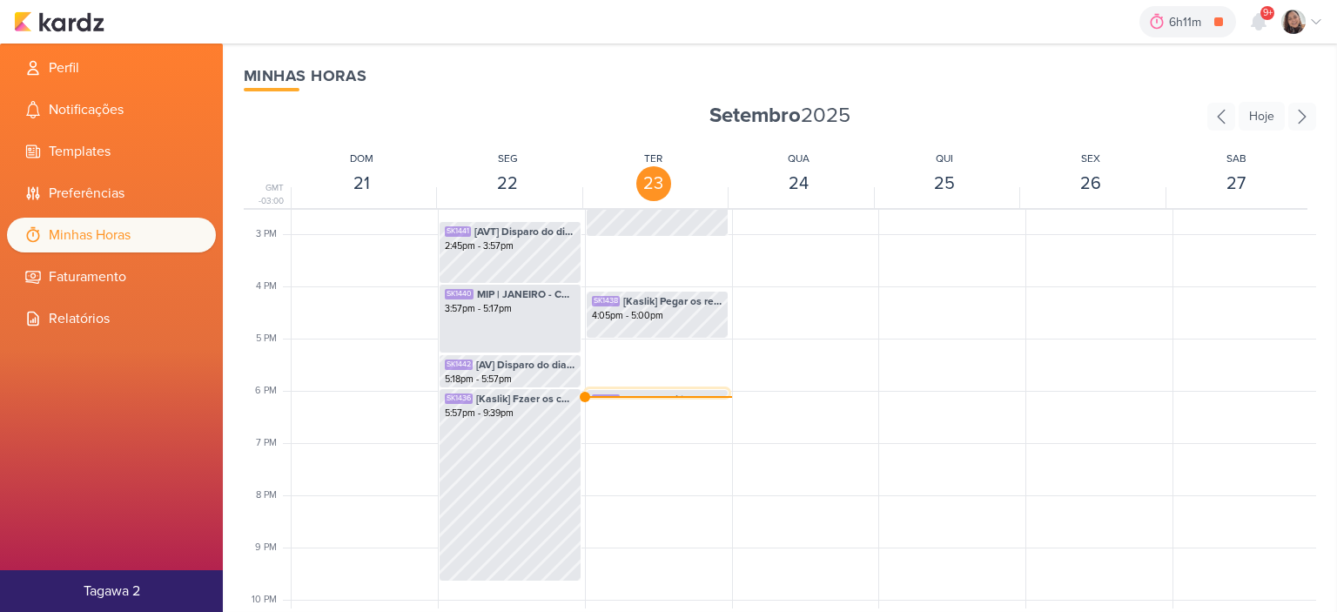
click at [696, 390] on div "SK1443 [AVT] Reunião semanal - 17 as 18hs 5:58pm - 6:07pm" at bounding box center [657, 406] width 141 height 33
select select "pm"
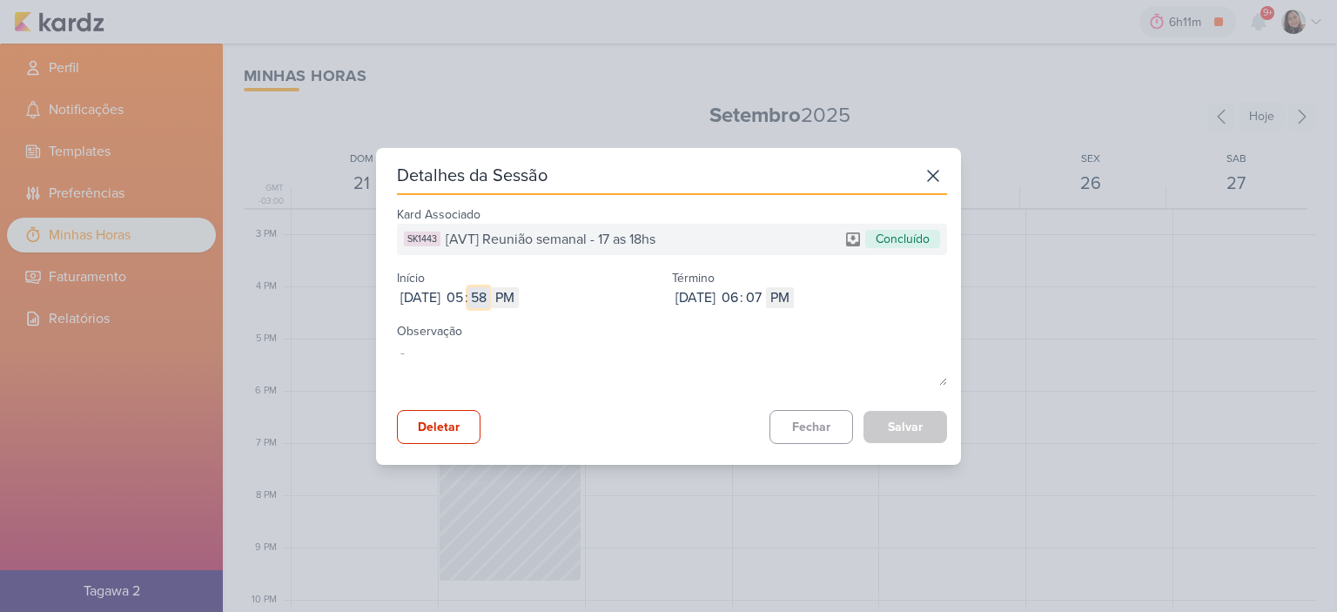
click at [489, 293] on input "58" at bounding box center [478, 297] width 21 height 21
type input "00"
click at [740, 294] on input "06" at bounding box center [729, 297] width 21 height 21
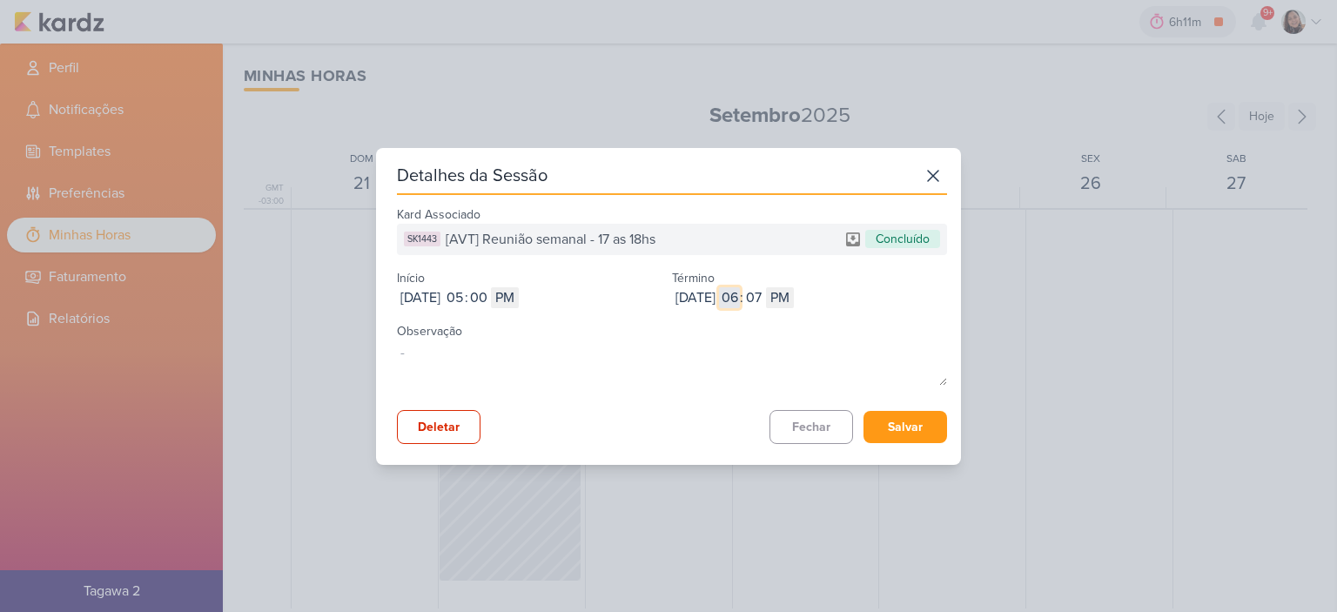
click at [740, 294] on input "06" at bounding box center [729, 297] width 21 height 21
type input "05"
click at [764, 295] on input "07" at bounding box center [753, 297] width 21 height 21
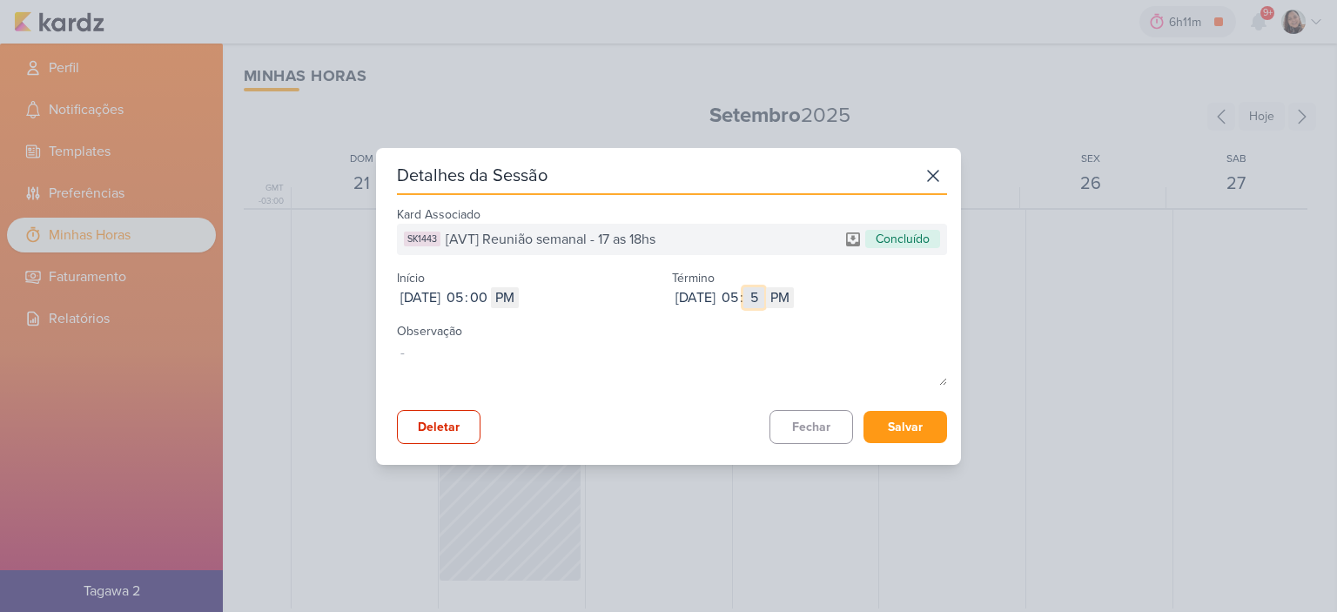
type input "57"
click at [916, 434] on button "Salvar" at bounding box center [905, 427] width 84 height 32
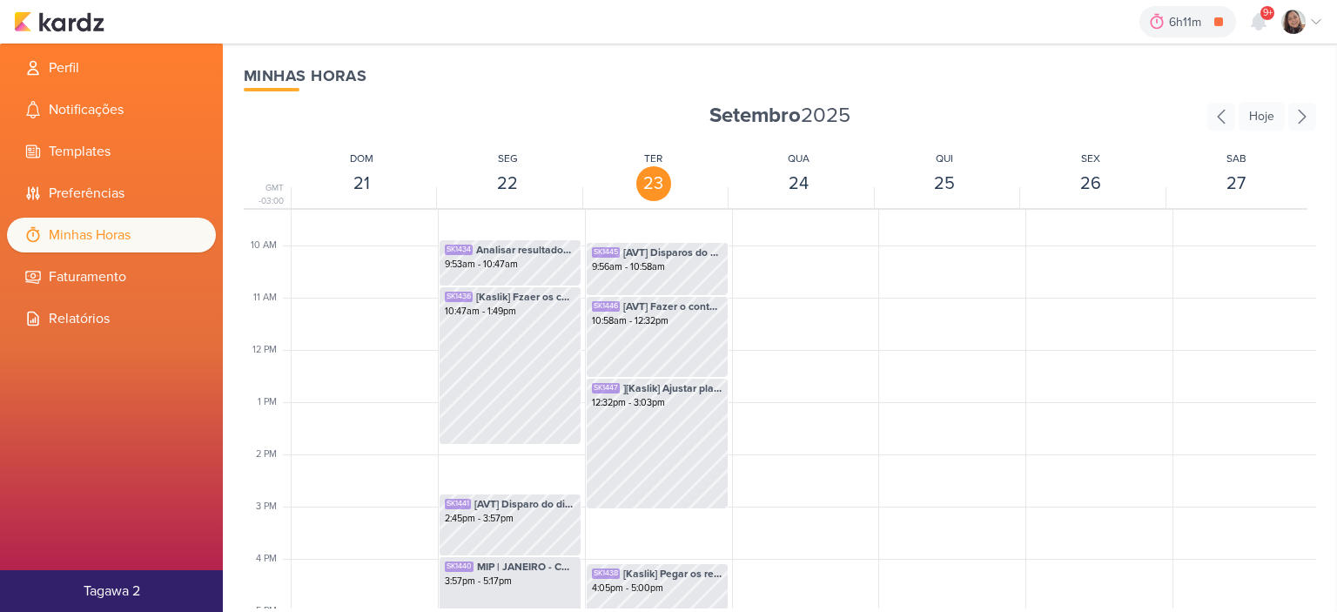
scroll to position [411, 0]
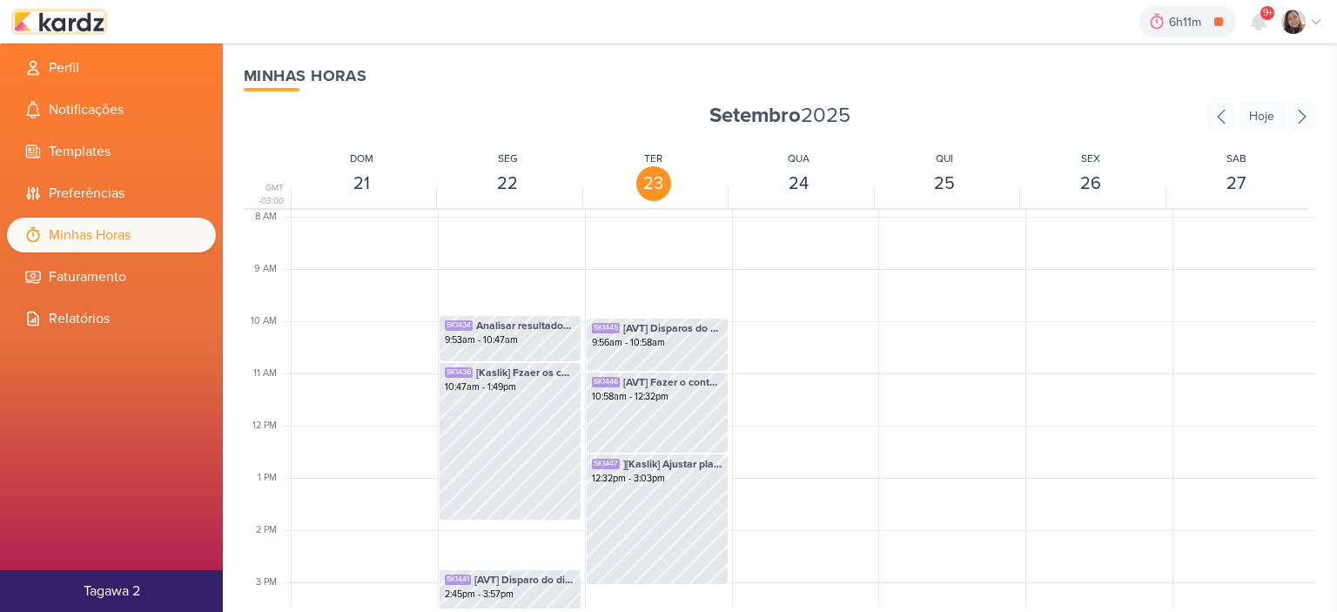
click at [76, 13] on img at bounding box center [59, 21] width 91 height 21
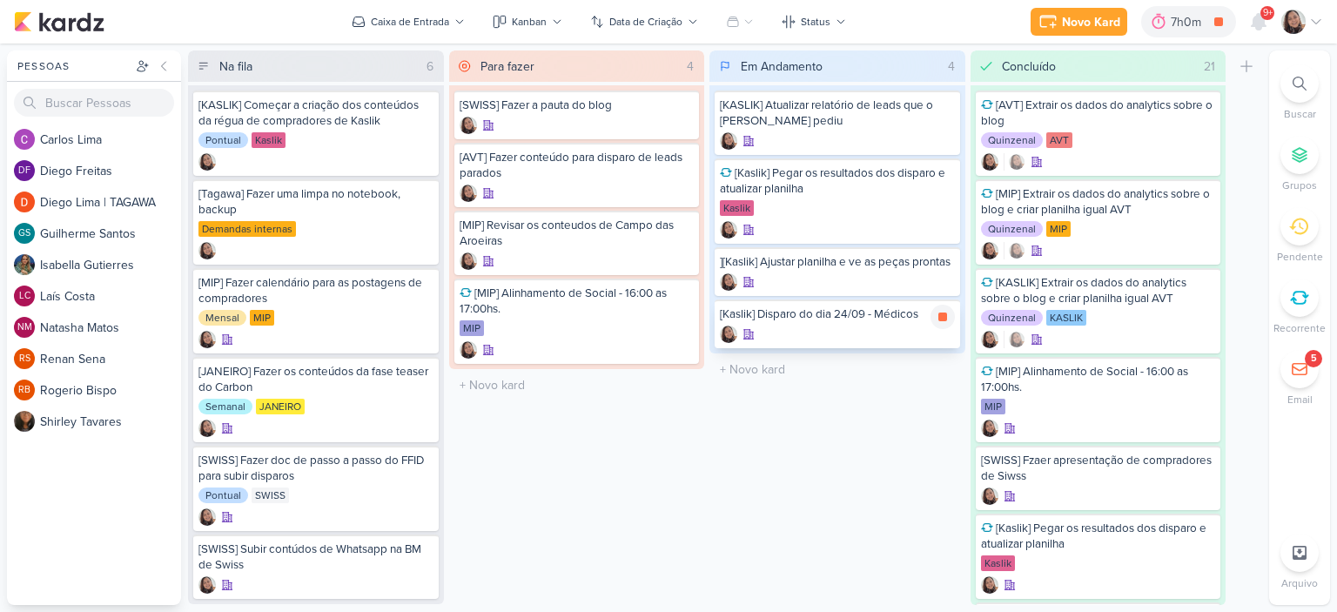
click at [792, 322] on div "[Kaslik] Disparo do dia 24/09 - Médicos" at bounding box center [837, 314] width 235 height 16
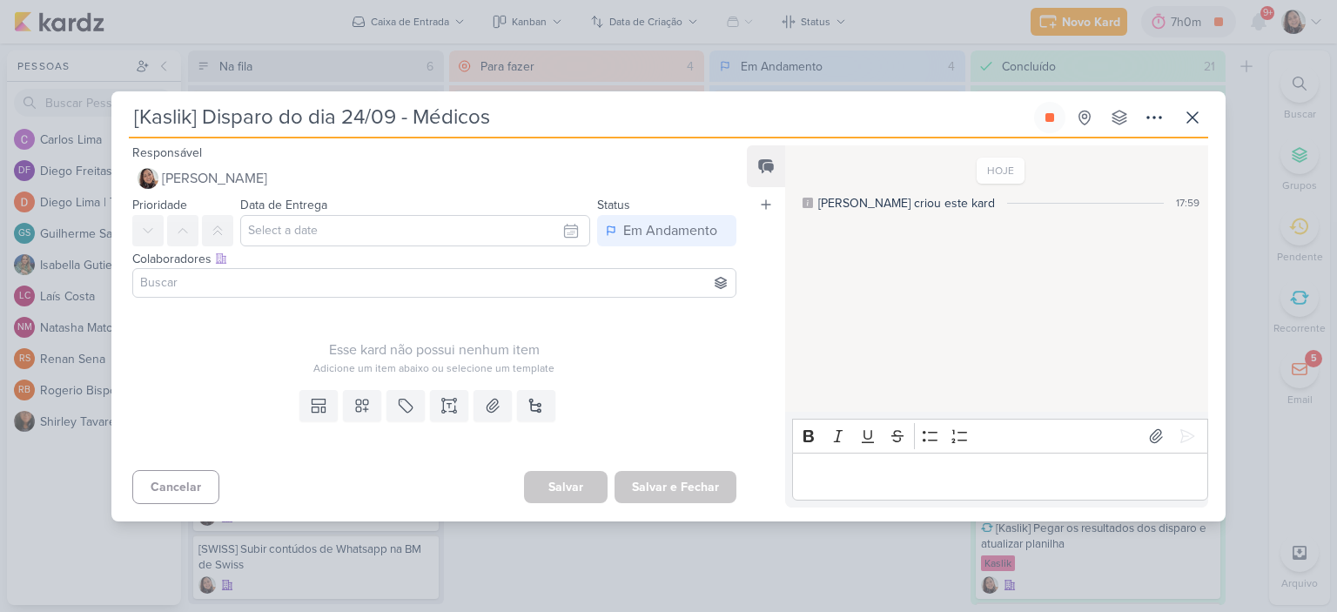
click at [468, 393] on div "Templates Campos Personalizados Marcadores Caixa De Texto Anexo [GEOGRAPHIC_DAT…" at bounding box center [427, 423] width 632 height 80
click at [453, 402] on icon at bounding box center [448, 405] width 17 height 17
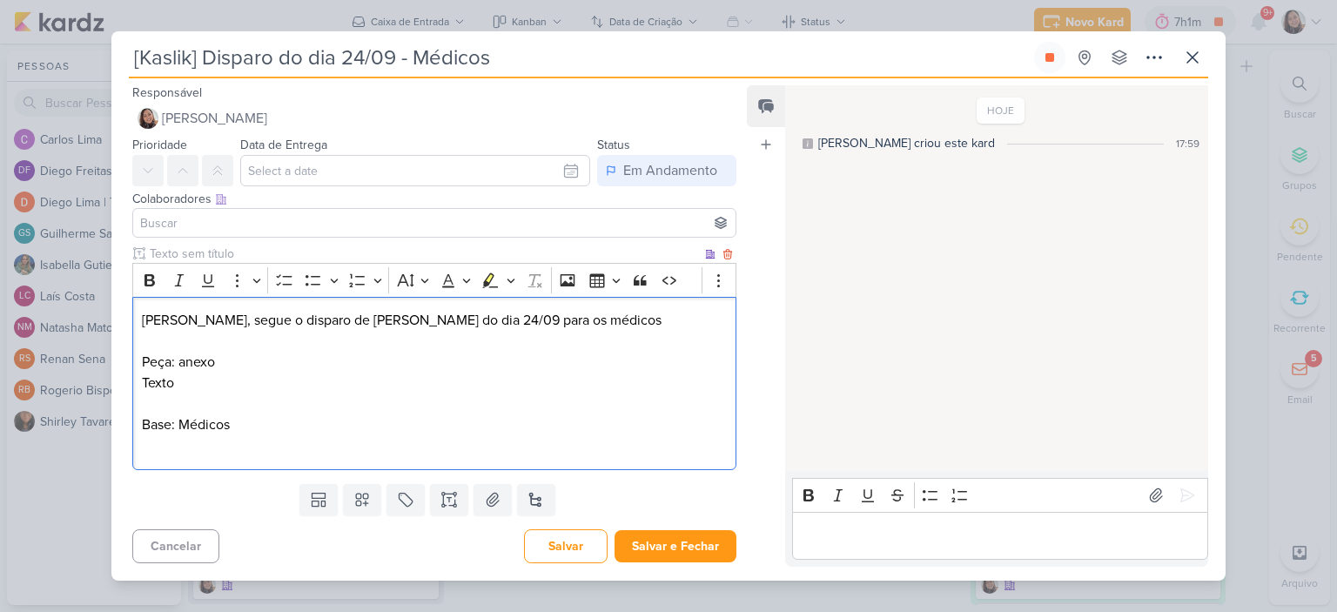
click at [439, 383] on p "Texto" at bounding box center [434, 382] width 585 height 21
click at [492, 484] on button at bounding box center [492, 499] width 38 height 31
click at [349, 372] on p "Texto" at bounding box center [434, 382] width 585 height 21
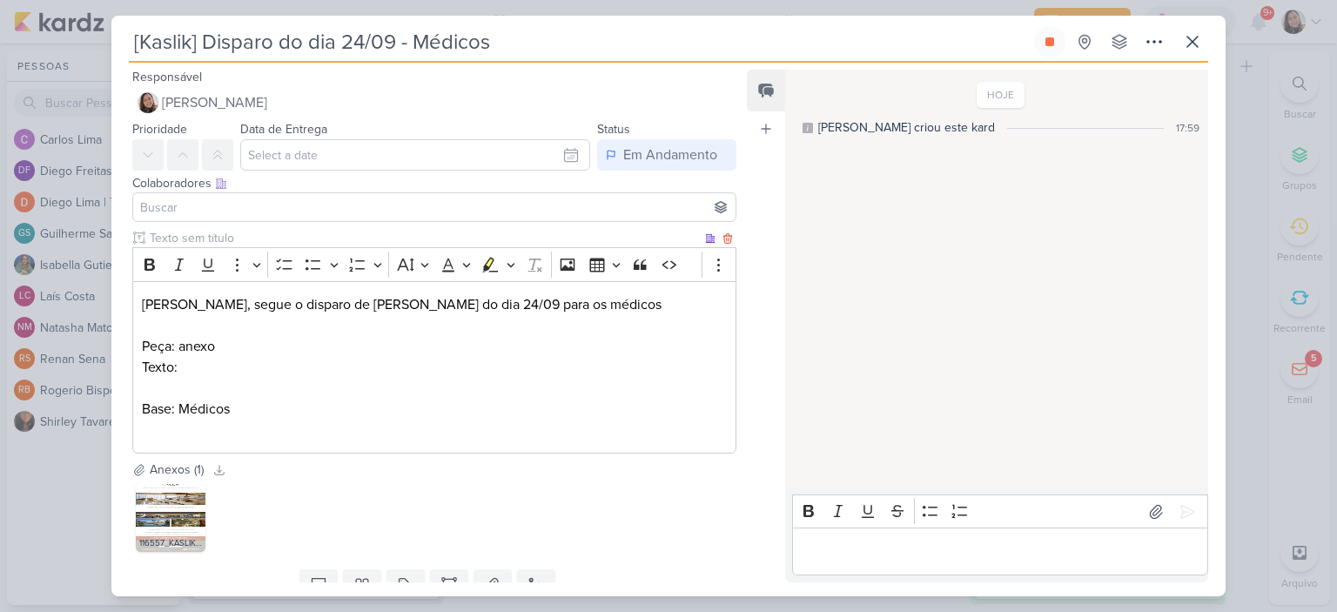
click at [341, 367] on p "Texto:" at bounding box center [434, 367] width 585 height 21
click at [574, 152] on input "text" at bounding box center [415, 154] width 350 height 31
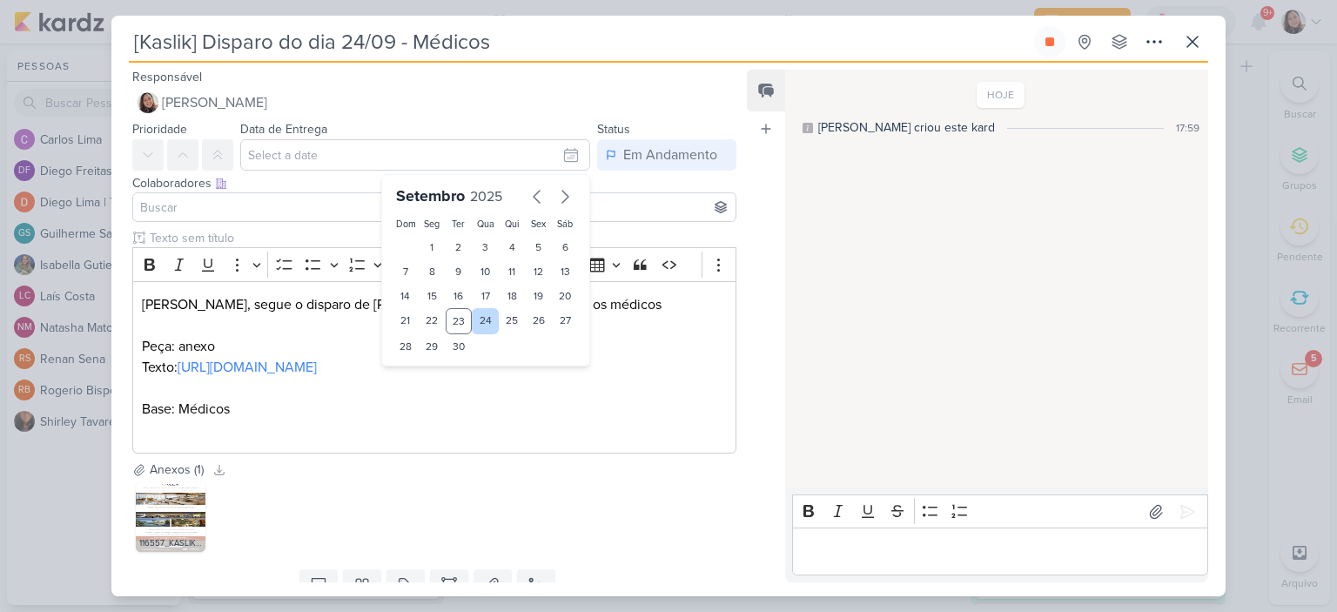
click at [475, 323] on div "24" at bounding box center [485, 321] width 27 height 26
type input "24 de setembro de 2025 às 23:59"
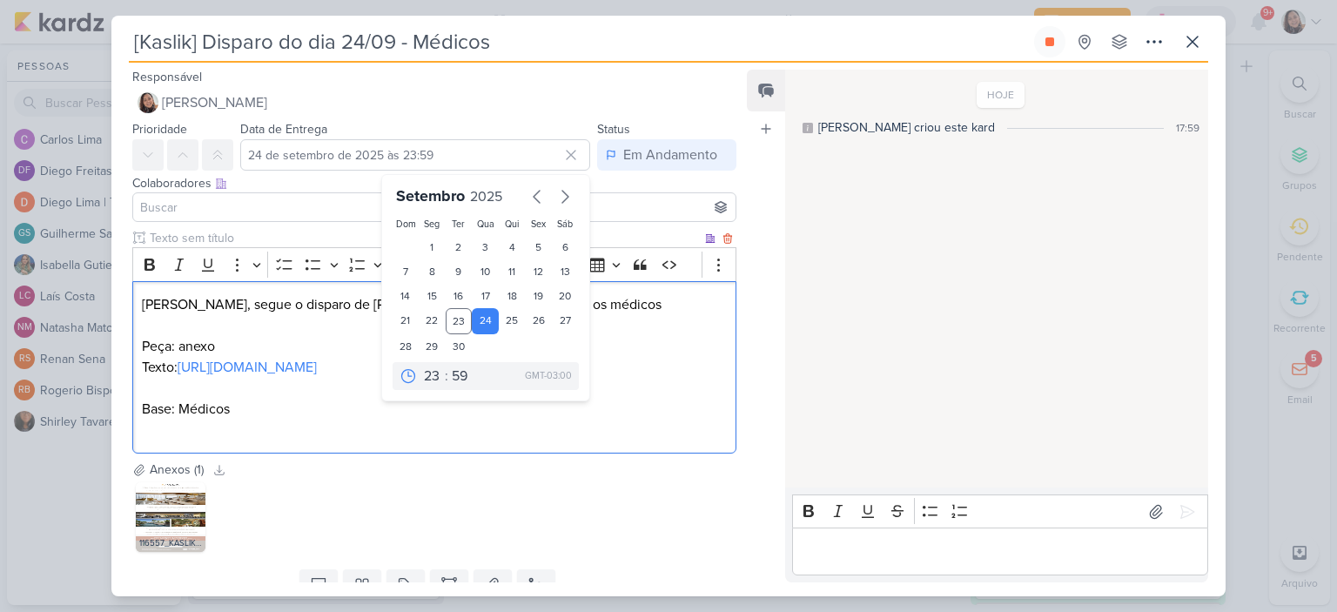
click at [625, 313] on p "Diego, segue o disparo de Kaslik do dia 24/09 para os médicos" at bounding box center [434, 304] width 585 height 21
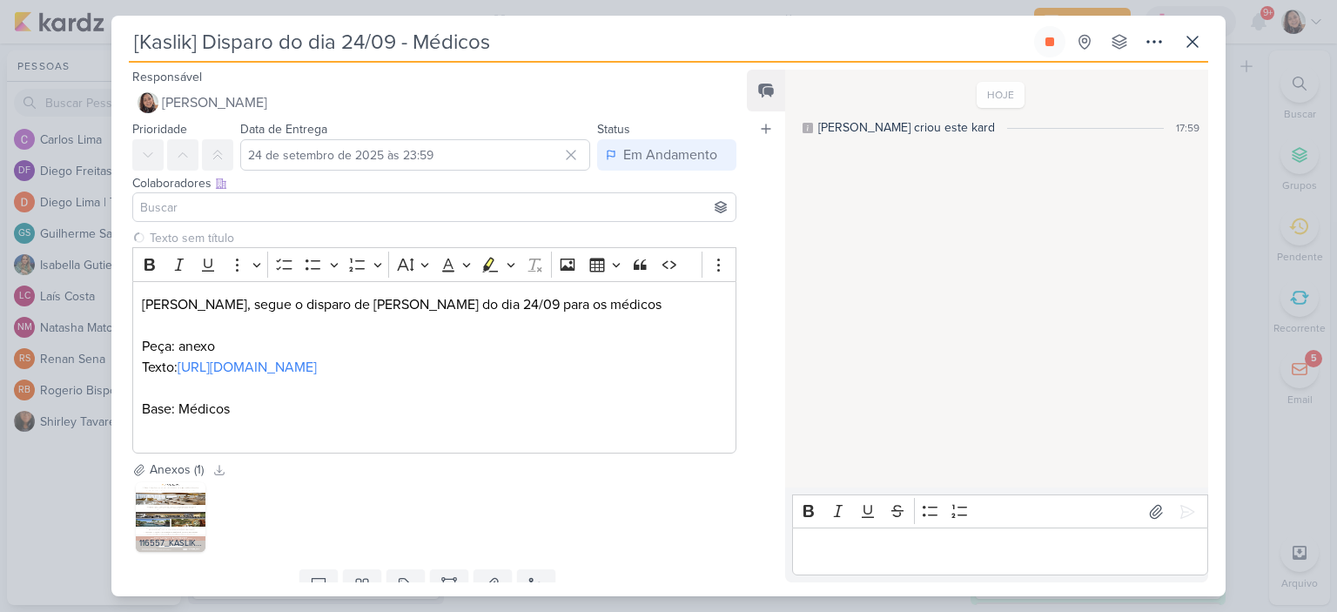
click at [251, 205] on input at bounding box center [434, 207] width 595 height 21
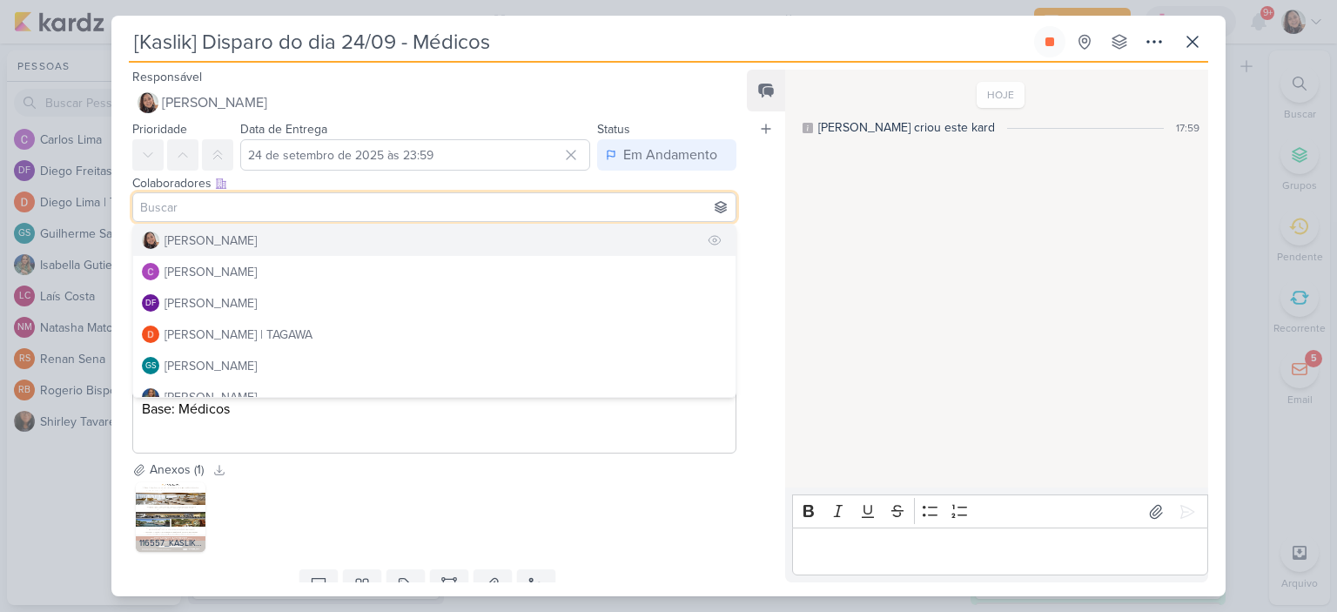
click at [230, 233] on div "[PERSON_NAME]" at bounding box center [210, 240] width 92 height 18
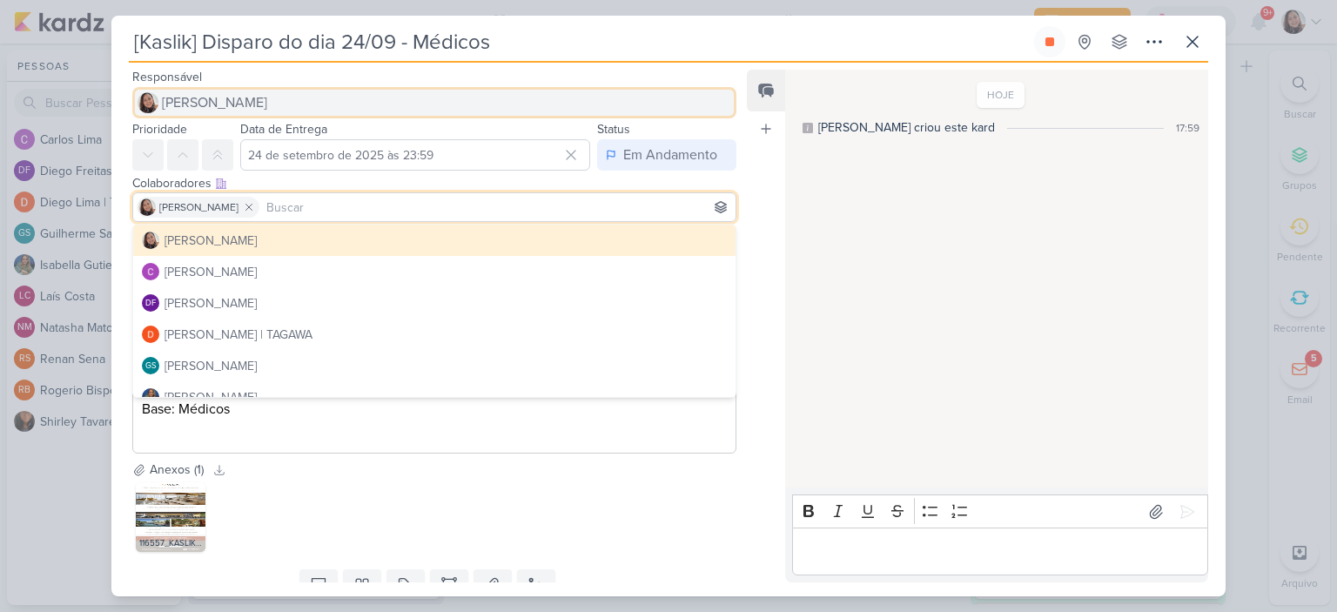
click at [231, 103] on span "[PERSON_NAME]" at bounding box center [214, 102] width 105 height 21
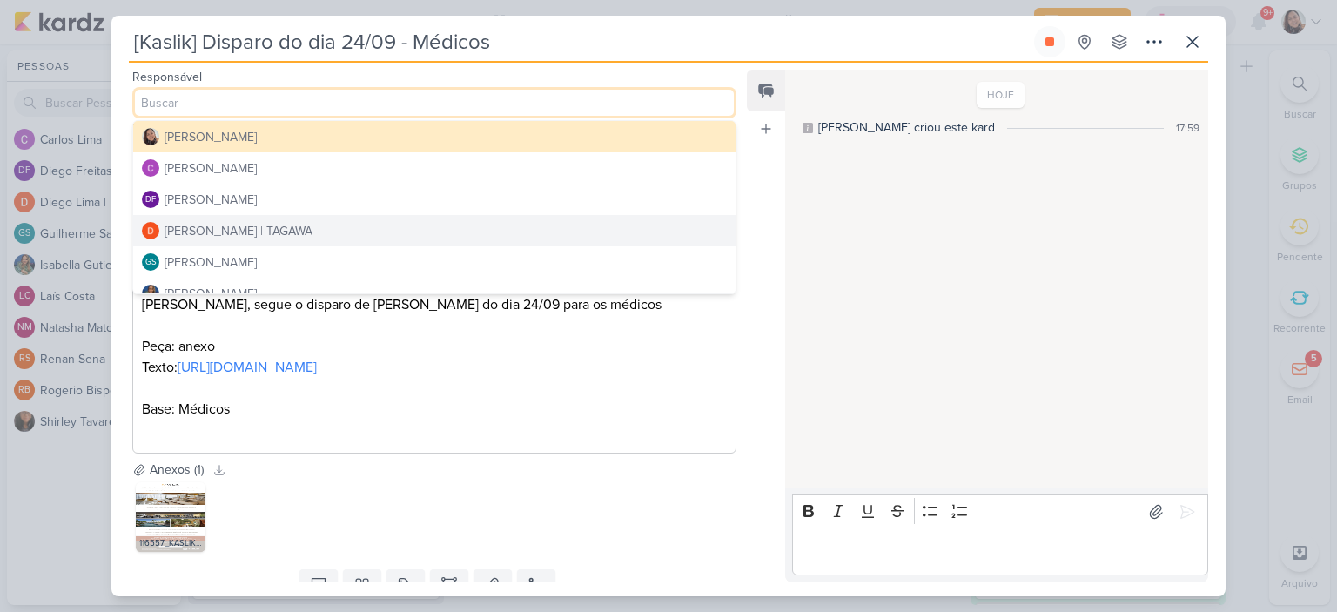
click at [213, 228] on div "Diego Lima | TAGAWA" at bounding box center [238, 231] width 148 height 18
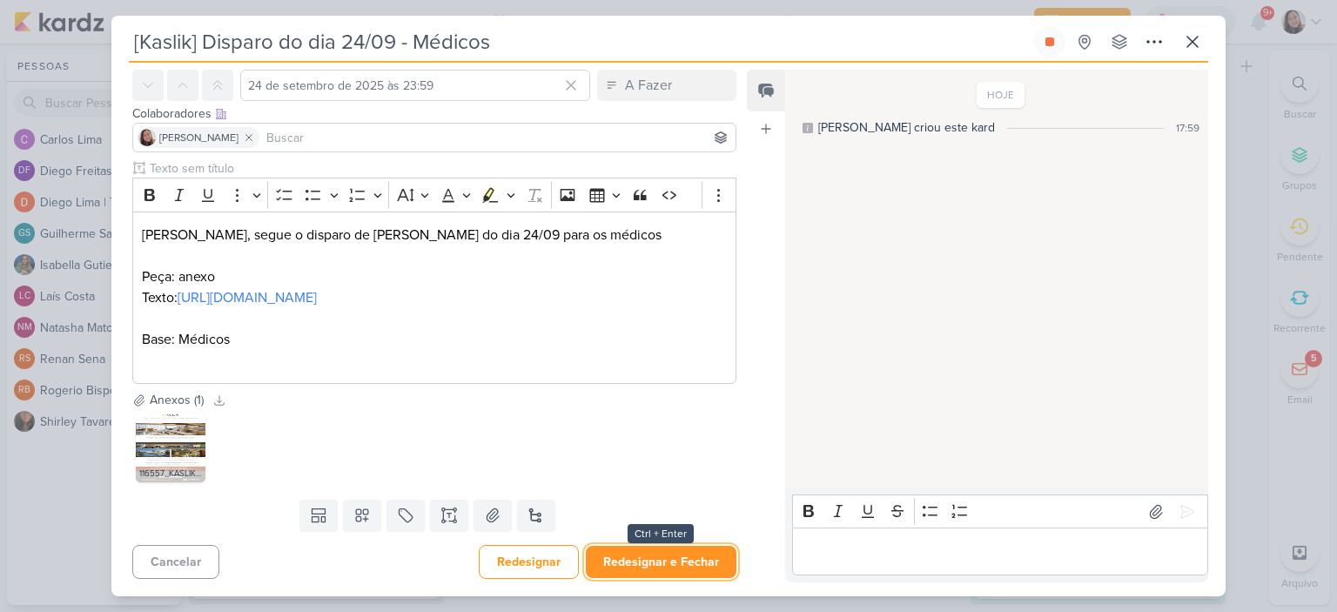
click at [616, 550] on button "Redesignar e Fechar" at bounding box center [661, 562] width 151 height 32
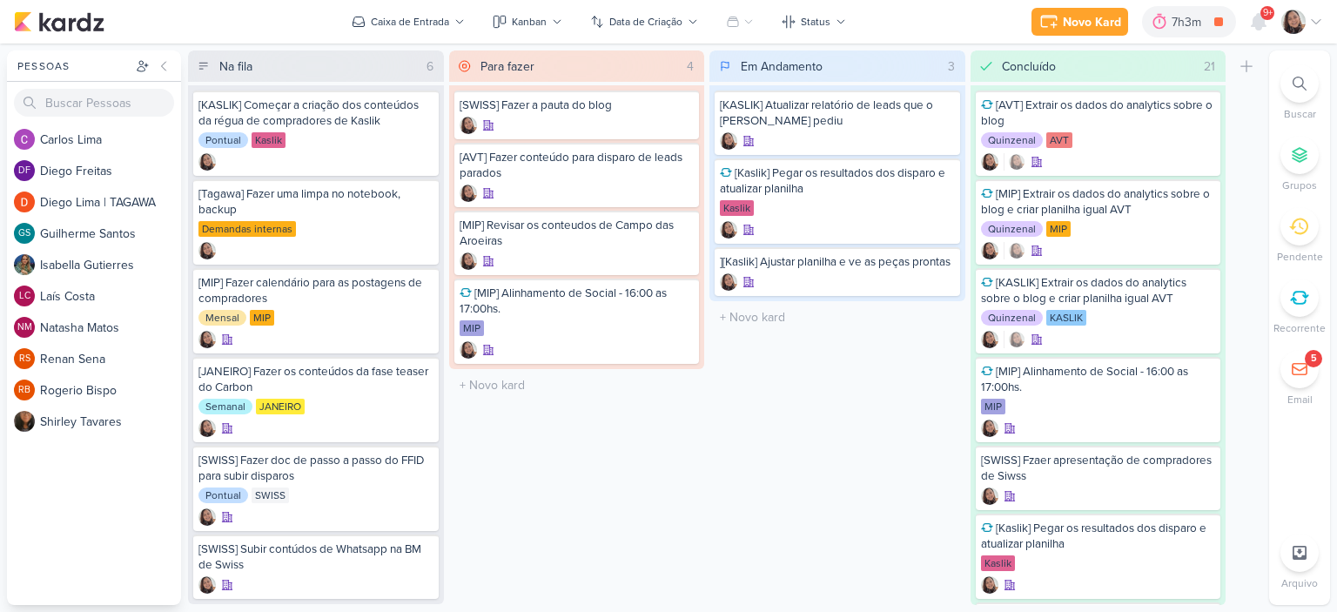
click at [1313, 20] on icon at bounding box center [1316, 22] width 14 height 14
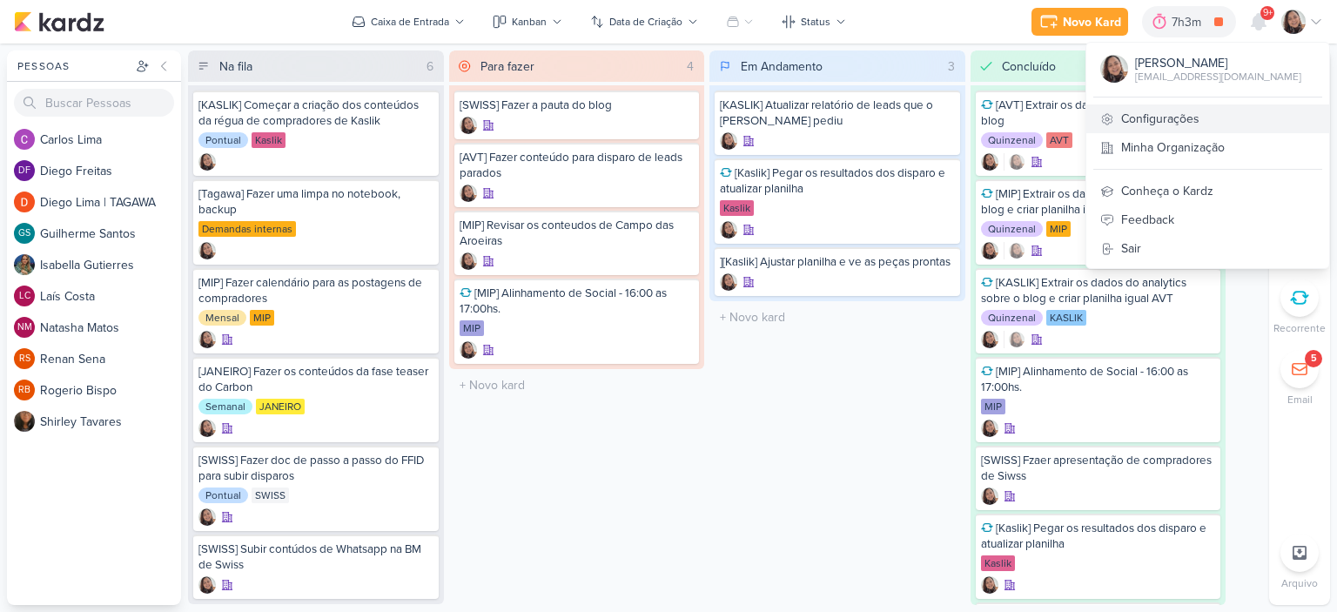
click at [1188, 114] on link "Configurações" at bounding box center [1207, 118] width 243 height 29
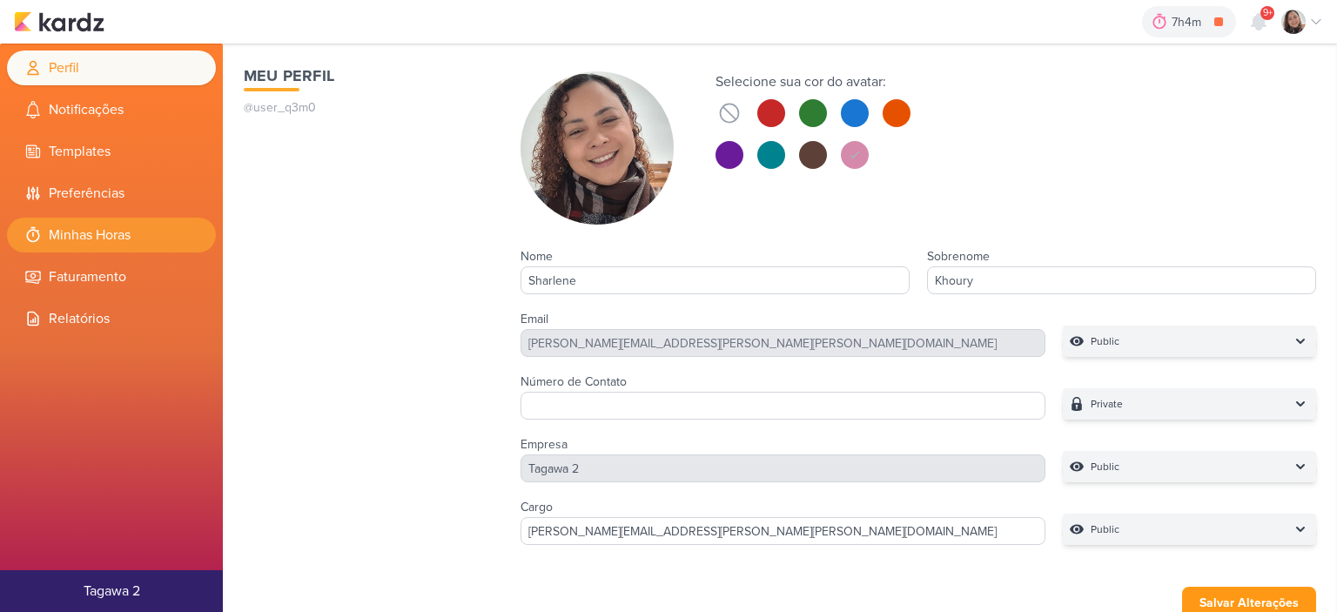
click at [106, 238] on li "Minhas Horas" at bounding box center [111, 235] width 209 height 35
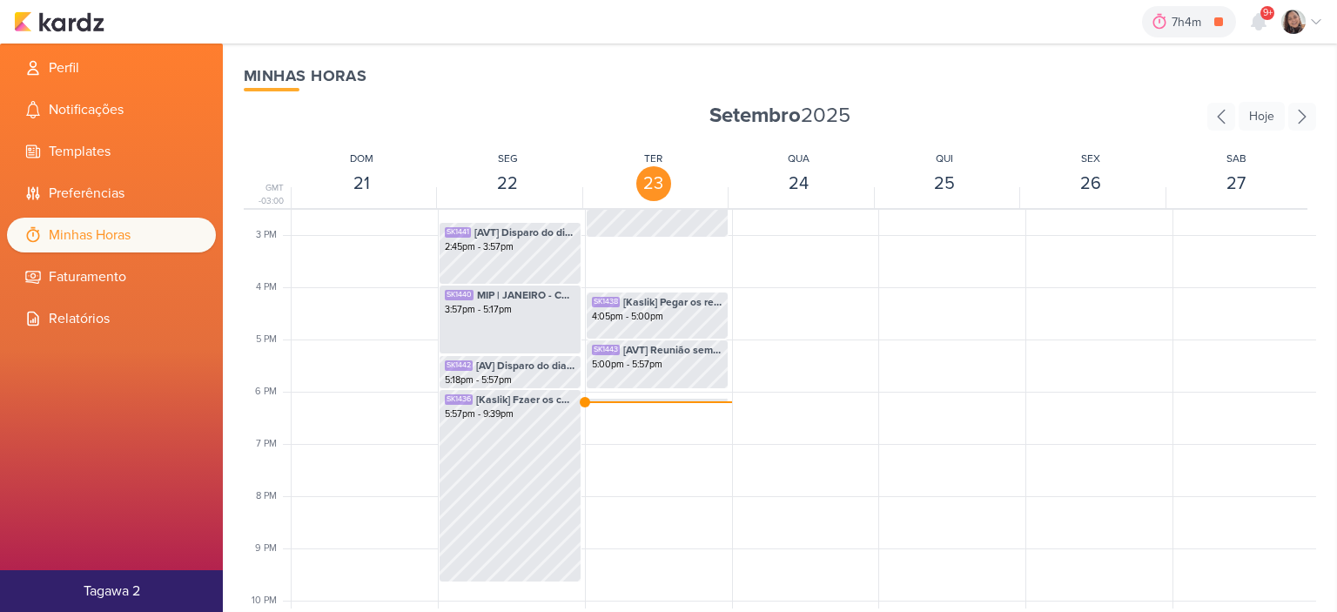
scroll to position [759, 0]
click at [625, 397] on div "SK1448 [Kaslik] Disparo do dia 24/09 - Médicos 6:07pm - 6:12pm" at bounding box center [657, 399] width 143 height 4
select select "pm"
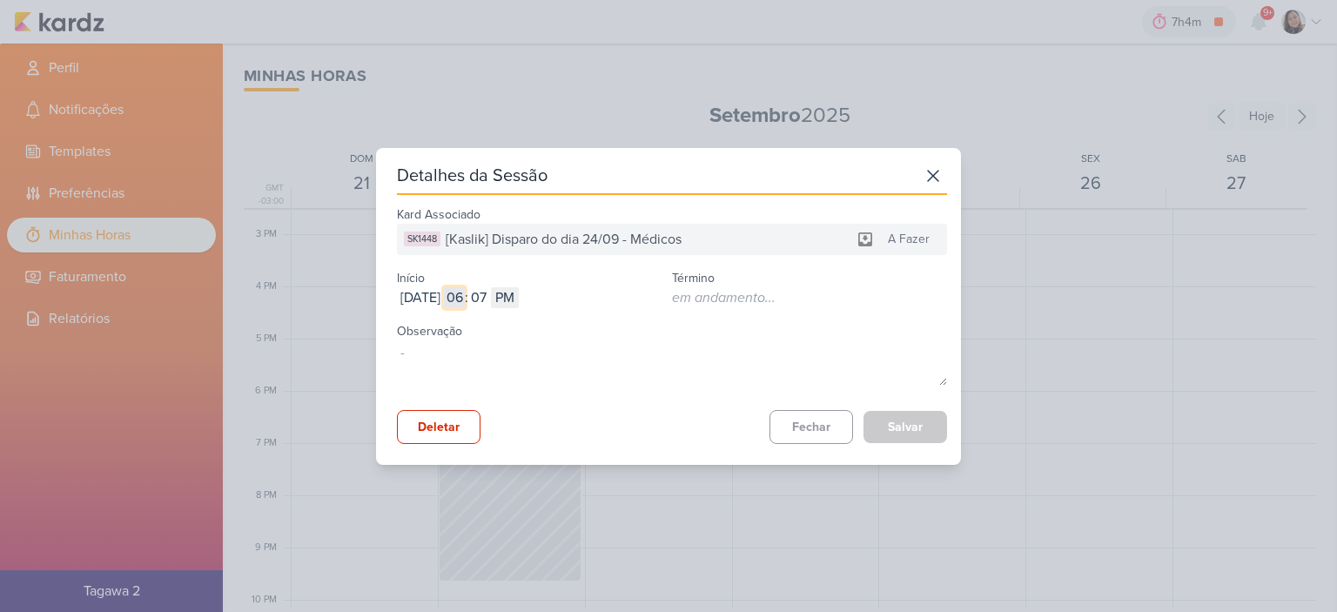
click at [465, 295] on input "06" at bounding box center [454, 297] width 21 height 21
type input "05"
click at [489, 290] on input "07" at bounding box center [478, 297] width 21 height 21
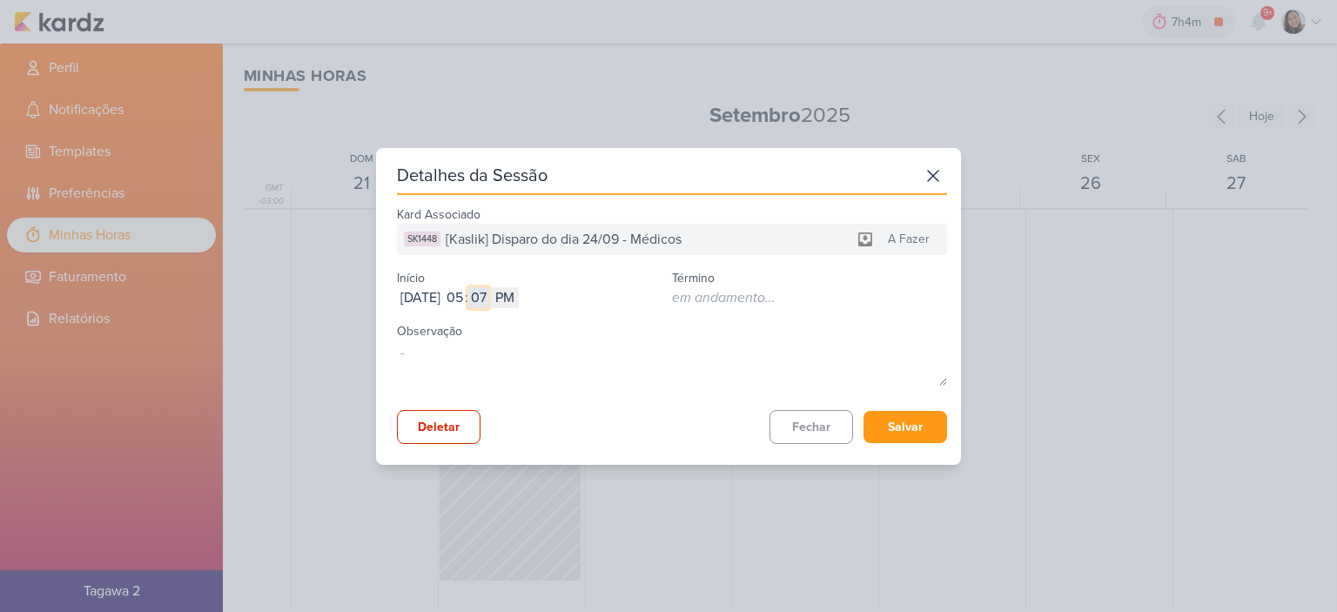
click at [489, 291] on input "07" at bounding box center [478, 297] width 21 height 21
type input "5"
type input "57"
click at [891, 422] on button "Salvar" at bounding box center [905, 427] width 84 height 32
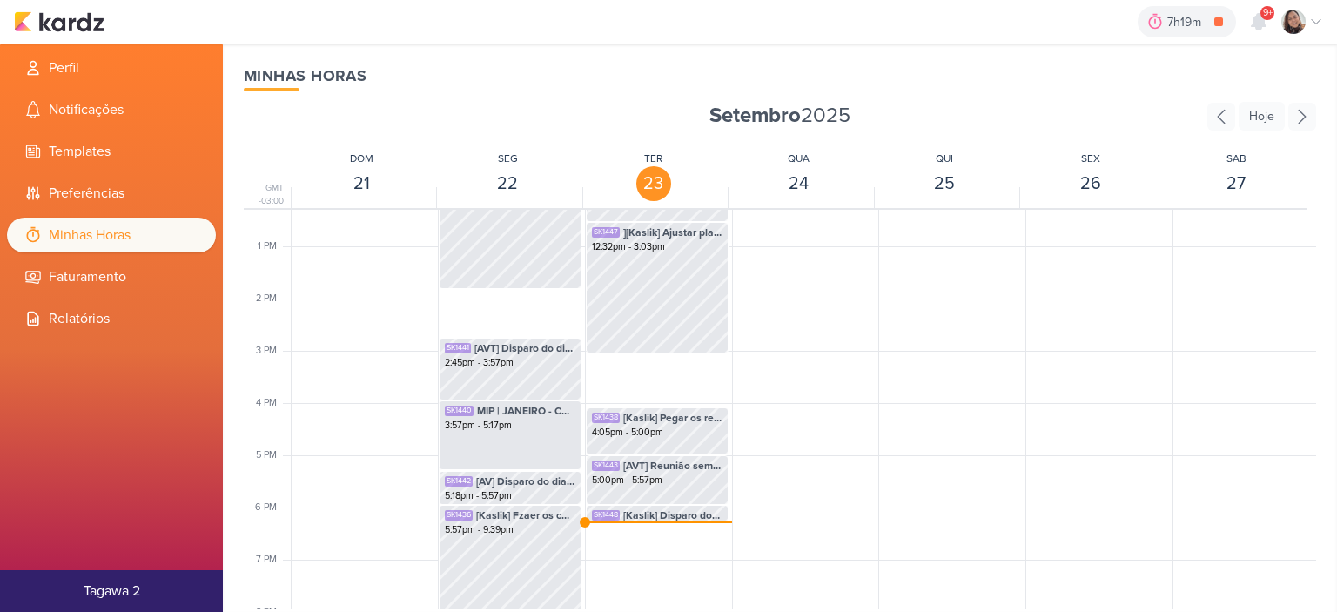
scroll to position [672, 0]
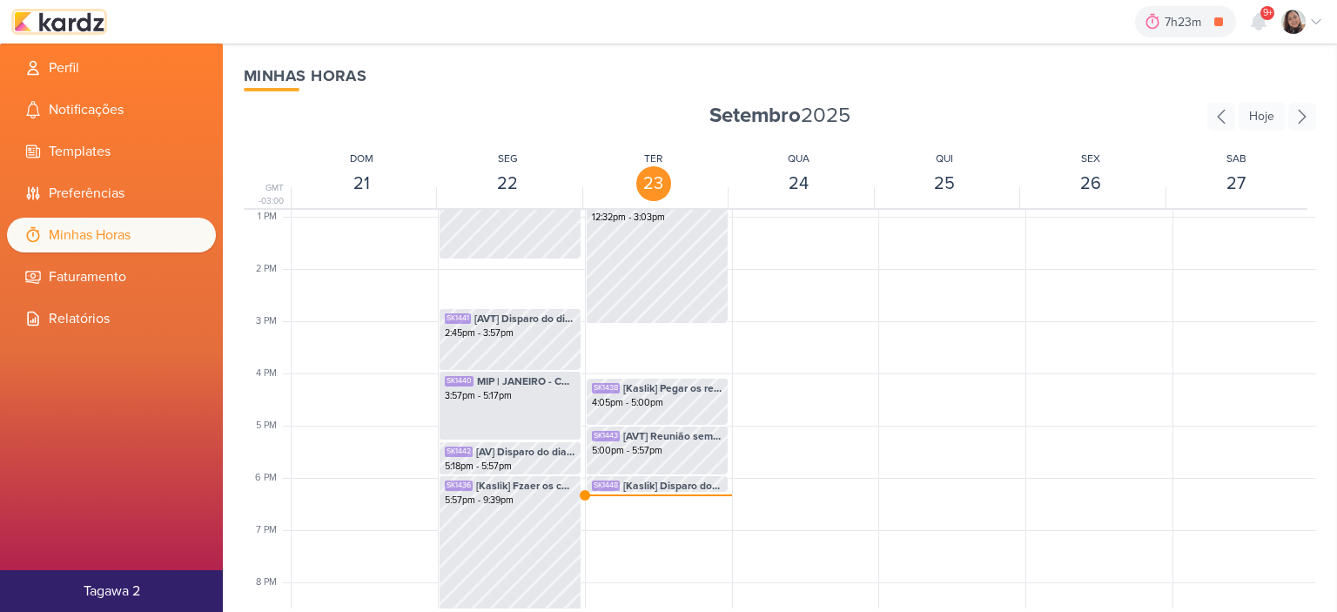
click at [83, 12] on img at bounding box center [59, 21] width 91 height 21
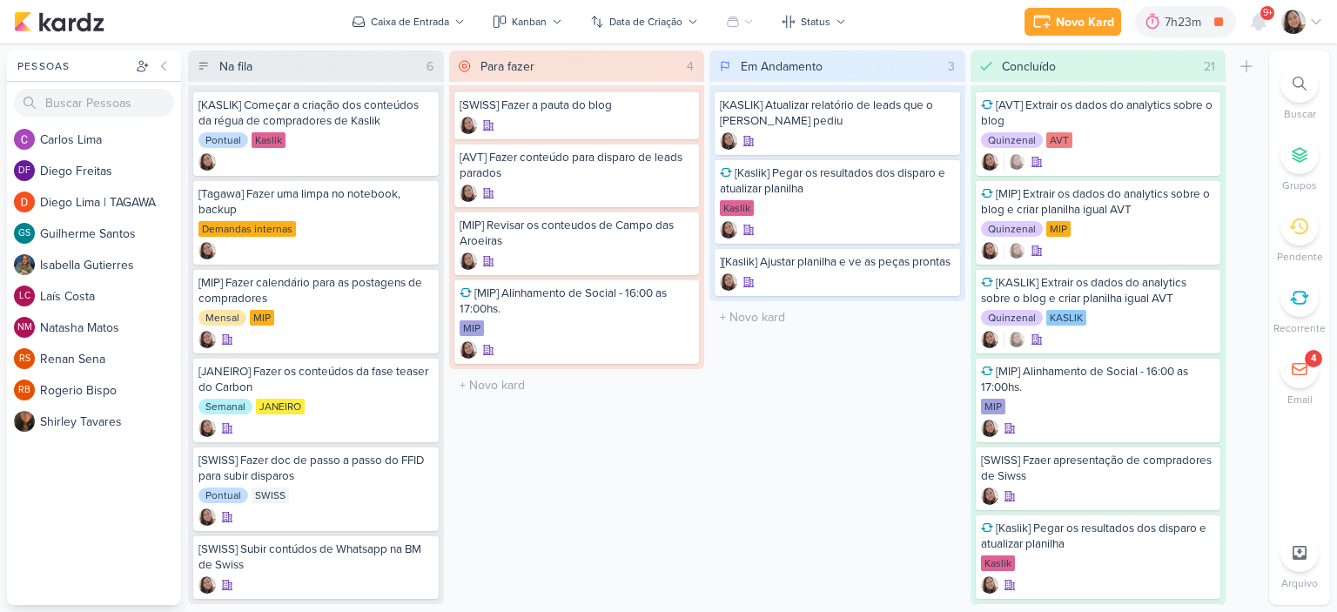
click at [1318, 23] on icon at bounding box center [1316, 22] width 14 height 14
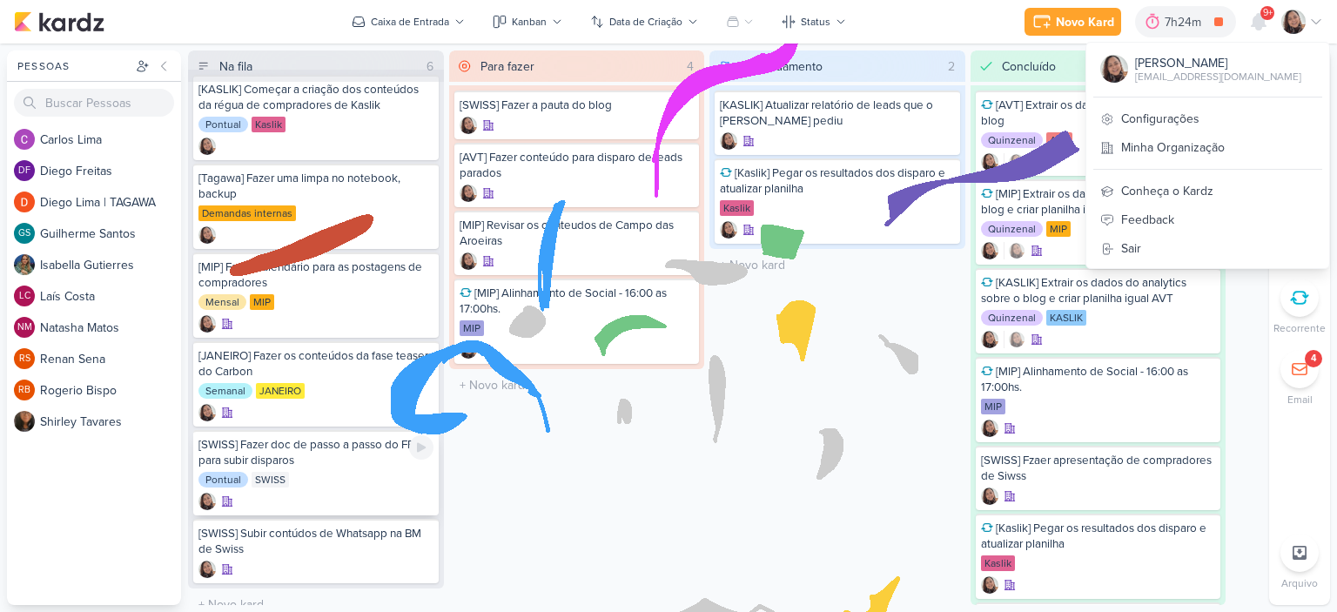
scroll to position [28, 0]
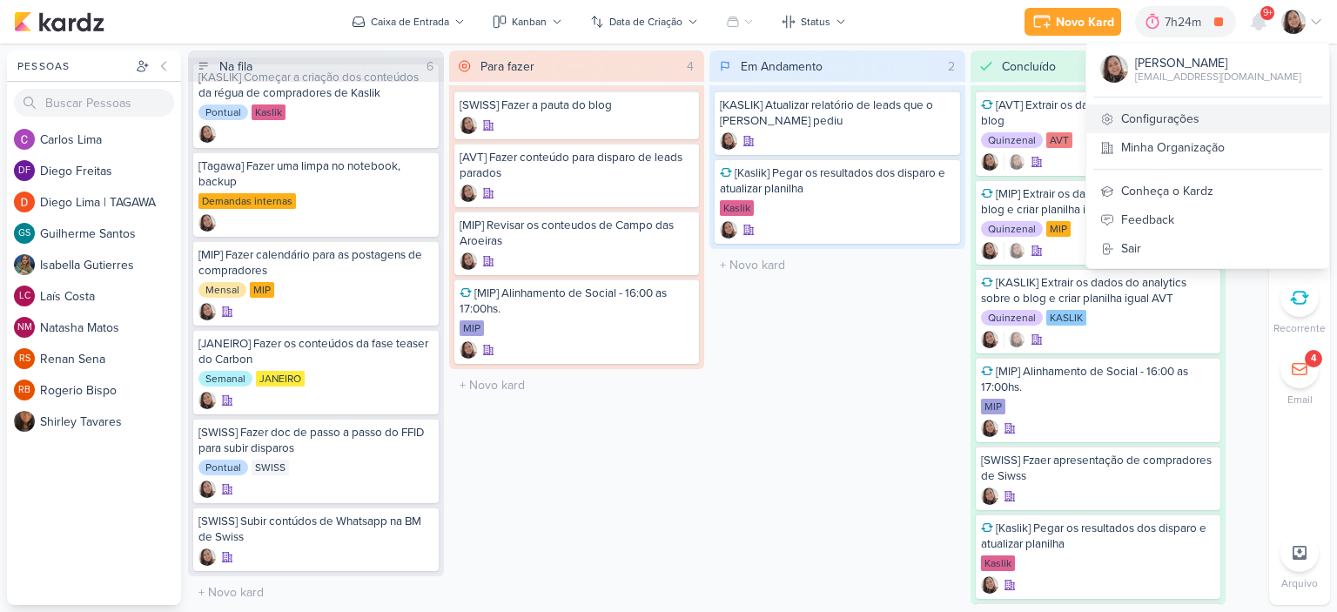
click at [1164, 121] on link "Configurações" at bounding box center [1207, 118] width 243 height 29
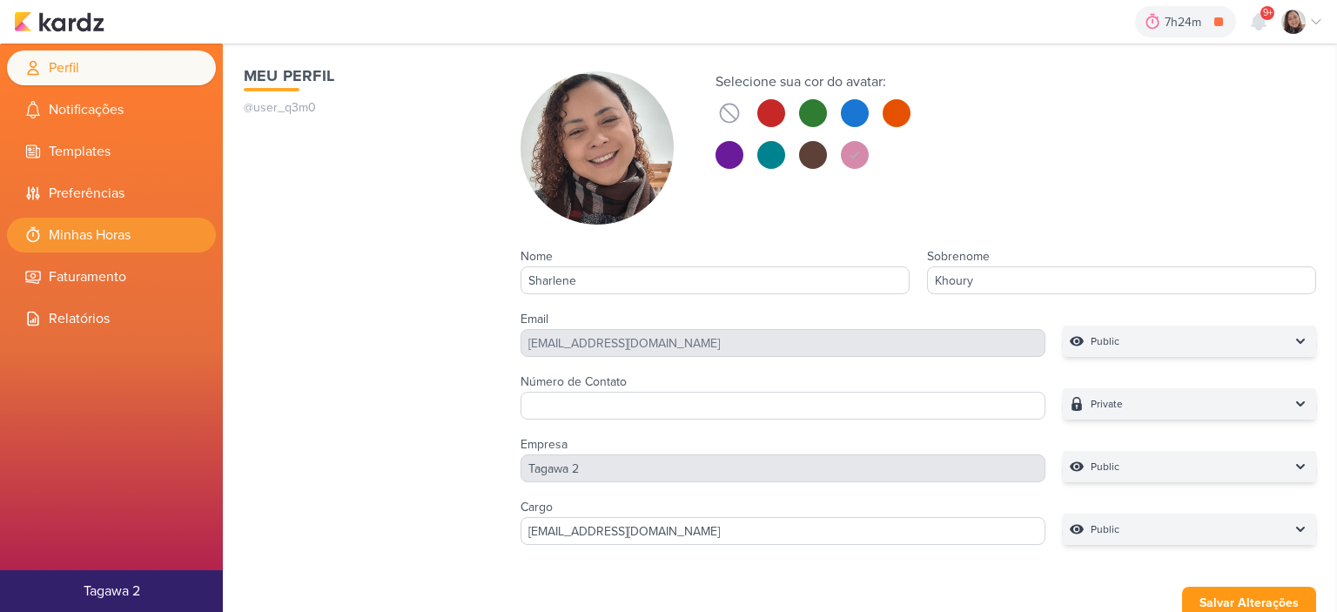
click at [111, 239] on li "Minhas Horas" at bounding box center [111, 235] width 209 height 35
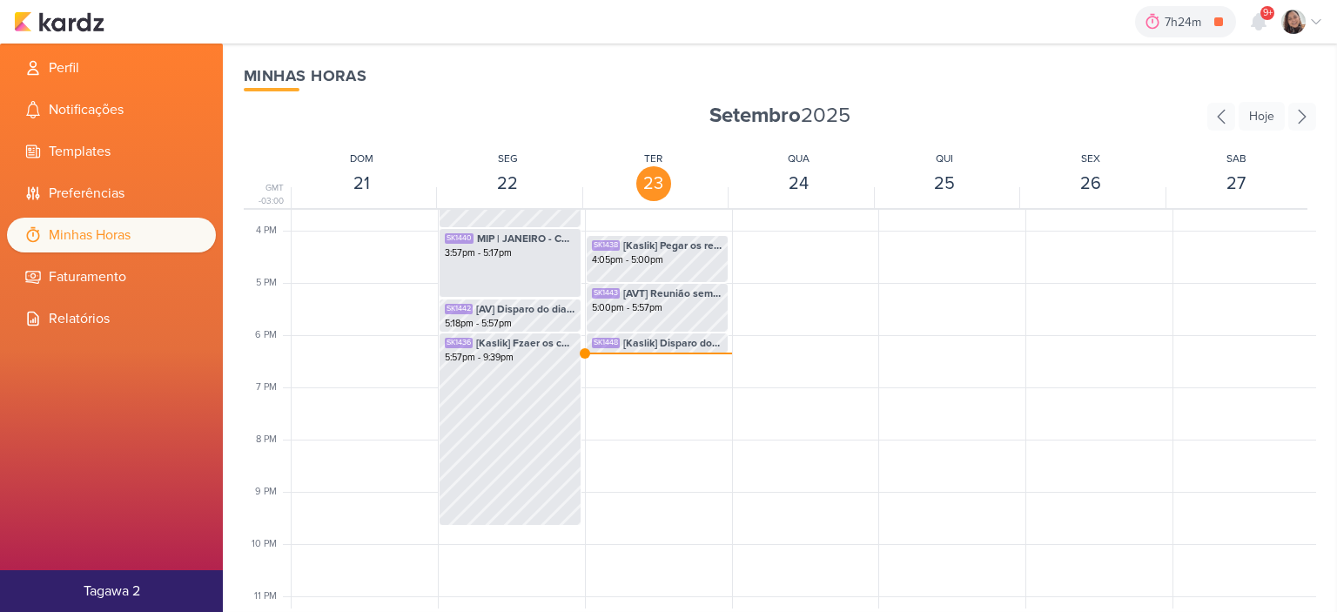
scroll to position [846, 0]
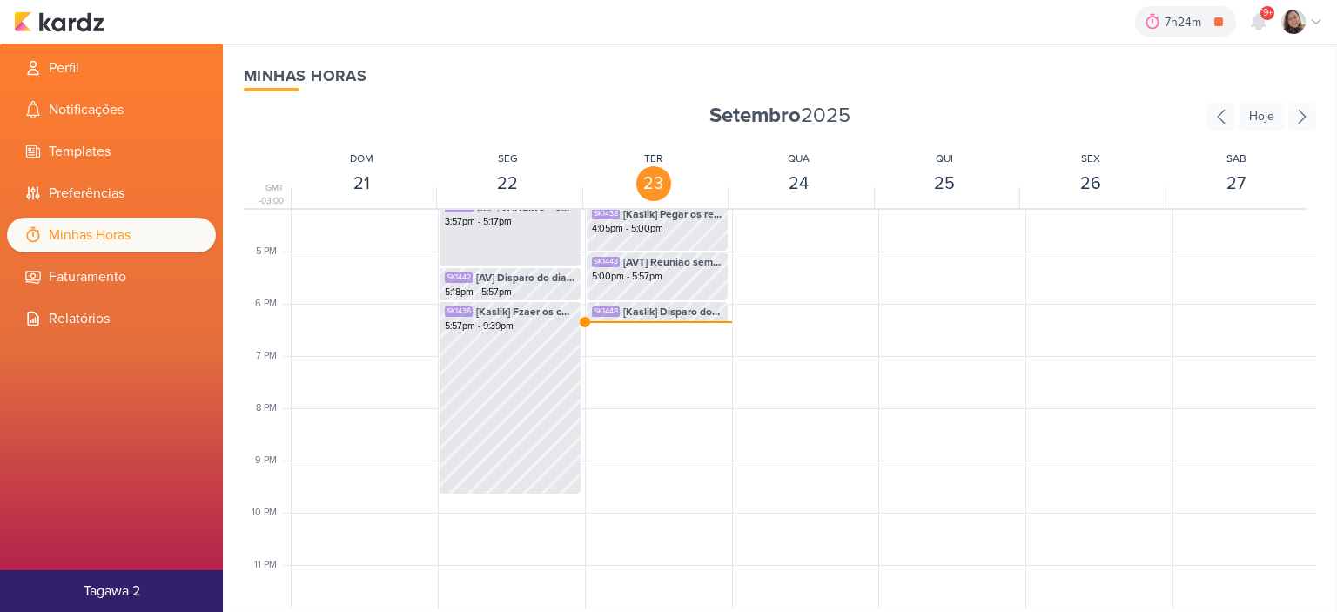
click at [84, 35] on div "7h24m [Kaslik] Disparo do dia 24/09 - Médicos 0h0m Hoje 7h24m Semana 0h0m Mês 0…" at bounding box center [668, 22] width 1309 height 44
click at [86, 23] on img at bounding box center [59, 21] width 91 height 21
